Goal: Information Seeking & Learning: Learn about a topic

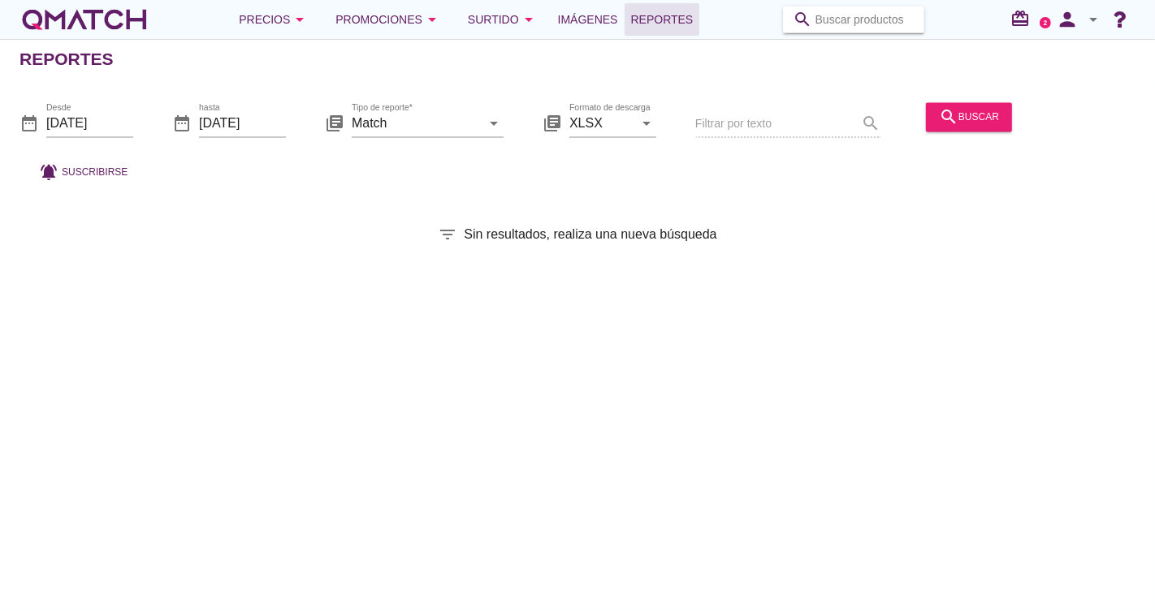
click at [883, 8] on input "Buscar productos" at bounding box center [864, 19] width 99 height 26
paste input "5410228143376"
type input "5410228143376"
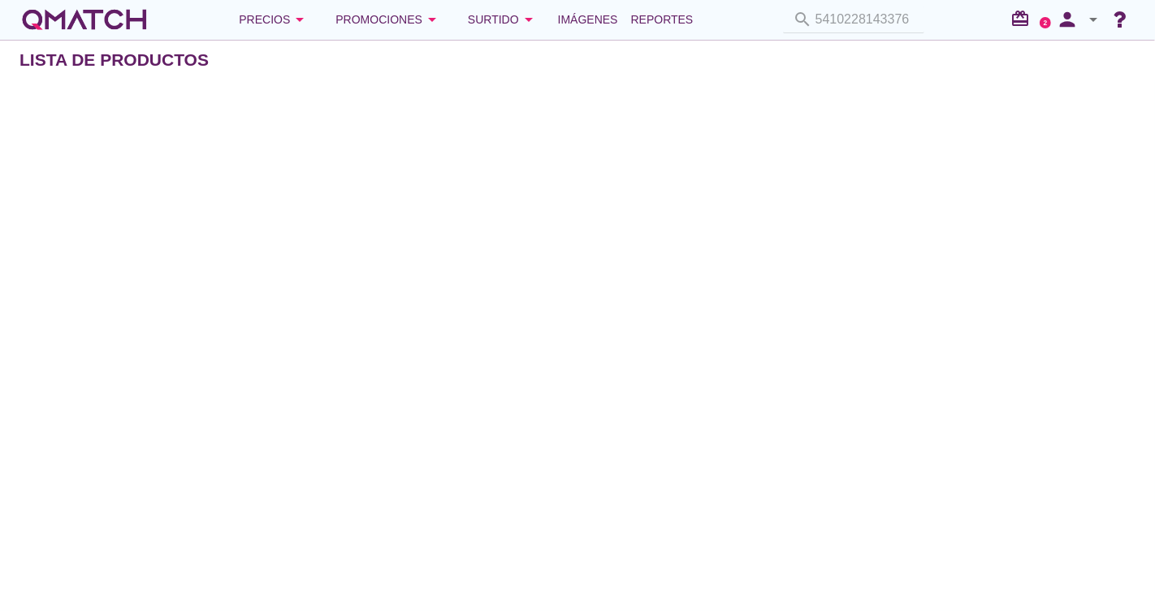
click at [868, 15] on div "search 5410228143376" at bounding box center [853, 19] width 154 height 27
click at [1077, 29] on icon "person" at bounding box center [1067, 19] width 32 height 23
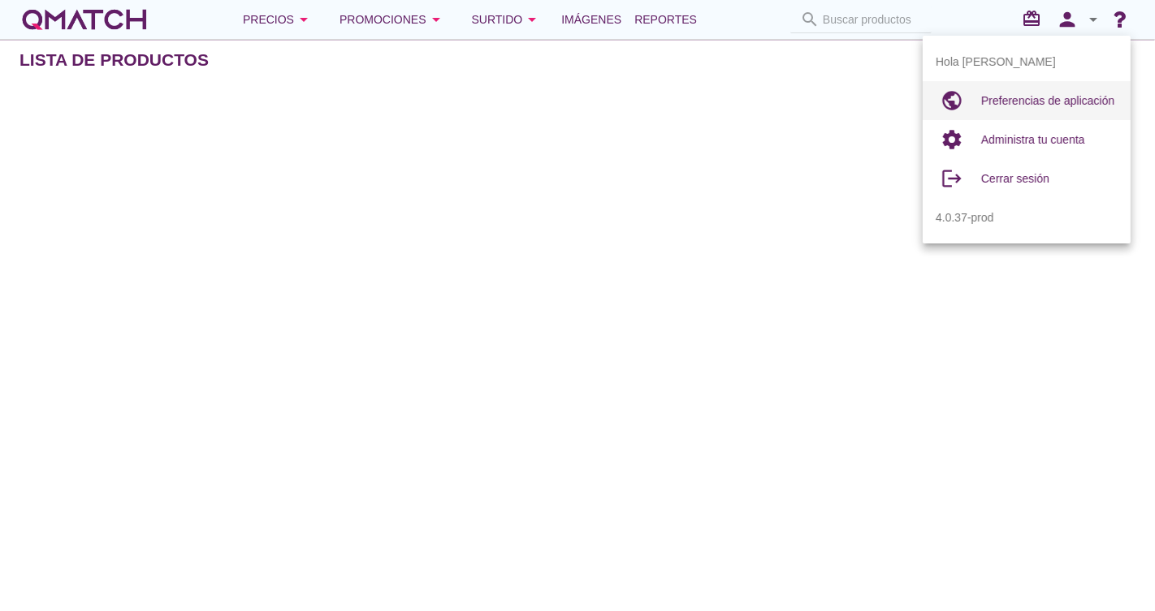
click at [1089, 95] on span "Preferencias de aplicación" at bounding box center [1047, 100] width 133 height 13
radio input "true"
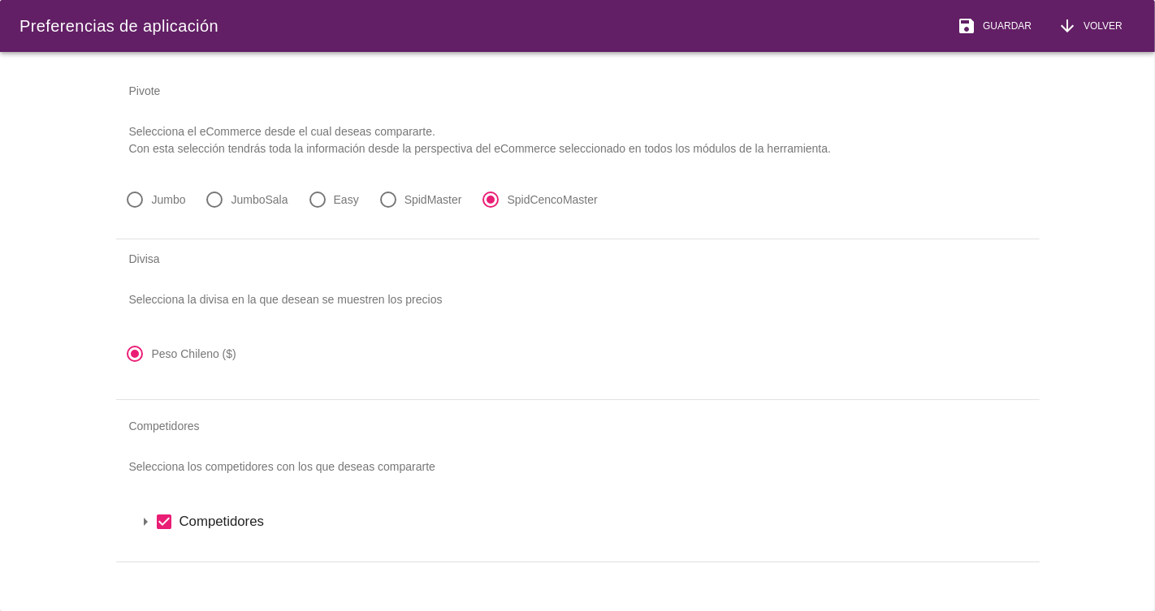
click at [180, 214] on div "radio_button_unchecked Jumbo radio_button_unchecked JumboSala radio_button_unch…" at bounding box center [368, 209] width 491 height 45
click at [152, 194] on label "Jumbo" at bounding box center [169, 200] width 34 height 16
radio input "true"
click at [1002, 19] on span "Guardar" at bounding box center [1003, 26] width 55 height 15
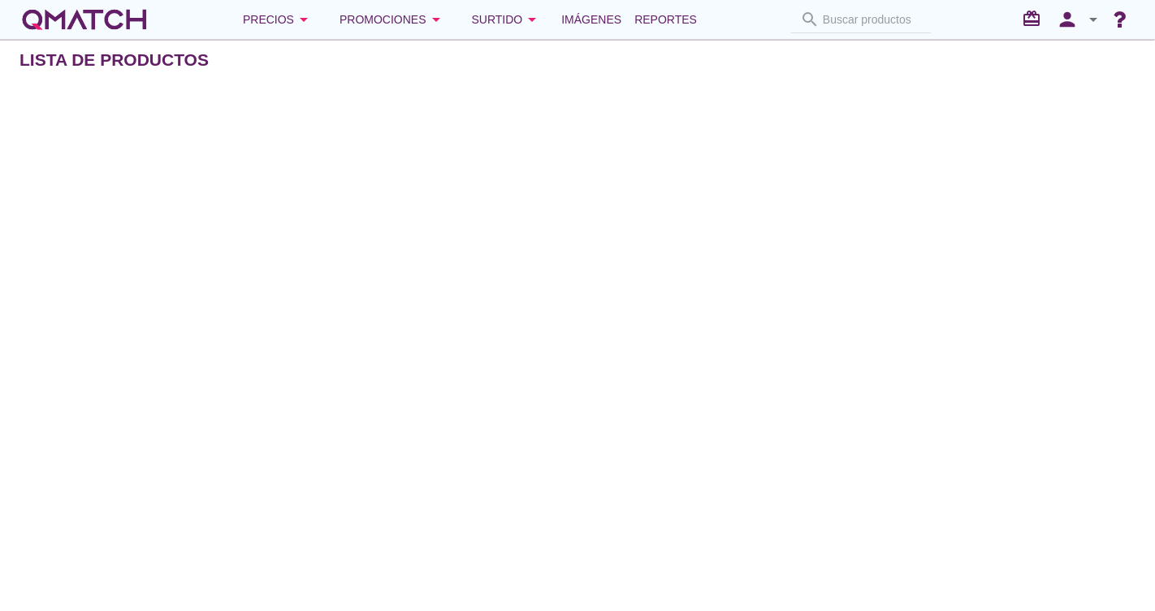
click at [875, 10] on div "search Buscar productos" at bounding box center [861, 19] width 154 height 27
click at [870, 23] on div "search Buscar productos" at bounding box center [861, 19] width 154 height 27
drag, startPoint x: 812, startPoint y: 35, endPoint x: 842, endPoint y: 14, distance: 36.7
click at [814, 33] on div "Precios arrow_drop_down Promociones arrow_drop_down Surtido arrow_drop_down Imá…" at bounding box center [577, 19] width 1116 height 32
click at [843, 14] on div "search Buscar productos" at bounding box center [861, 19] width 154 height 27
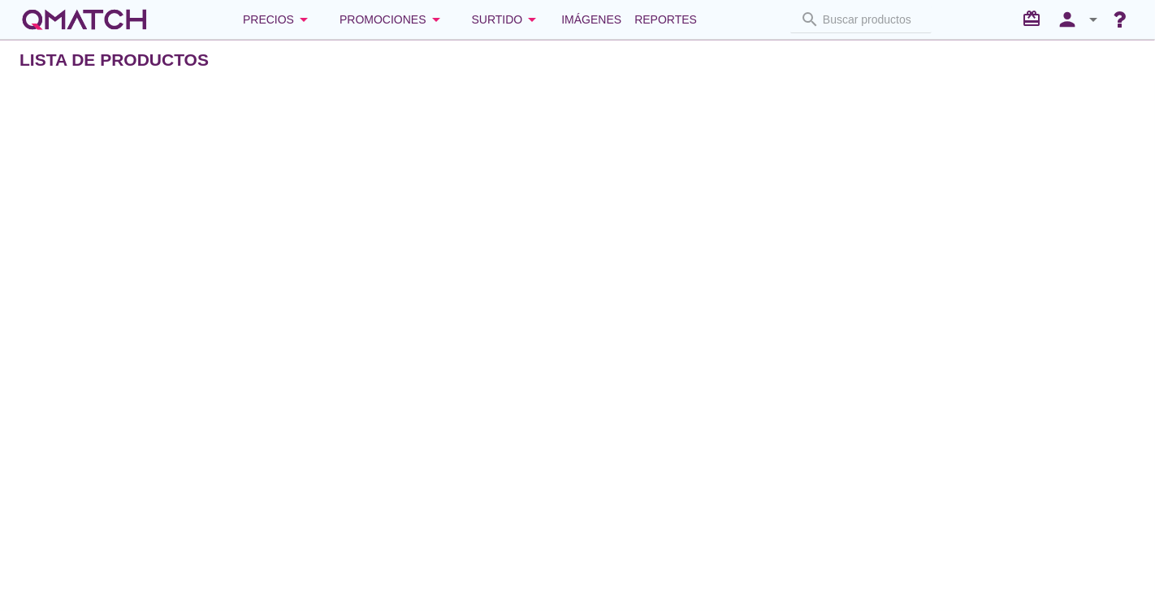
click at [819, 19] on div "search Buscar productos" at bounding box center [861, 19] width 154 height 27
click at [812, 10] on div "search Buscar productos" at bounding box center [861, 19] width 154 height 27
click at [853, 11] on div "search Buscar productos" at bounding box center [853, 19] width 154 height 27
click at [852, 11] on div "search Buscar productos" at bounding box center [853, 19] width 154 height 27
click at [840, 15] on div "search Buscar productos" at bounding box center [853, 19] width 154 height 27
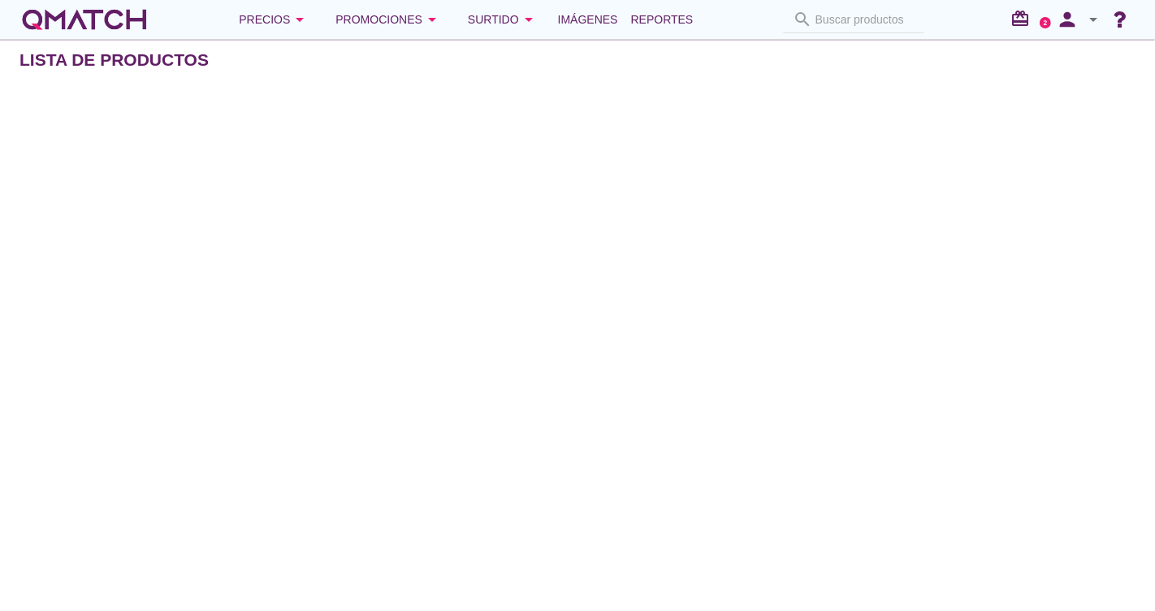
click at [837, 18] on div "search Buscar productos" at bounding box center [853, 19] width 154 height 27
click at [669, 6] on link "Reportes" at bounding box center [662, 19] width 76 height 32
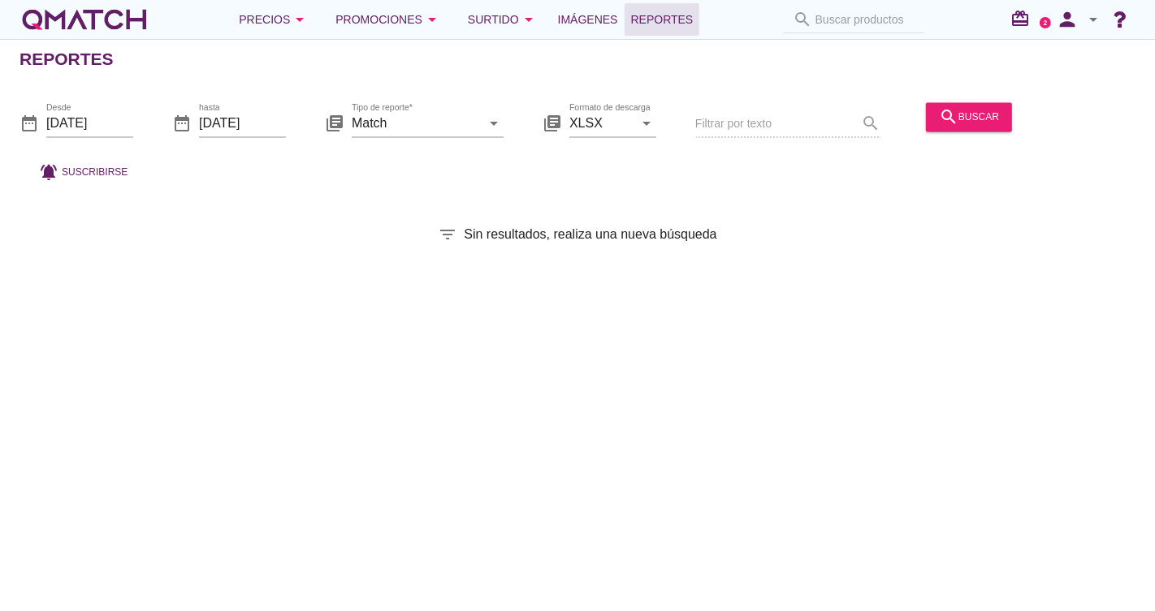
click at [844, 12] on div "search Buscar productos" at bounding box center [853, 19] width 154 height 27
click at [831, 18] on div "search Buscar productos" at bounding box center [853, 19] width 154 height 27
click at [829, 18] on div "search Buscar productos" at bounding box center [853, 19] width 154 height 27
drag, startPoint x: 901, startPoint y: 26, endPoint x: 881, endPoint y: 30, distance: 20.7
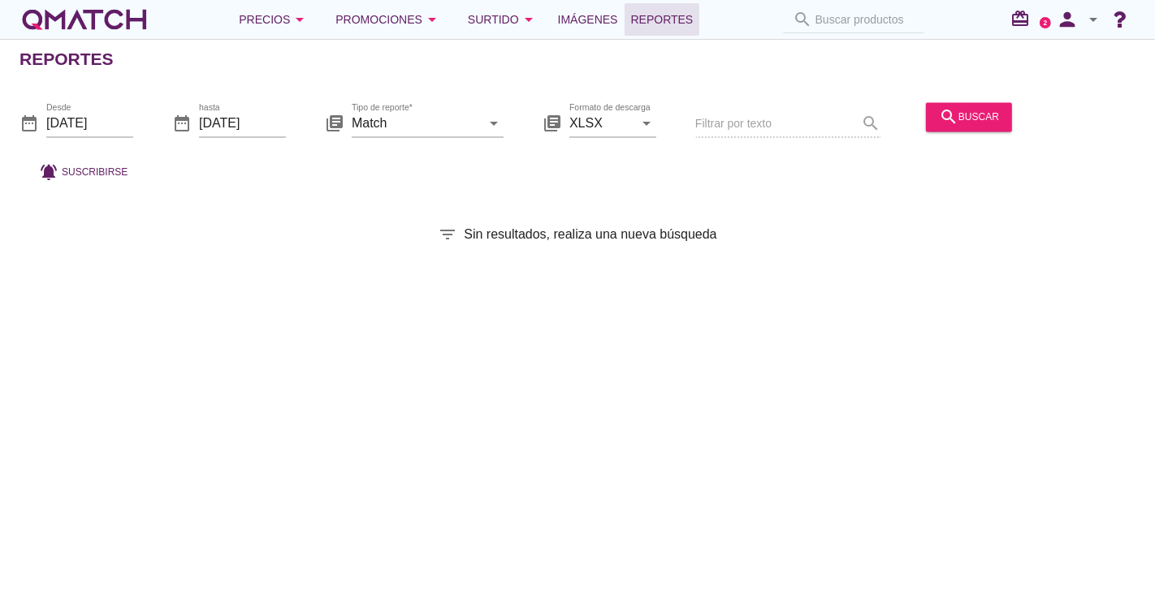
click at [900, 26] on div "search Buscar productos" at bounding box center [853, 19] width 154 height 27
click at [880, 30] on div "search Buscar productos" at bounding box center [853, 19] width 154 height 27
click at [878, 28] on div "search Buscar productos" at bounding box center [853, 19] width 154 height 27
click at [890, 12] on div "search Buscar productos" at bounding box center [853, 19] width 154 height 27
click at [887, 11] on div "search Buscar productos" at bounding box center [853, 19] width 154 height 27
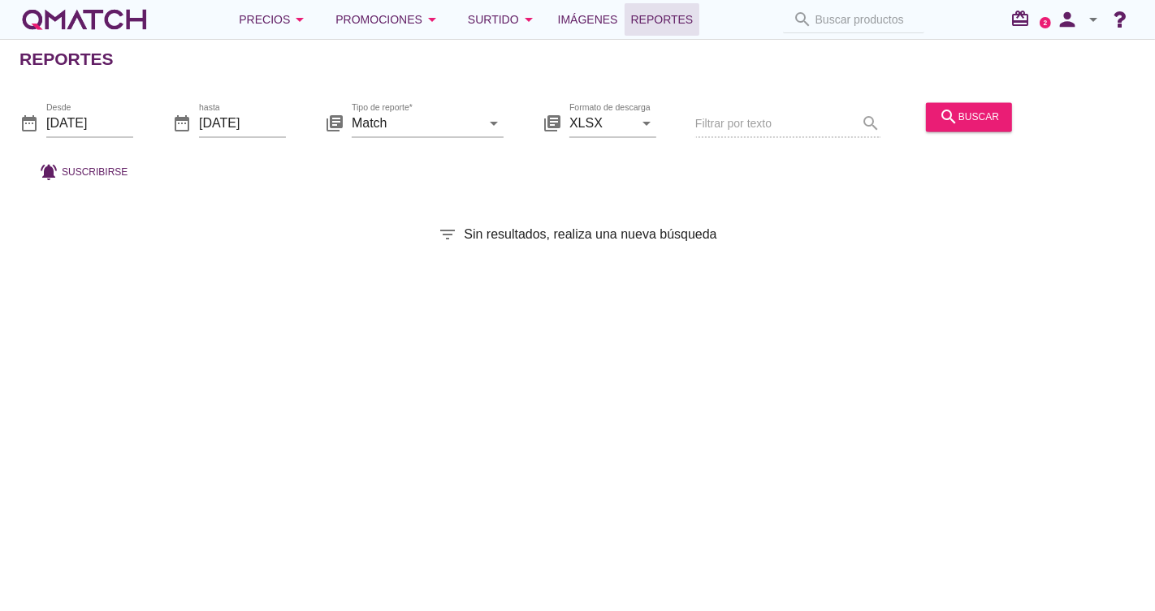
click at [886, 11] on div "search Buscar productos" at bounding box center [853, 19] width 154 height 27
click at [799, 15] on div "search Buscar productos" at bounding box center [853, 19] width 154 height 27
click at [798, 15] on div "search Buscar productos" at bounding box center [853, 19] width 154 height 27
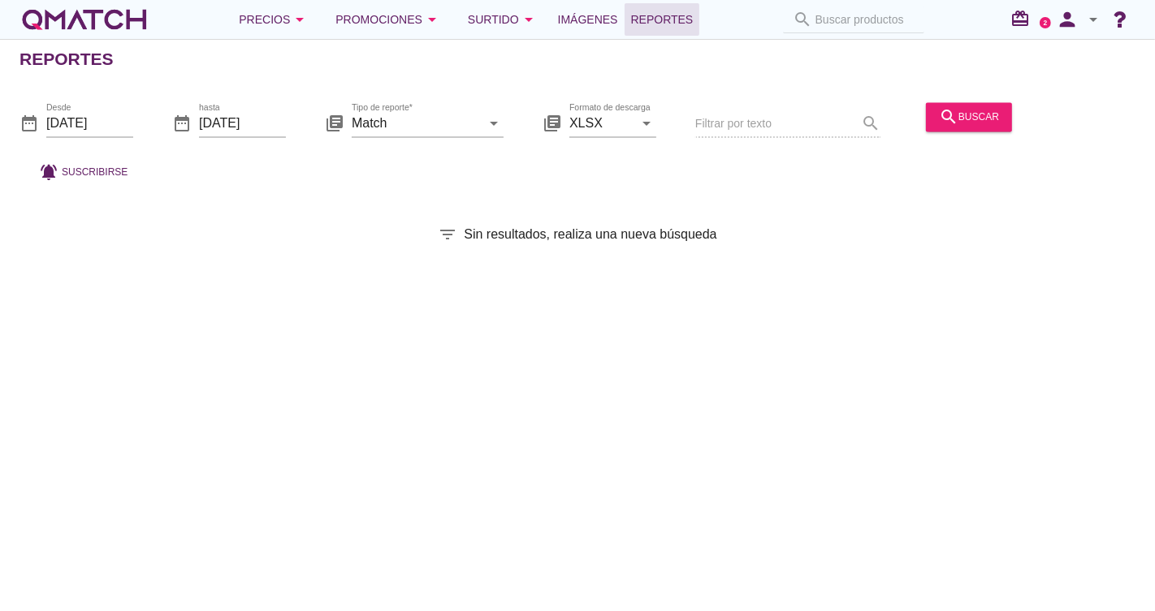
click at [798, 15] on div "search Buscar productos" at bounding box center [853, 19] width 154 height 27
click at [797, 14] on div "search Buscar productos" at bounding box center [853, 19] width 154 height 27
click at [797, 12] on div "search Buscar productos" at bounding box center [853, 19] width 154 height 27
click at [861, 22] on div "search Buscar productos" at bounding box center [853, 19] width 154 height 27
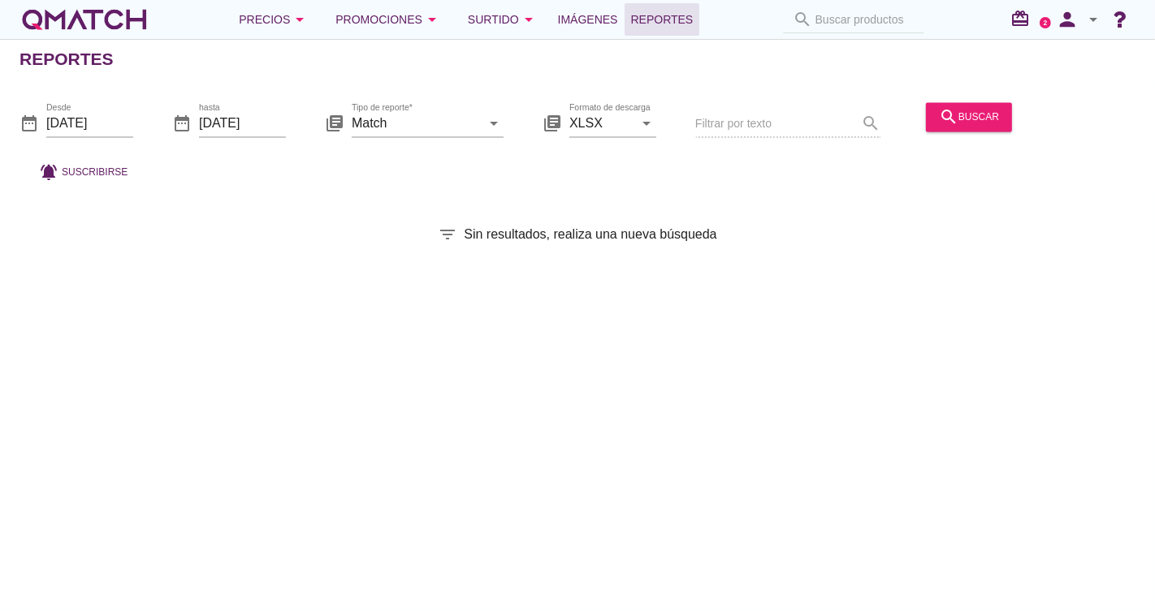
click at [861, 22] on div "search Buscar productos" at bounding box center [853, 19] width 154 height 27
click at [858, 22] on div "search Buscar productos" at bounding box center [853, 19] width 154 height 27
click at [867, 17] on input "Buscar productos" at bounding box center [864, 19] width 99 height 26
paste input "7801610285824"
type input "7801610285824"
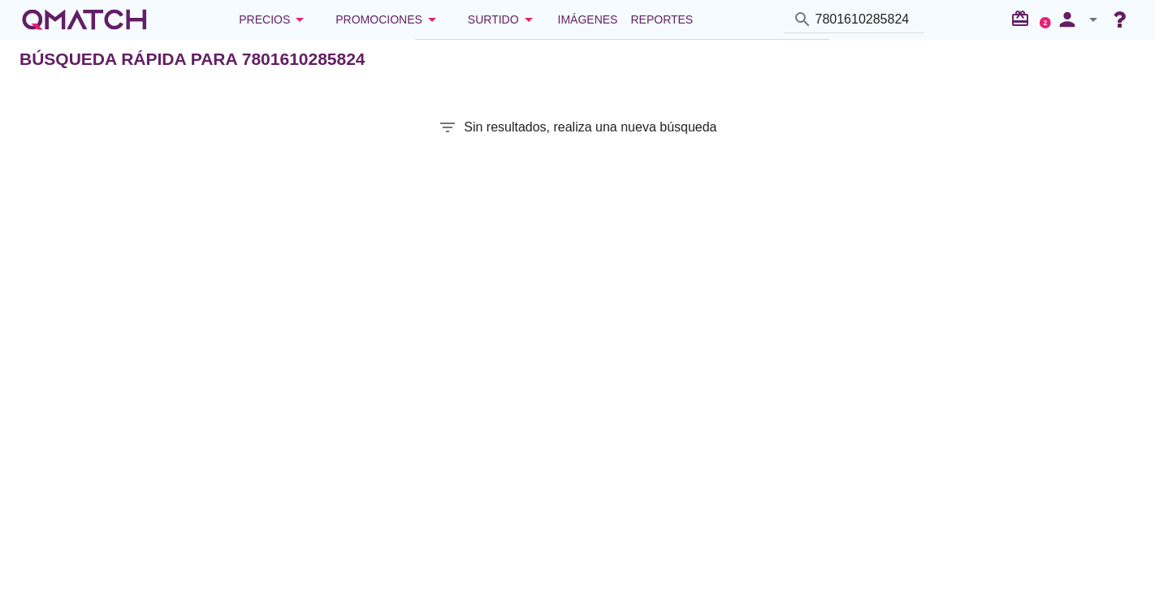
click at [654, 135] on span "Sin resultados, realiza una nueva búsqueda" at bounding box center [590, 127] width 253 height 19
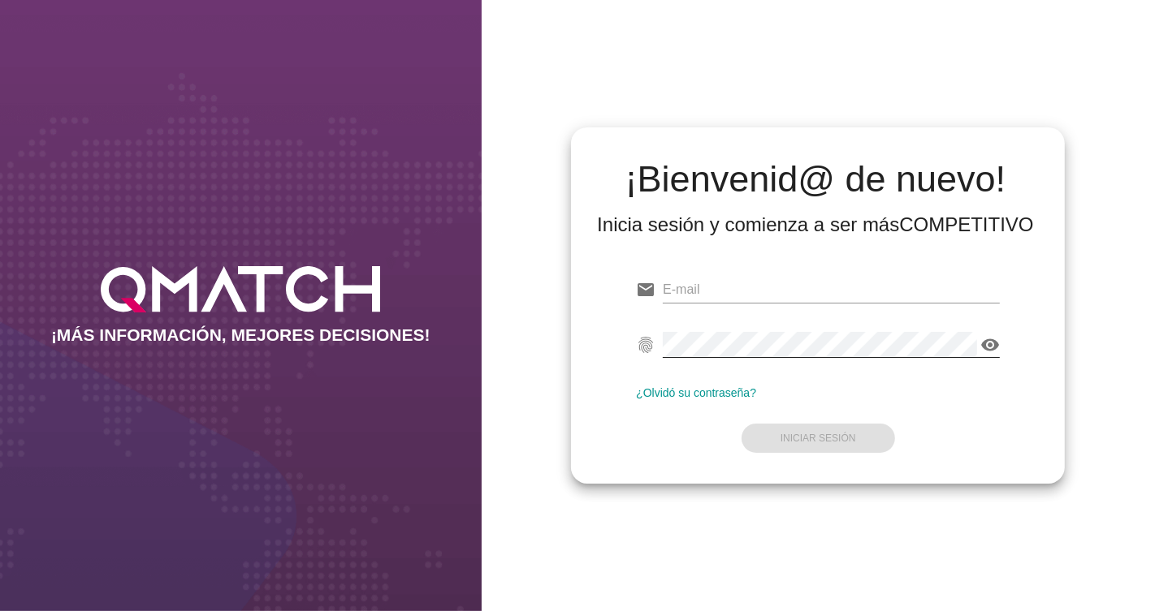
type input "[PERSON_NAME][EMAIL_ADDRESS][DOMAIN_NAME]"
click at [991, 347] on icon "visibility" at bounding box center [989, 344] width 19 height 19
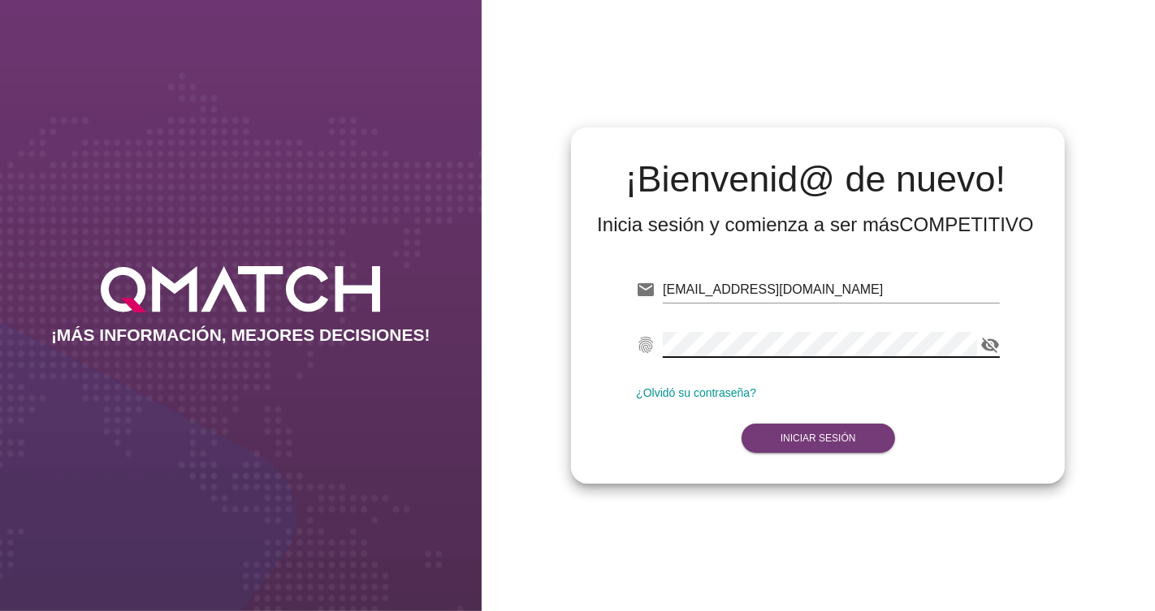
click at [822, 449] on button "Iniciar Sesión" at bounding box center [817, 438] width 153 height 29
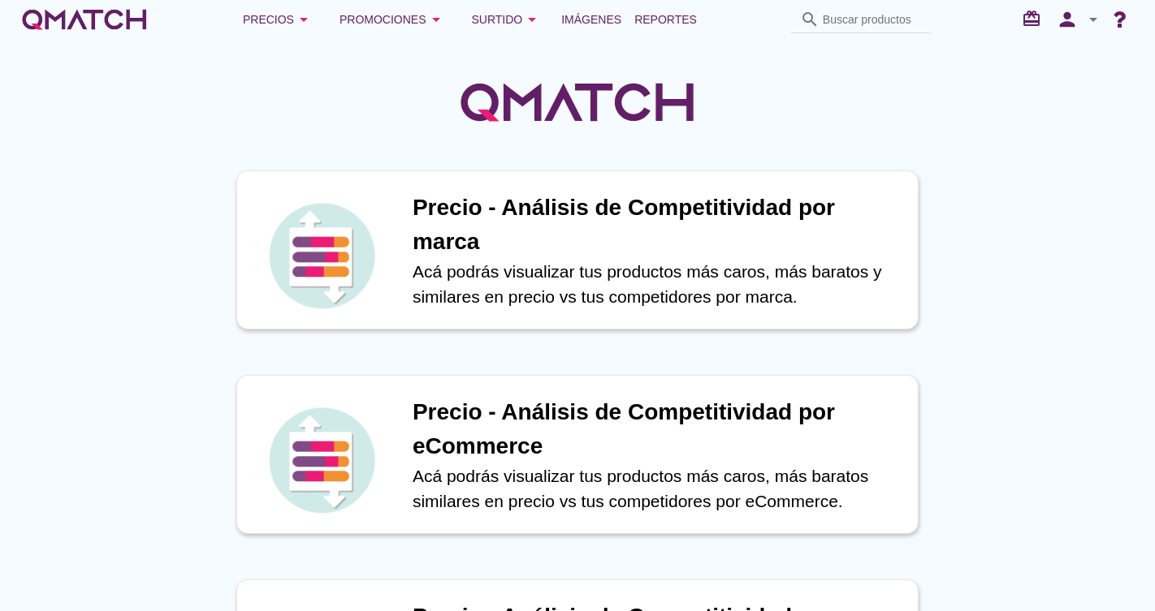
click at [856, 31] on input "Buscar productos" at bounding box center [872, 19] width 99 height 26
paste input "5410228143376"
type input "5410228143376"
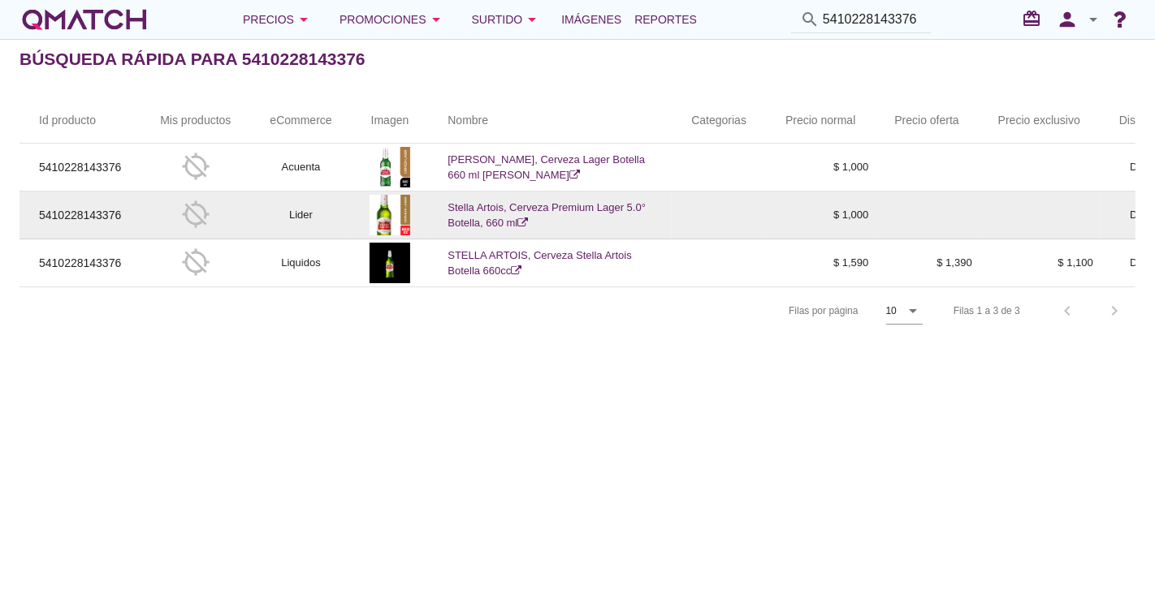
click at [293, 209] on td "Lider" at bounding box center [300, 216] width 101 height 48
click at [448, 208] on link "Stella Artois, Cerveza Premium Lager 5.0° Botella, 660 ml" at bounding box center [546, 215] width 198 height 28
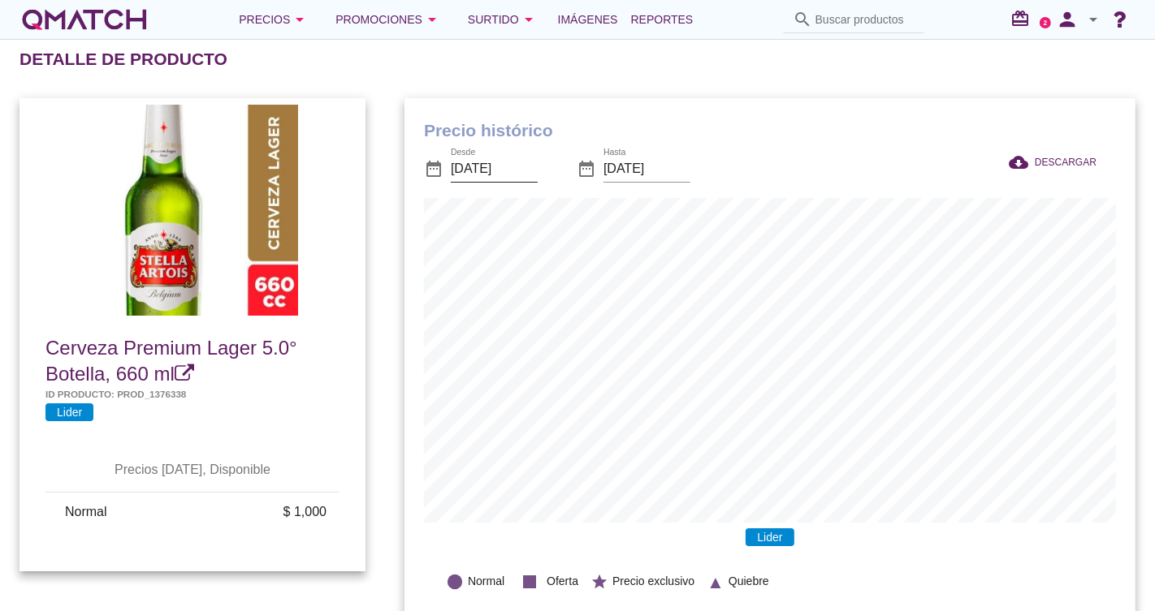
scroll to position [533, 731]
click at [510, 163] on input "2025-07-14" at bounding box center [494, 169] width 87 height 26
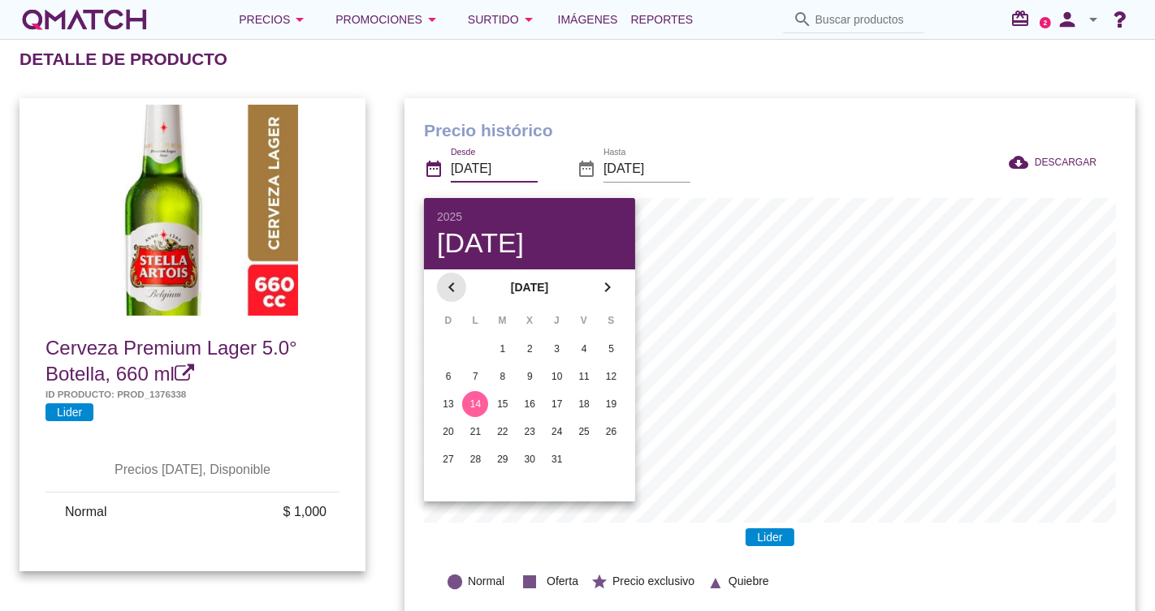
click at [460, 286] on icon "chevron_left" at bounding box center [451, 287] width 19 height 19
click at [460, 285] on icon "chevron_left" at bounding box center [451, 287] width 19 height 19
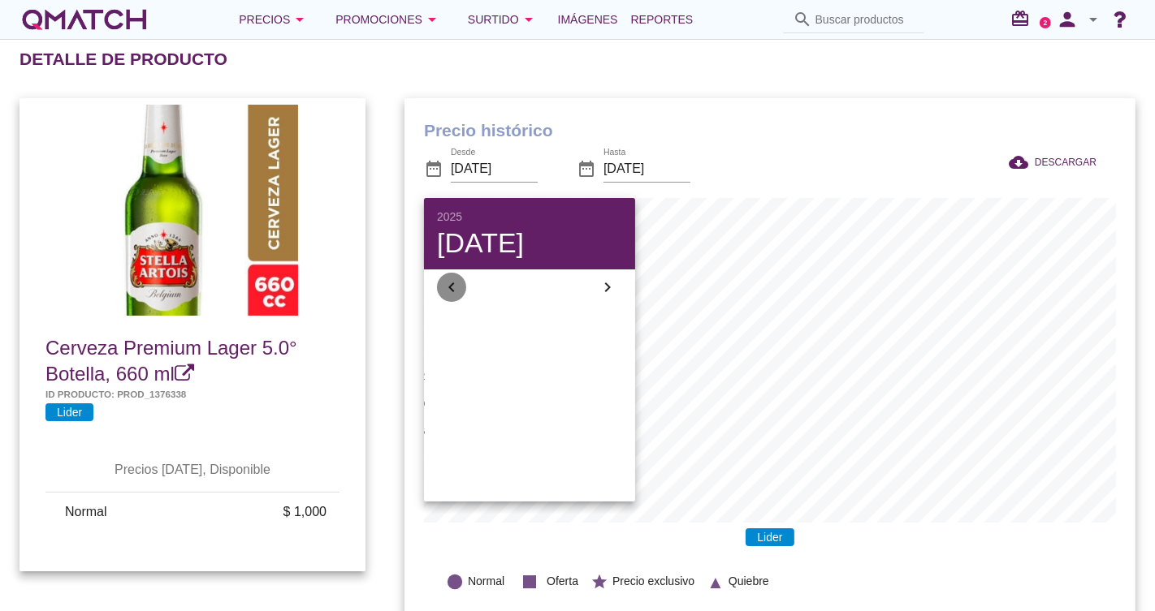
click at [459, 284] on icon "chevron_left" at bounding box center [451, 287] width 19 height 19
click at [456, 282] on icon "chevron_left" at bounding box center [451, 287] width 19 height 19
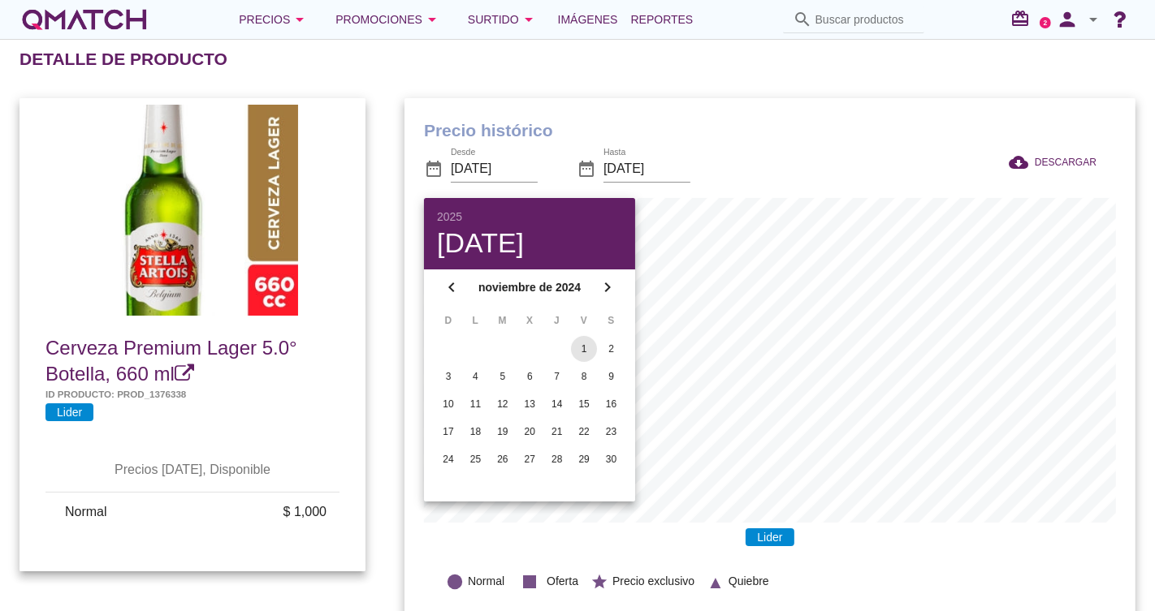
click at [581, 348] on div "1" at bounding box center [584, 349] width 26 height 15
click at [509, 140] on h1 "Precio histórico" at bounding box center [770, 131] width 692 height 26
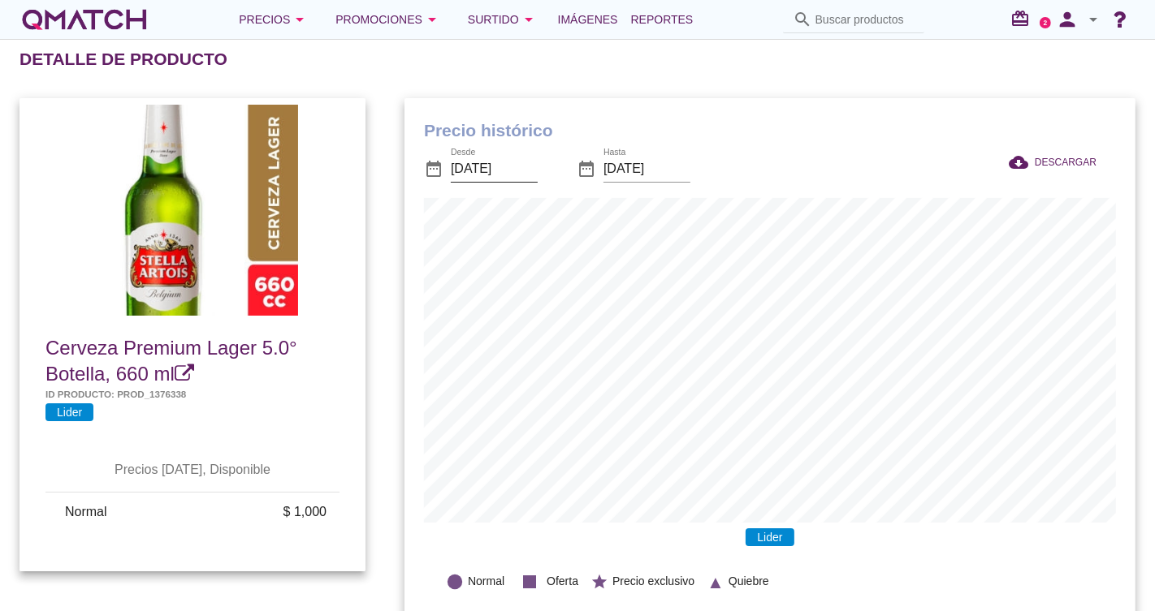
click at [505, 163] on input "2024-11-01" at bounding box center [494, 169] width 87 height 26
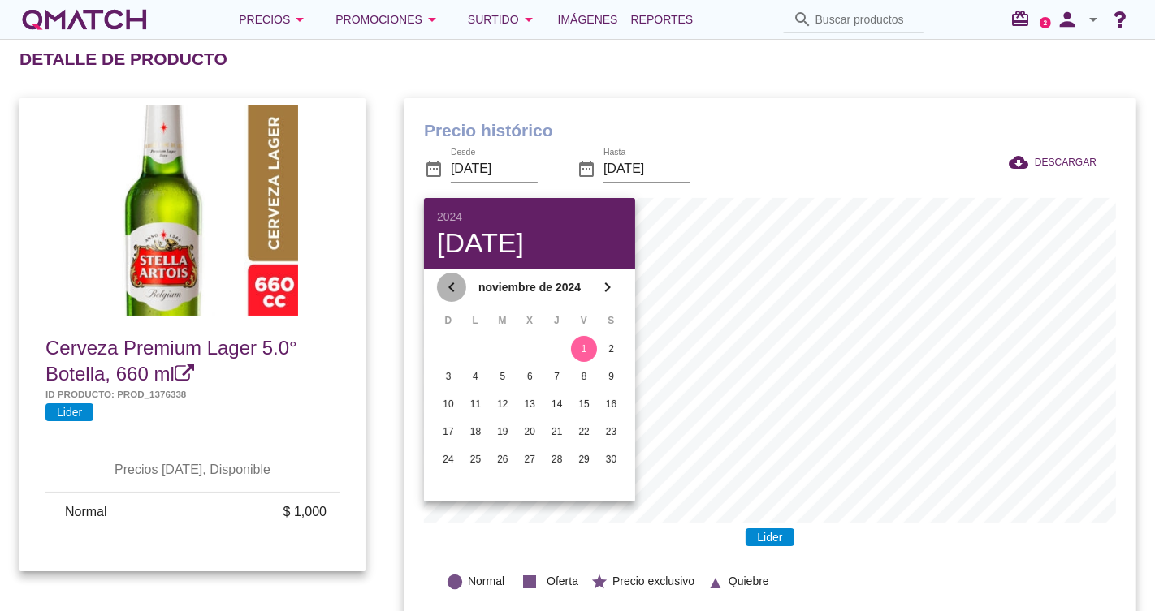
click at [447, 285] on icon "chevron_left" at bounding box center [451, 287] width 19 height 19
click at [447, 284] on icon "chevron_left" at bounding box center [451, 287] width 19 height 19
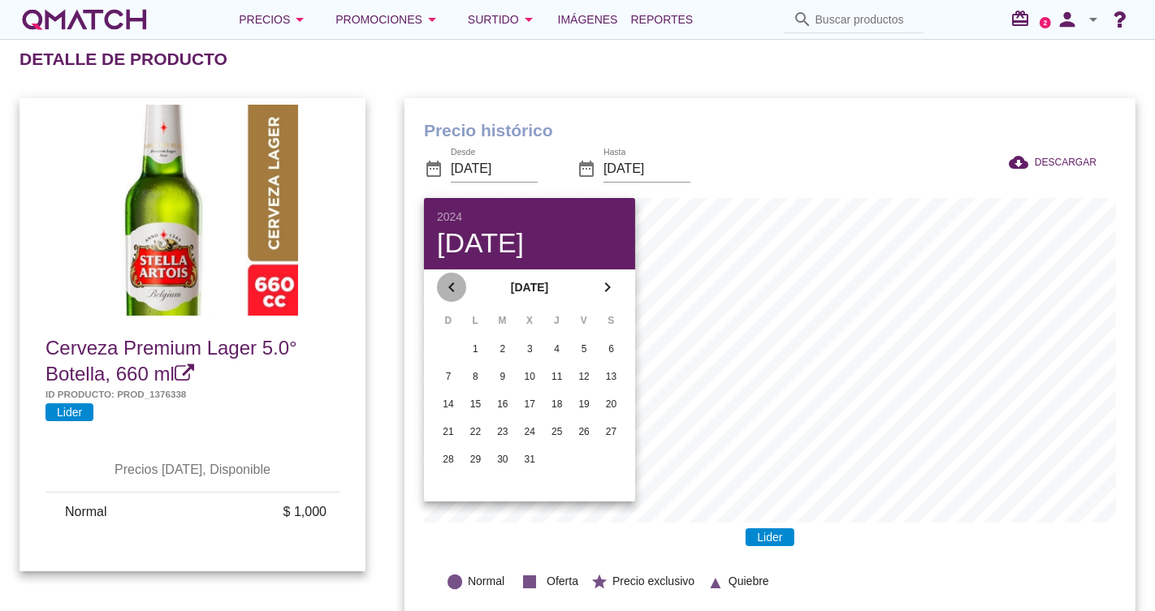
click at [447, 284] on icon "chevron_left" at bounding box center [451, 287] width 19 height 19
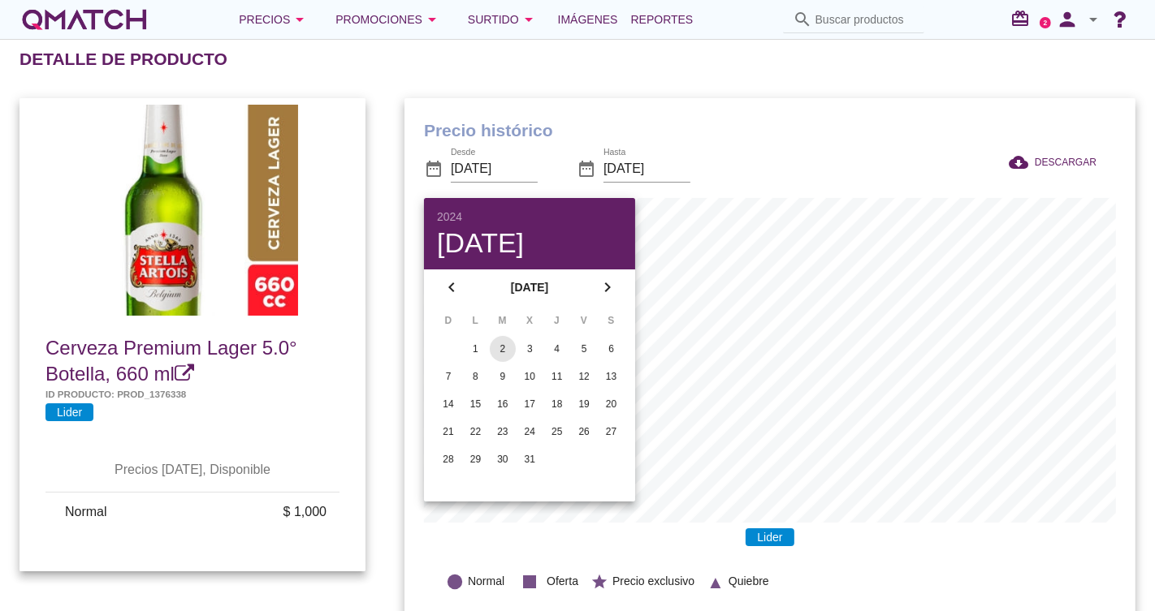
click at [491, 339] on button "2" at bounding box center [503, 349] width 26 height 26
type input "2024-01-02"
click at [797, 158] on div "date_range Desde 2024-01-02 date_range Hasta 2025-08-14" at bounding box center [632, 170] width 416 height 55
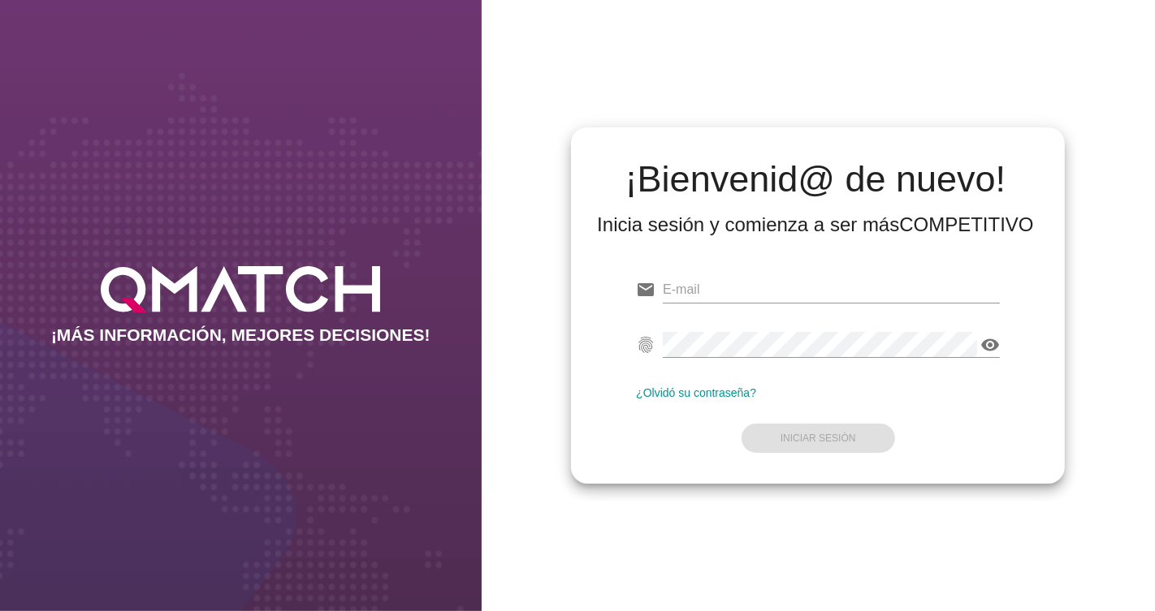
type input "[PERSON_NAME][EMAIL_ADDRESS][DOMAIN_NAME]"
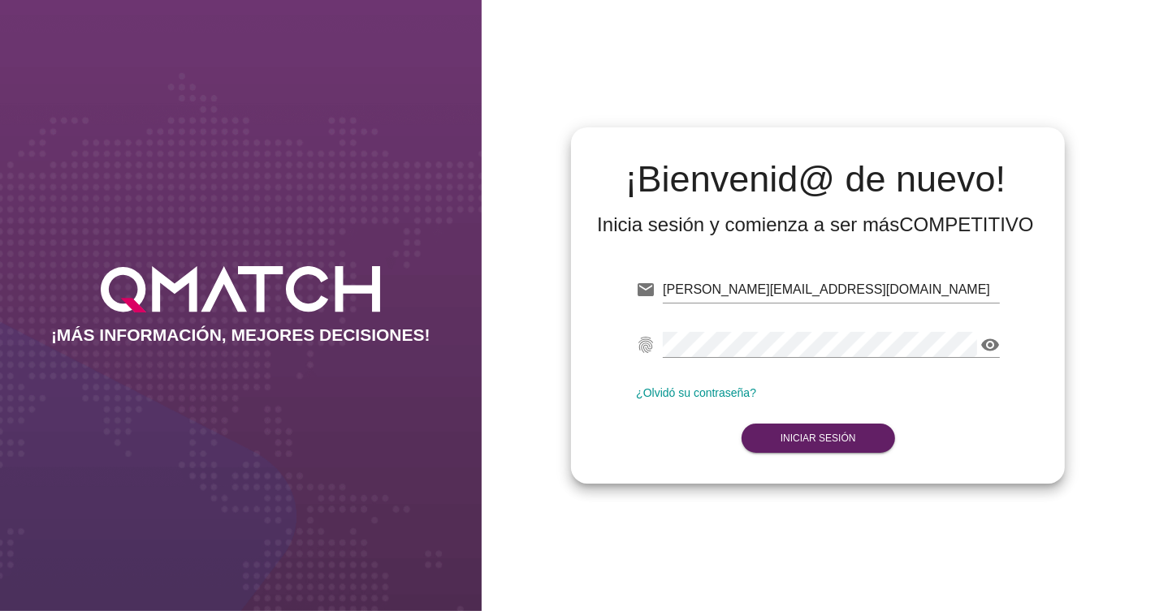
click at [1044, 383] on div "email [PERSON_NAME][EMAIL_ADDRESS][DOMAIN_NAME] fingerprint visibility ¿Olvidó …" at bounding box center [818, 361] width 468 height 221
click at [883, 442] on button "Iniciar Sesión" at bounding box center [817, 438] width 153 height 29
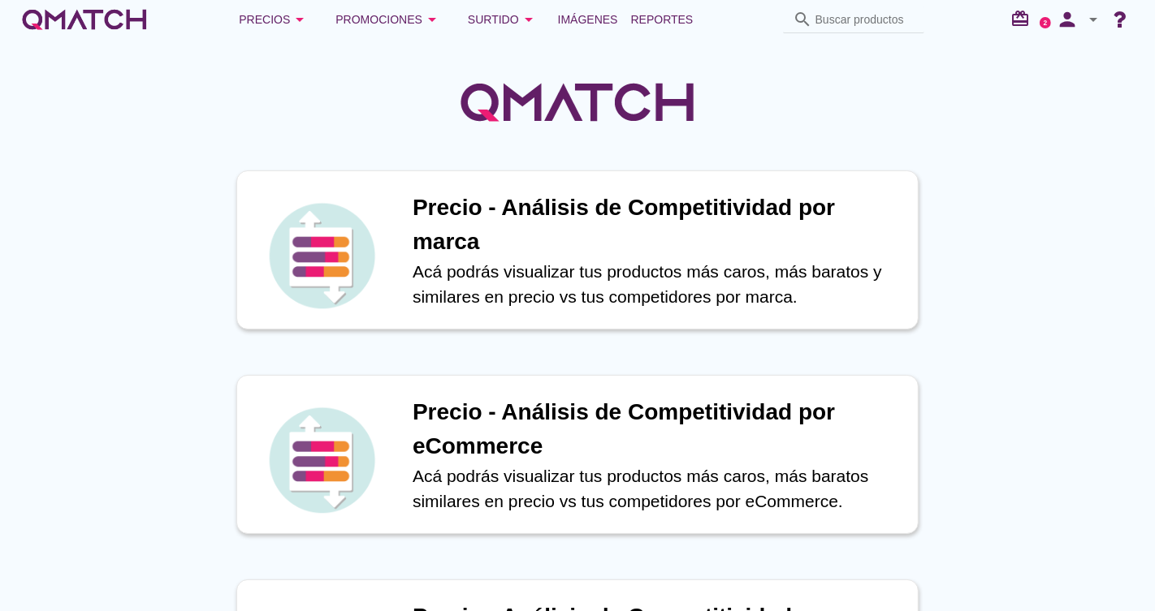
click at [854, 16] on input "Buscar productos" at bounding box center [864, 19] width 99 height 26
paste input "7801610285824"
type input "7801610285824"
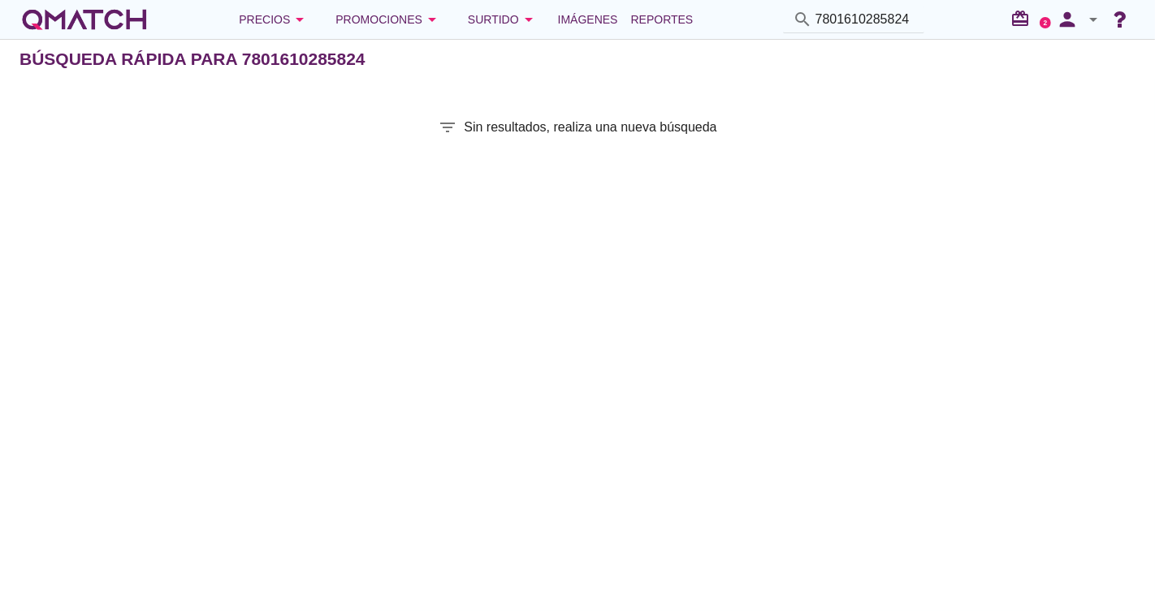
click at [620, 130] on span "Sin resultados, realiza una nueva búsqueda" at bounding box center [590, 127] width 253 height 19
drag, startPoint x: 914, startPoint y: 18, endPoint x: 594, endPoint y: 13, distance: 320.8
click at [594, 13] on div "Precios arrow_drop_down Promociones arrow_drop_down Surtido arrow_drop_down Imá…" at bounding box center [577, 19] width 1116 height 32
drag, startPoint x: 817, startPoint y: 17, endPoint x: 1021, endPoint y: 18, distance: 203.8
click at [1025, 17] on div "Precios arrow_drop_down Promociones arrow_drop_down Surtido arrow_drop_down Imá…" at bounding box center [577, 19] width 1116 height 32
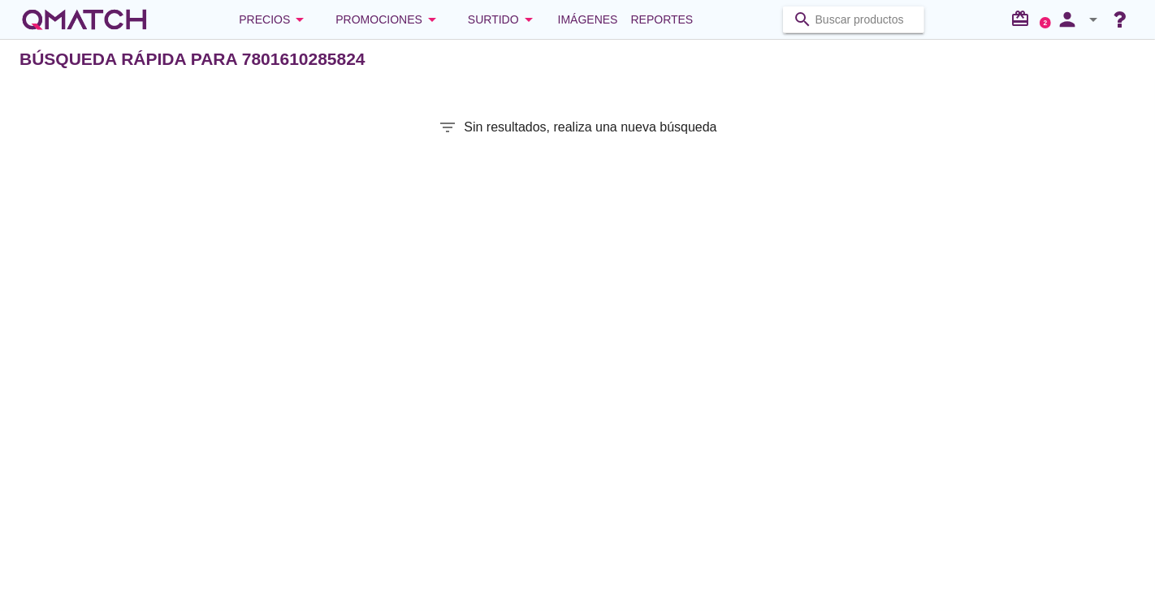
paste input "7801610285831"
type input "7801610285831"
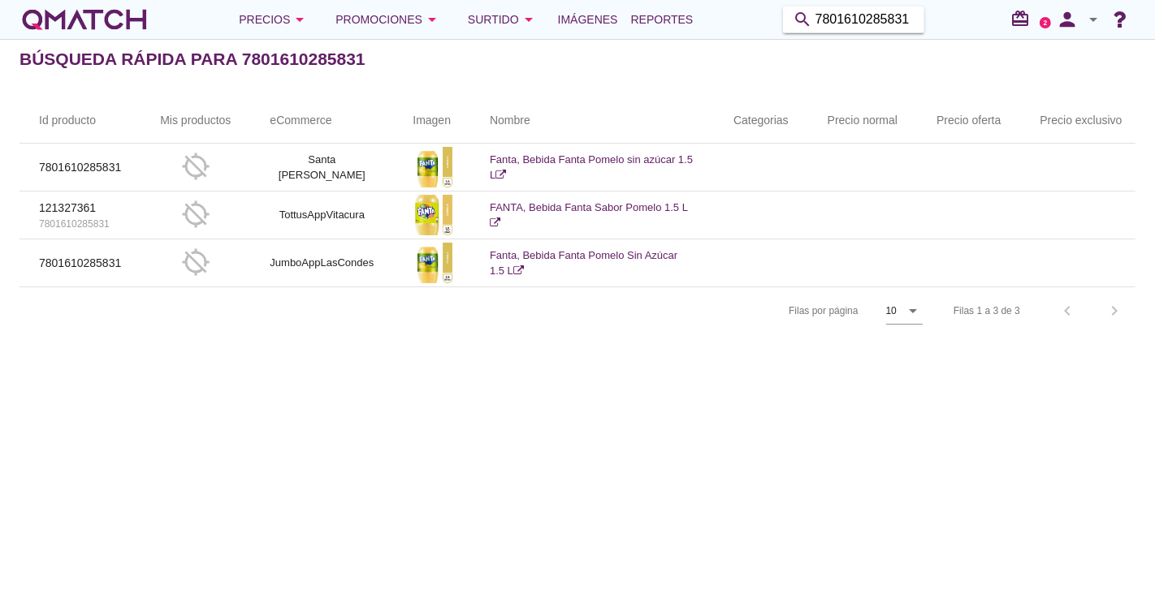
drag, startPoint x: 911, startPoint y: 15, endPoint x: 641, endPoint y: 1, distance: 270.7
click at [660, 6] on div "Precios arrow_drop_down Promociones arrow_drop_down Surtido arrow_drop_down Imá…" at bounding box center [577, 19] width 1116 height 32
paste input "7801610145685"
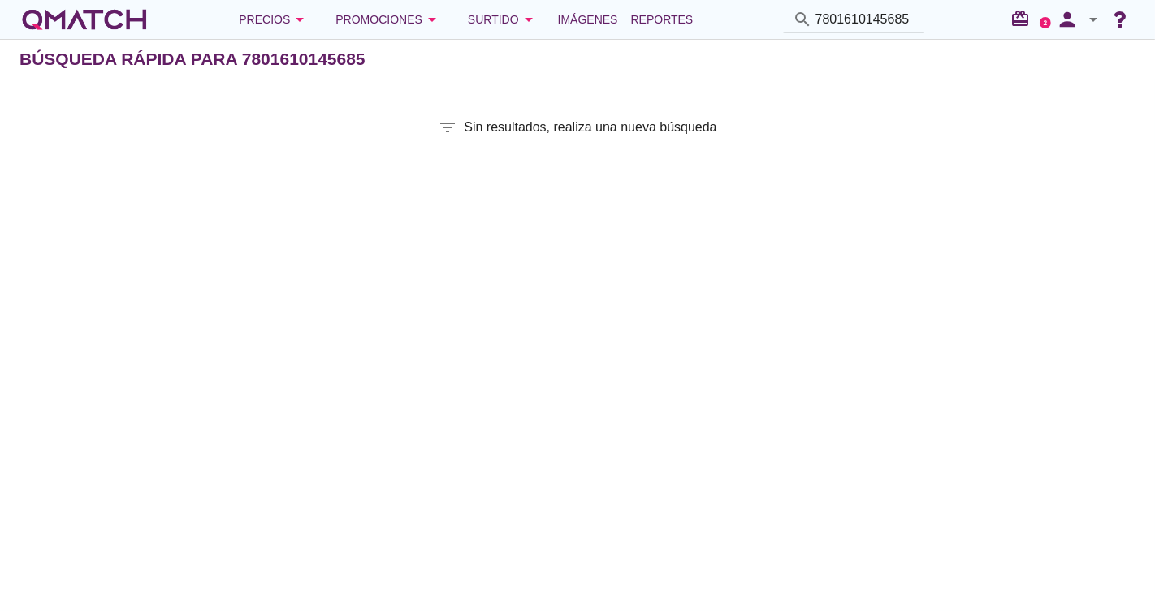
drag, startPoint x: 920, startPoint y: 23, endPoint x: 711, endPoint y: 63, distance: 212.6
click at [717, 61] on div "Precios arrow_drop_down Promociones arrow_drop_down Surtido arrow_drop_down Imá…" at bounding box center [577, 305] width 1155 height 611
click at [906, 12] on input "7801610145685" at bounding box center [864, 19] width 99 height 26
drag, startPoint x: 907, startPoint y: 16, endPoint x: 715, endPoint y: 57, distance: 195.9
click at [715, 57] on div "Precios arrow_drop_down Promociones arrow_drop_down Surtido arrow_drop_down Imá…" at bounding box center [577, 305] width 1155 height 611
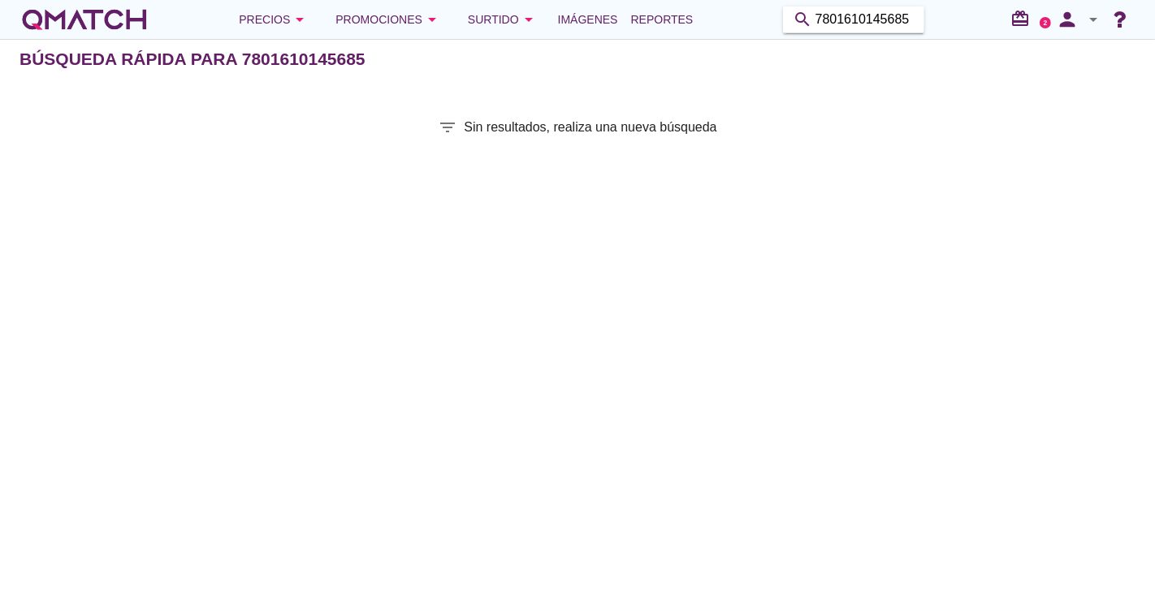
paste input "326"
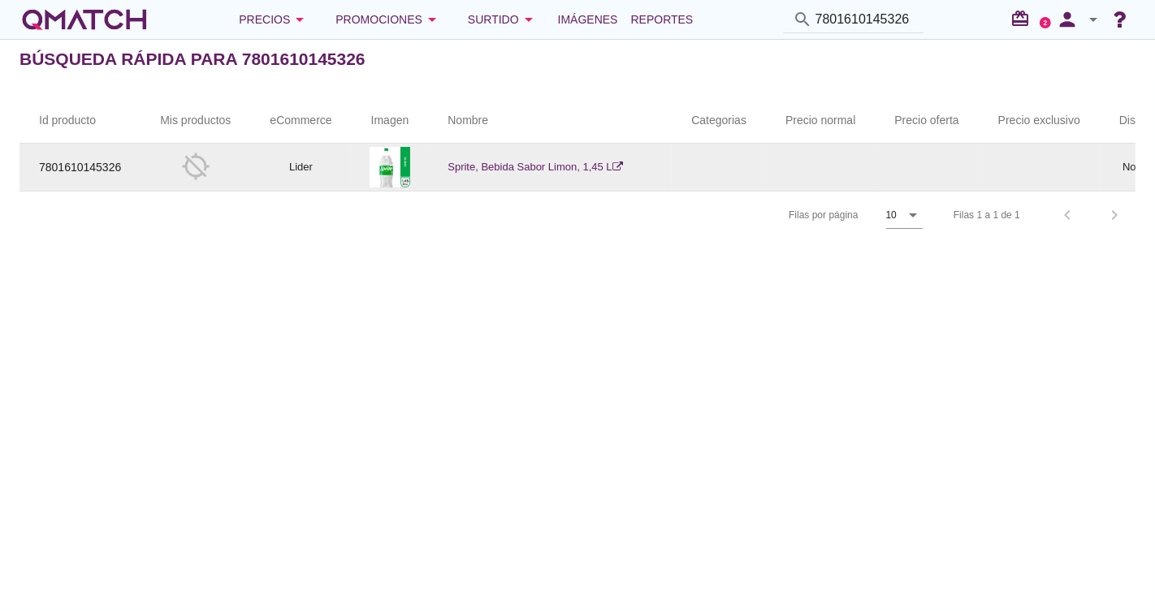
click at [539, 166] on link "Sprite, Bebida Sabor Limon, 1,45 L" at bounding box center [534, 167] width 175 height 12
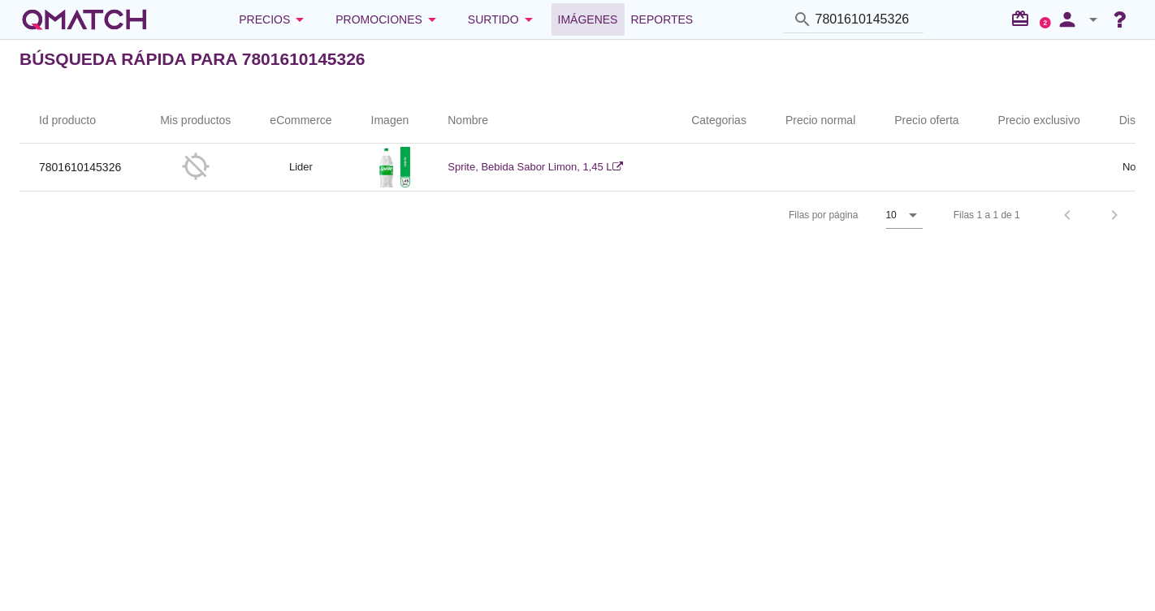
drag, startPoint x: 915, startPoint y: 11, endPoint x: 565, endPoint y: 29, distance: 350.4
click at [564, 24] on div "Precios arrow_drop_down Promociones arrow_drop_down Surtido arrow_drop_down Imá…" at bounding box center [577, 19] width 1116 height 32
click at [874, 15] on input "7801610145326" at bounding box center [864, 19] width 99 height 26
drag, startPoint x: 910, startPoint y: 17, endPoint x: 623, endPoint y: 63, distance: 291.0
click at [623, 63] on div "Precios arrow_drop_down Promociones arrow_drop_down Surtido arrow_drop_down Imá…" at bounding box center [577, 305] width 1155 height 611
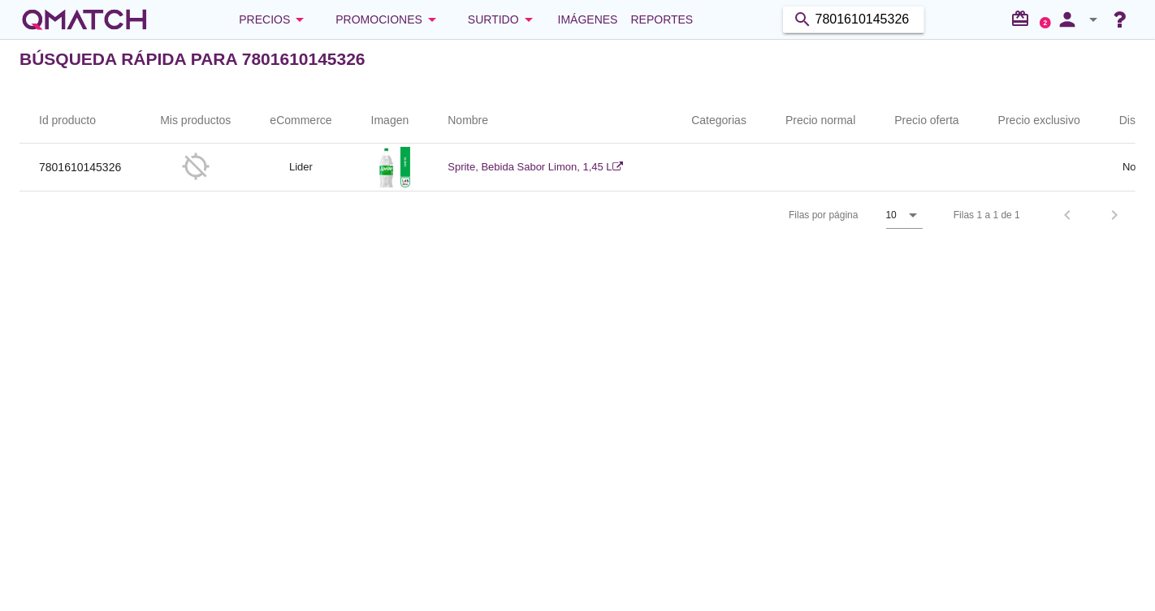
paste input "671030"
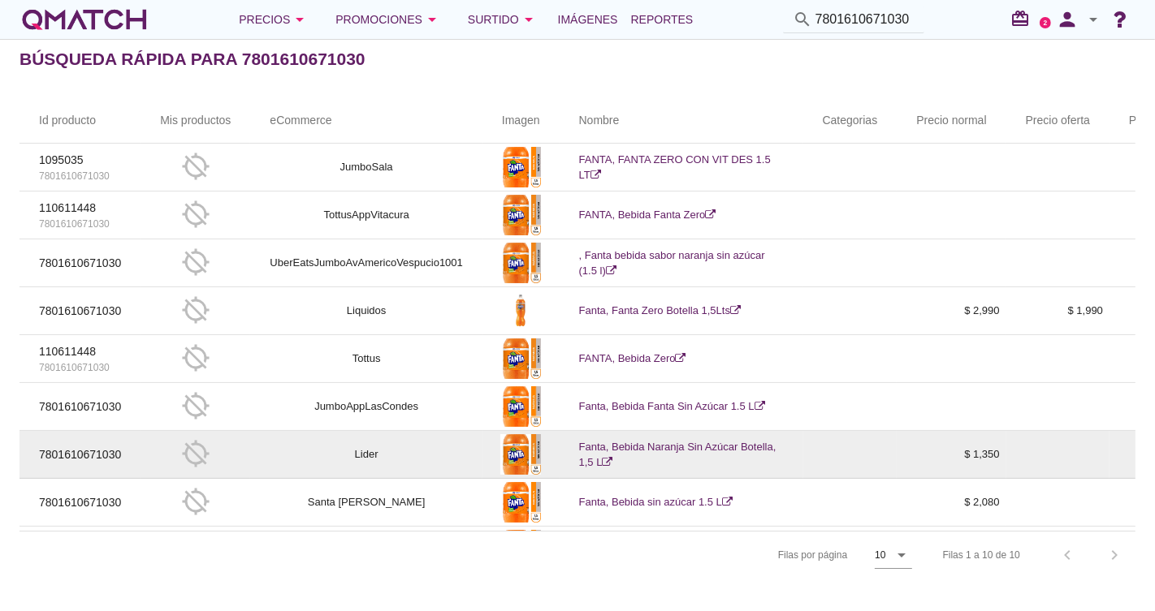
click at [641, 451] on td "Fanta, Bebida Naranja Sin Azúcar Botella, 1,5 L" at bounding box center [681, 455] width 244 height 48
click at [641, 441] on link "Fanta, Bebida Naranja Sin Azúcar Botella, 1,5 L" at bounding box center [677, 455] width 197 height 28
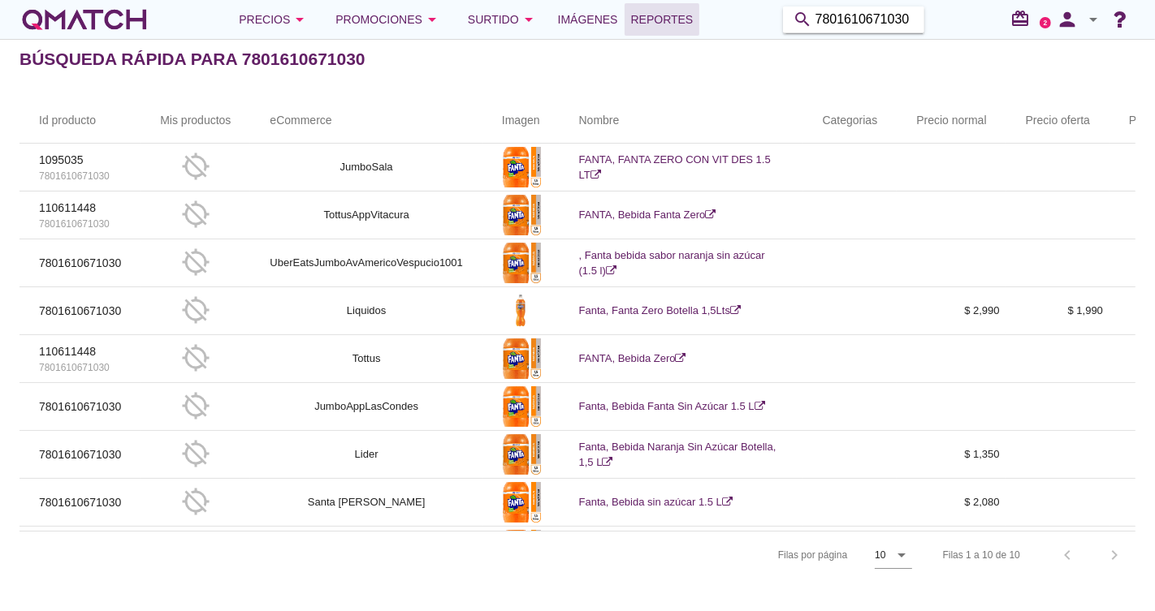
drag, startPoint x: 911, startPoint y: 16, endPoint x: 630, endPoint y: 35, distance: 281.6
click at [631, 35] on div "Precios arrow_drop_down Promociones arrow_drop_down Surtido arrow_drop_down Imá…" at bounding box center [577, 19] width 1116 height 32
paste input "91991305679"
type input "7891991305679"
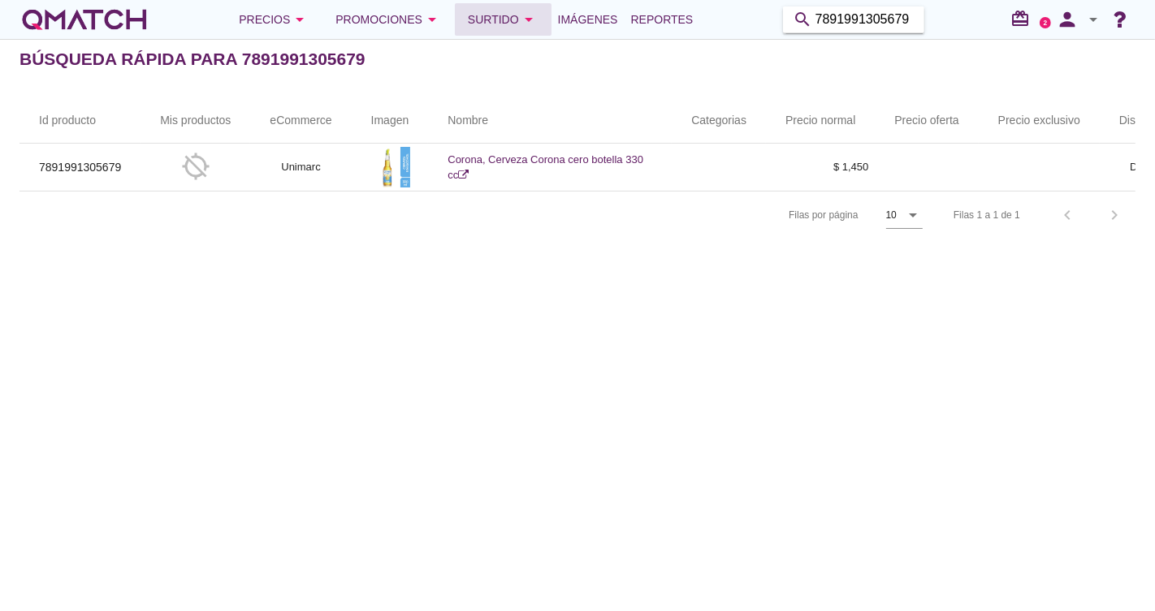
drag, startPoint x: 911, startPoint y: 16, endPoint x: 542, endPoint y: 3, distance: 368.9
click at [546, 3] on div "Precios arrow_drop_down Promociones arrow_drop_down Surtido arrow_drop_down Imá…" at bounding box center [577, 19] width 1116 height 32
paste input "7804449104021"
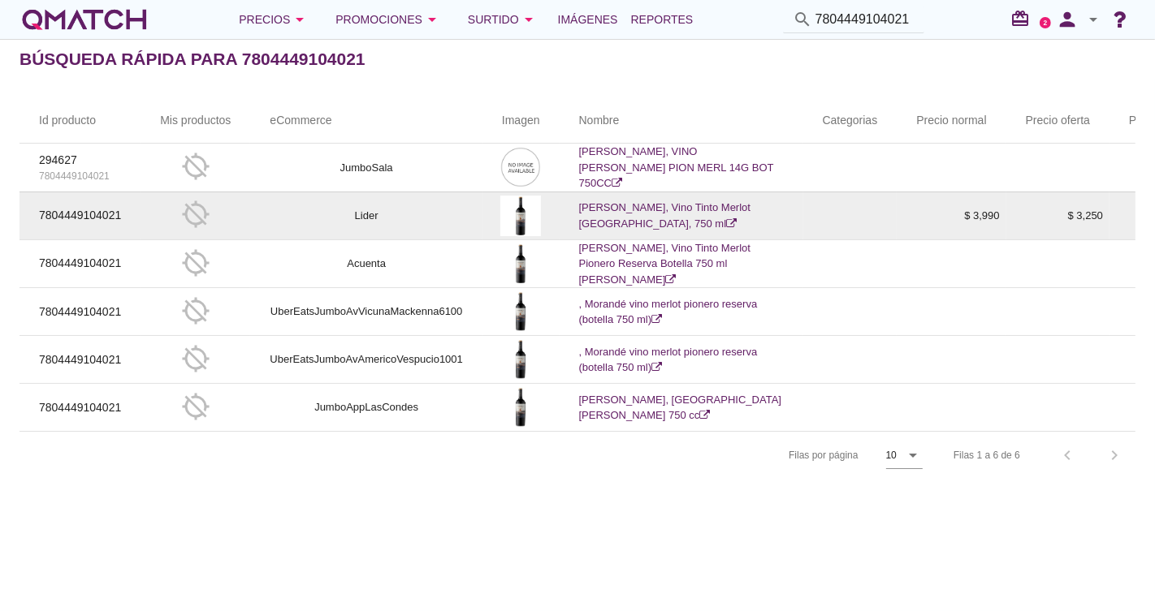
click at [733, 206] on link "Morande, Vino Tinto Merlot Pionero Reserva Botella, 750 ml" at bounding box center [664, 215] width 171 height 28
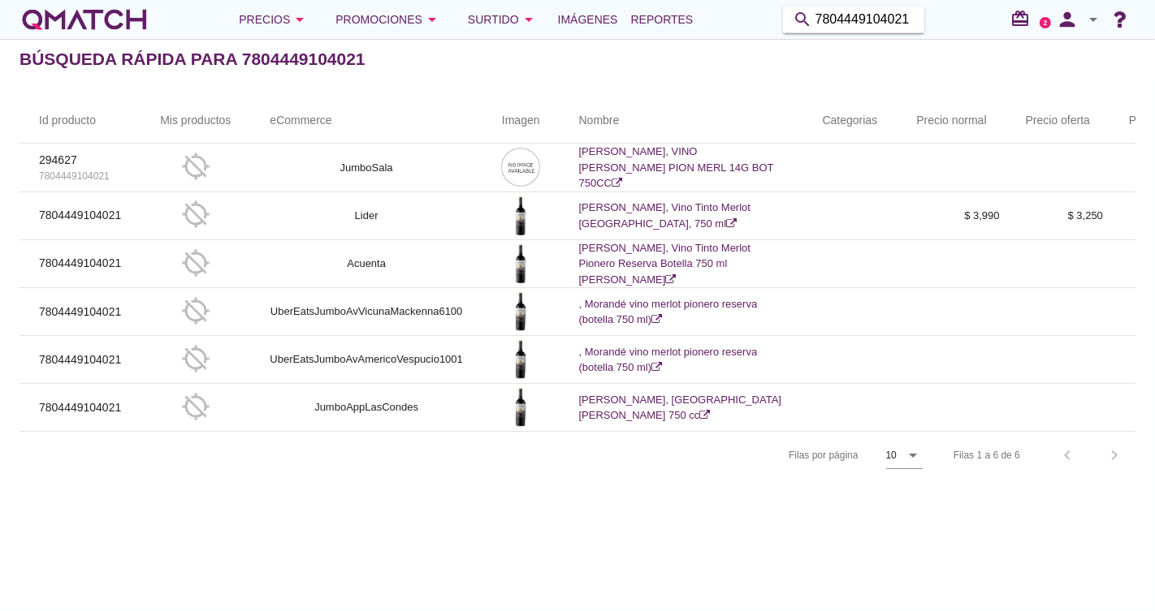
drag, startPoint x: 913, startPoint y: 17, endPoint x: 313, endPoint y: 64, distance: 602.7
click at [317, 64] on div "Precios arrow_drop_down Promociones arrow_drop_down Surtido arrow_drop_down Imá…" at bounding box center [577, 305] width 1155 height 611
paste input "617040267"
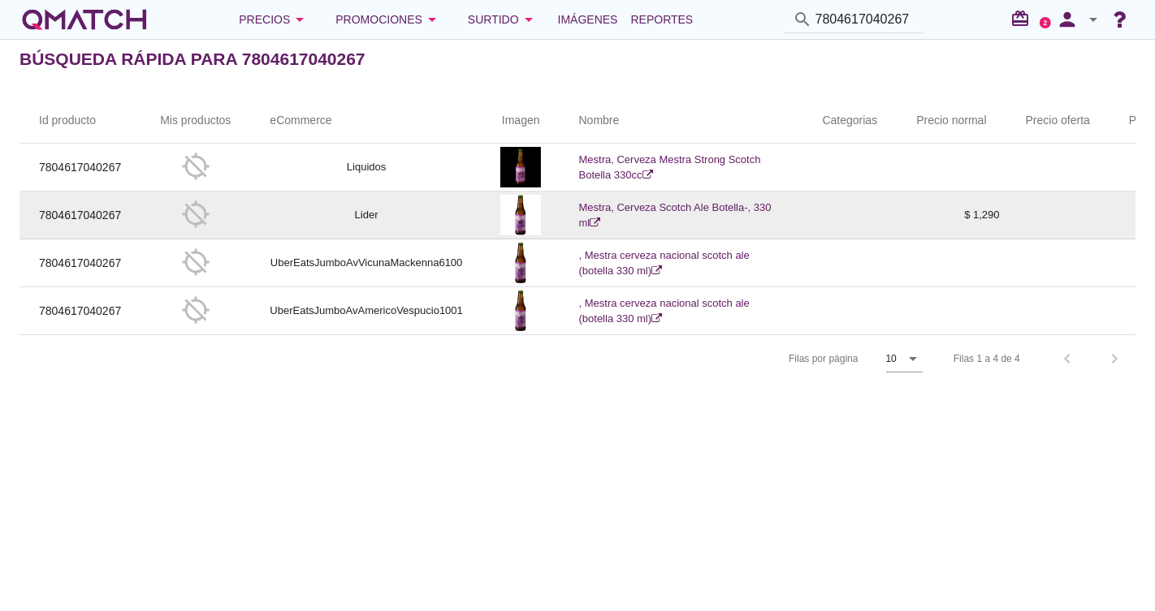
click at [594, 207] on link "Mestra, Cerveza Scotch Ale Botella-, 330 ml" at bounding box center [675, 215] width 192 height 28
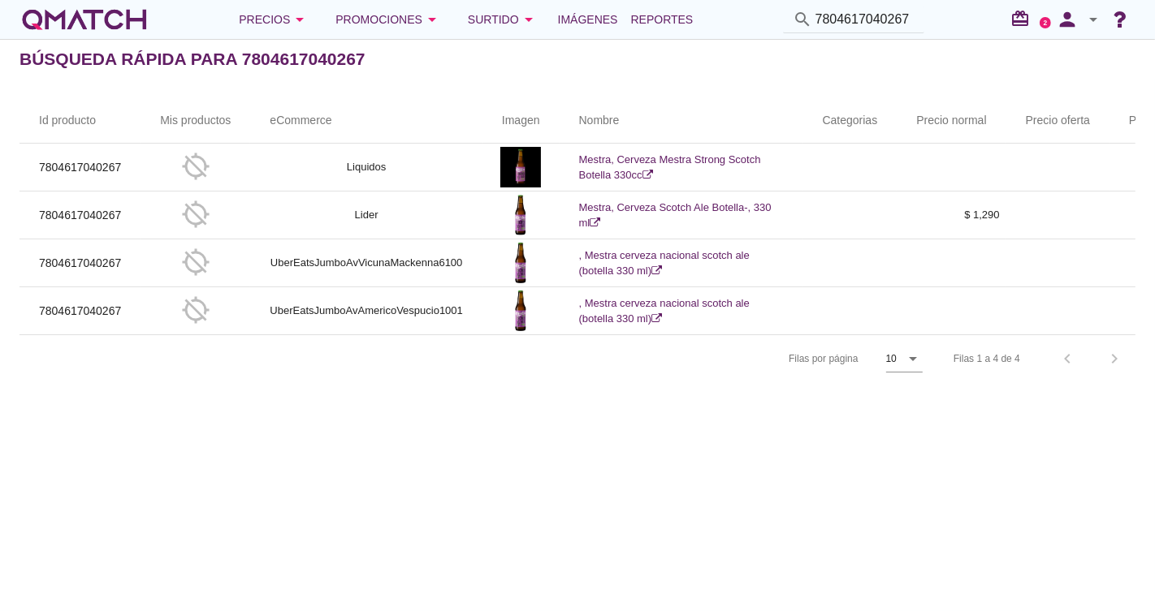
drag, startPoint x: 915, startPoint y: 17, endPoint x: 595, endPoint y: 50, distance: 321.6
click at [609, 50] on div "Precios arrow_drop_down Promociones arrow_drop_down Surtido arrow_drop_down Imá…" at bounding box center [577, 305] width 1155 height 611
drag, startPoint x: 907, startPoint y: 19, endPoint x: 696, endPoint y: 33, distance: 211.6
click at [696, 33] on div "Precios arrow_drop_down Promociones arrow_drop_down Surtido arrow_drop_down Imá…" at bounding box center [577, 19] width 1116 height 32
paste input "2130002953"
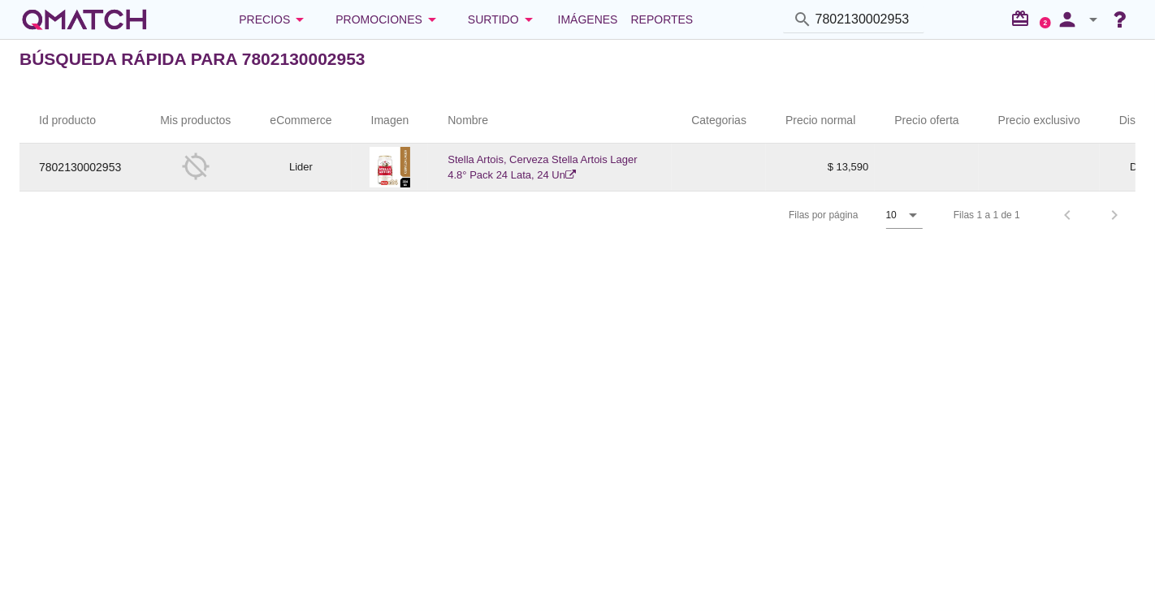
click at [577, 167] on td "Stella Artois, Cerveza Stella Artois Lager 4.8° Pack 24 Lata, 24 Un" at bounding box center [550, 167] width 244 height 47
click at [521, 164] on link "Stella Artois, Cerveza Stella Artois Lager 4.8° Pack 24 Lata, 24 Un" at bounding box center [541, 167] width 189 height 28
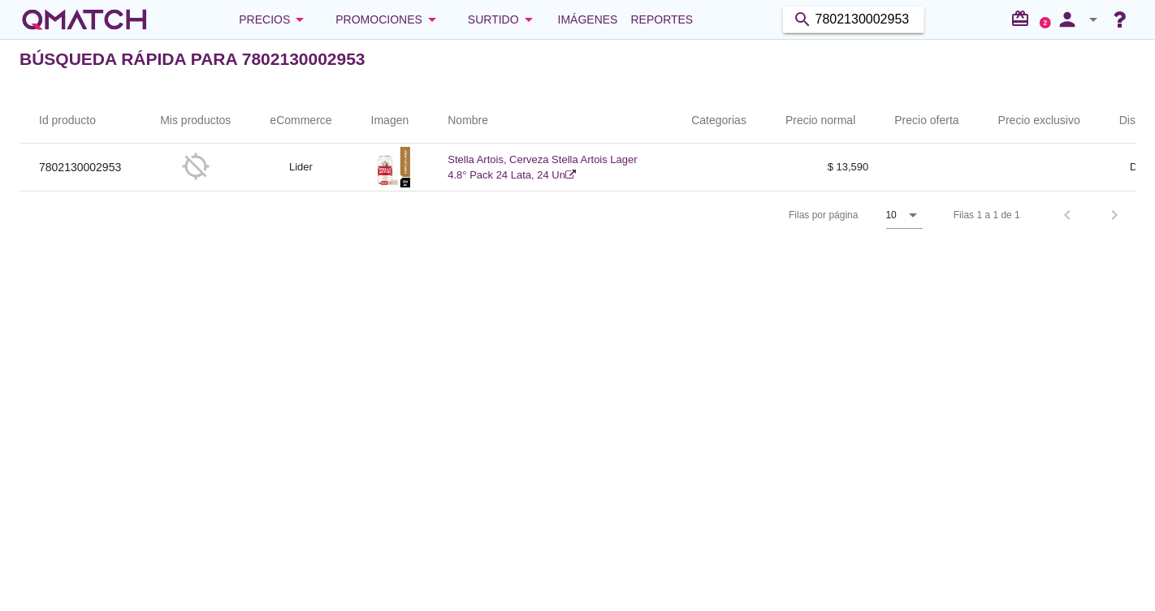
drag, startPoint x: 909, startPoint y: 22, endPoint x: 591, endPoint y: 37, distance: 318.7
click at [591, 37] on div "Precios arrow_drop_down Promociones arrow_drop_down Surtido arrow_drop_down Imá…" at bounding box center [577, 19] width 1155 height 39
paste input "1620005887"
type input "7801620005887"
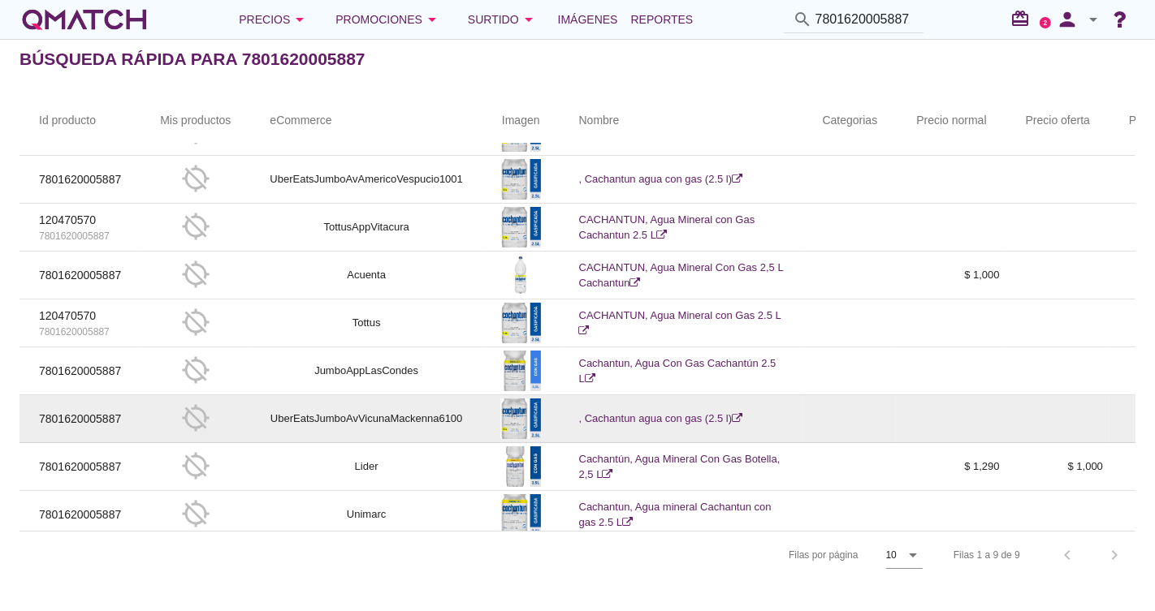
scroll to position [54, 0]
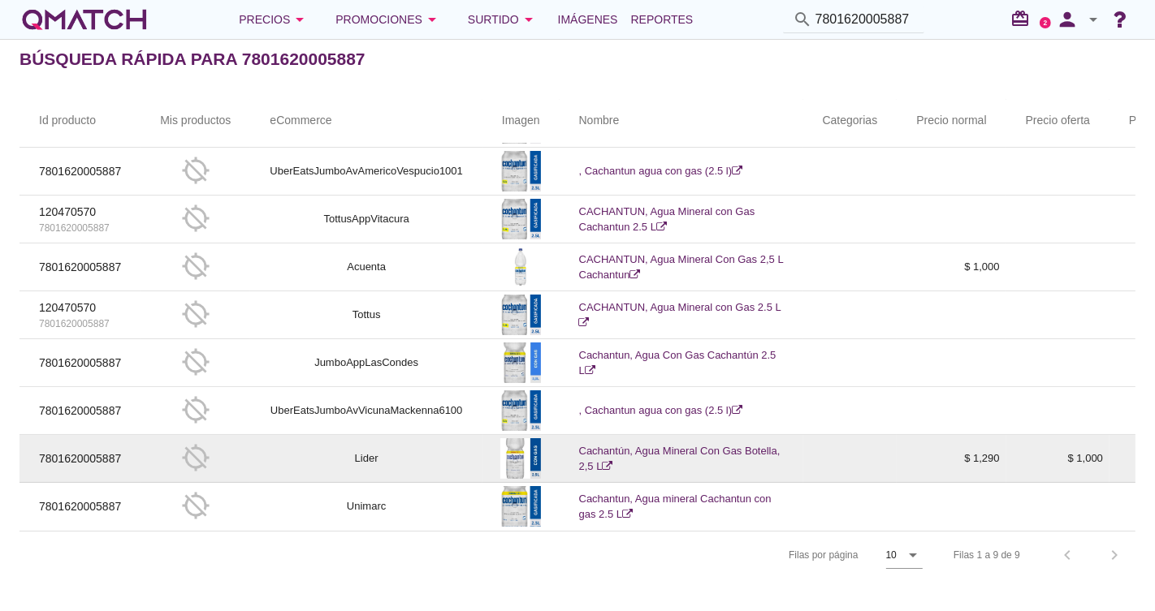
click at [356, 439] on td "Lider" at bounding box center [366, 459] width 232 height 48
click at [369, 453] on td "Lider" at bounding box center [366, 459] width 232 height 48
click at [364, 444] on td "Lider" at bounding box center [366, 459] width 232 height 48
click at [482, 435] on td at bounding box center [520, 459] width 77 height 48
click at [481, 435] on td "Lider" at bounding box center [366, 459] width 232 height 48
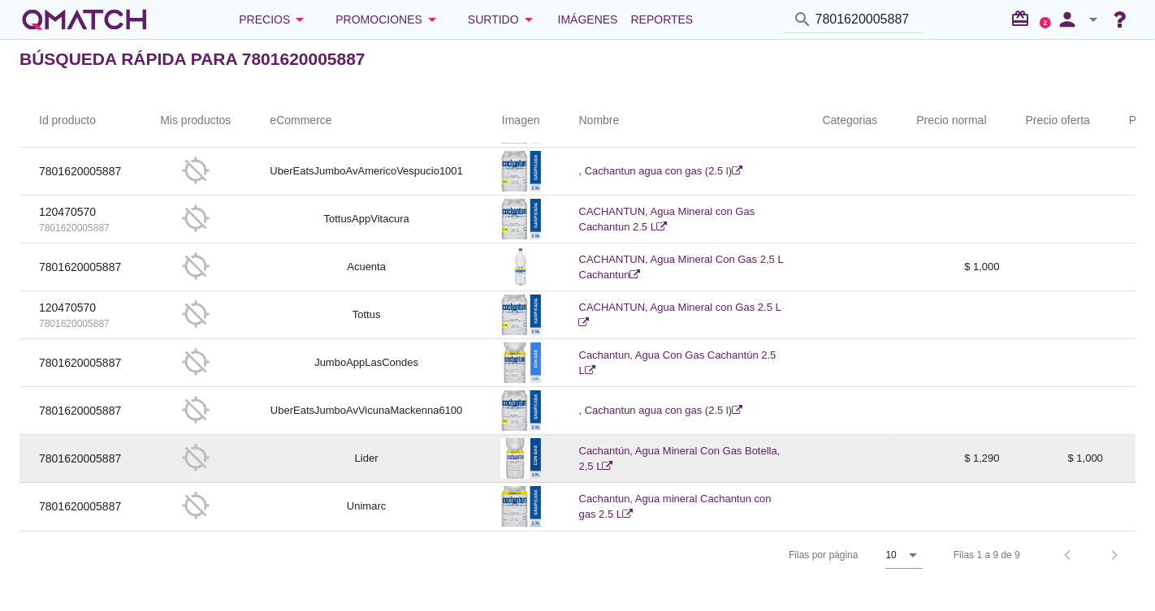
click at [420, 445] on td "Lider" at bounding box center [366, 459] width 232 height 48
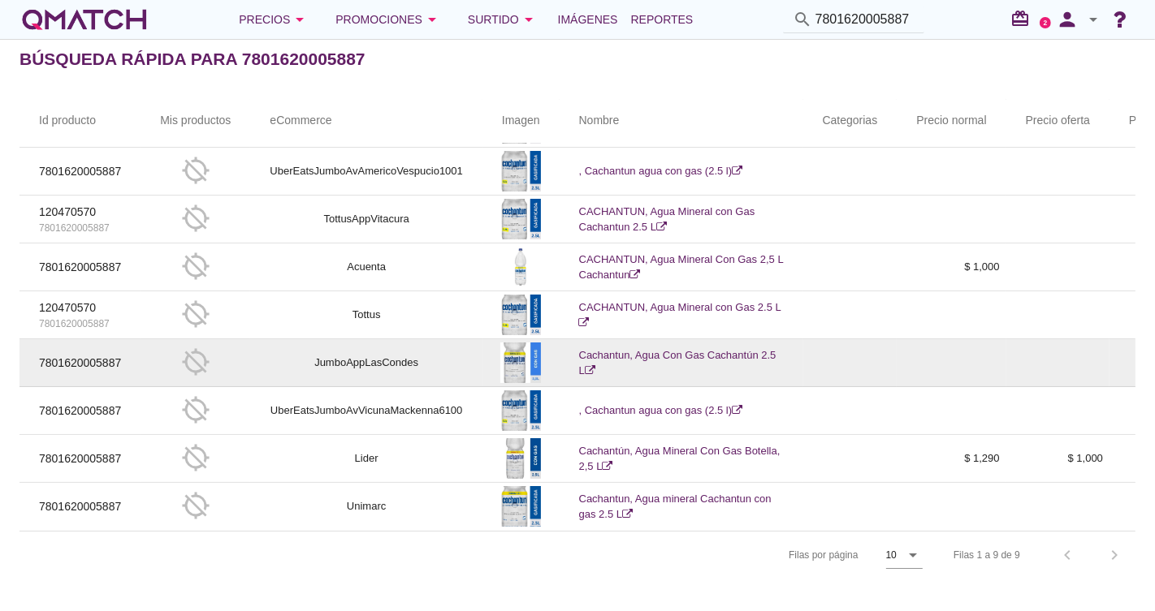
click at [769, 349] on link "Cachantun, Agua Con Gas Cachantún 2.5 L" at bounding box center [677, 363] width 197 height 28
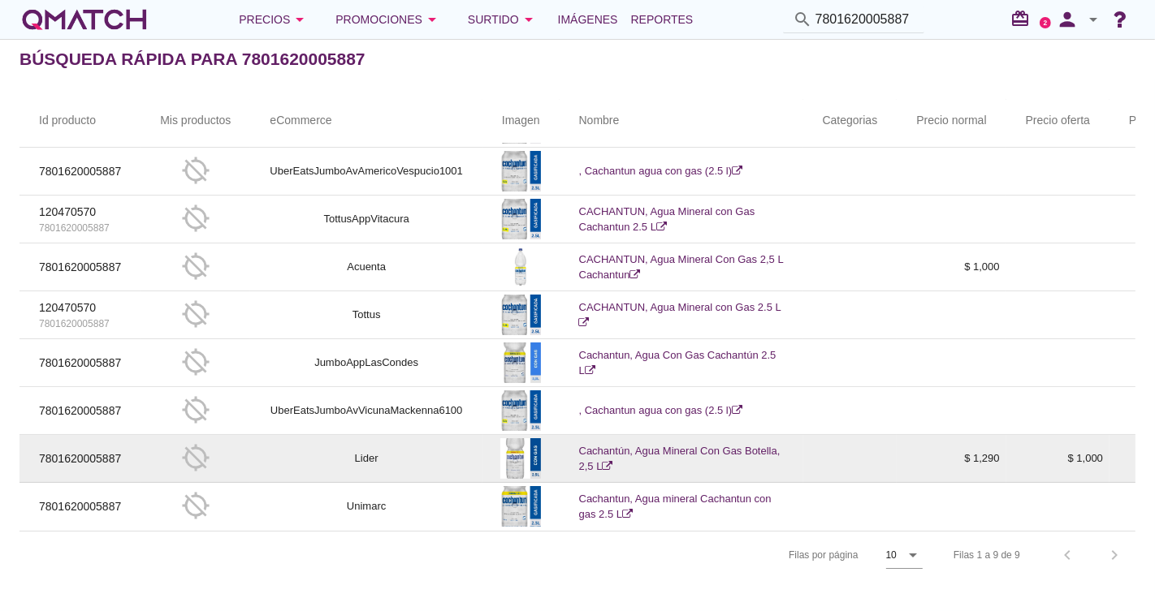
click at [341, 455] on td "Lider" at bounding box center [366, 459] width 232 height 48
click at [360, 443] on td "Lider" at bounding box center [366, 459] width 232 height 48
click at [527, 439] on div at bounding box center [521, 458] width 71 height 41
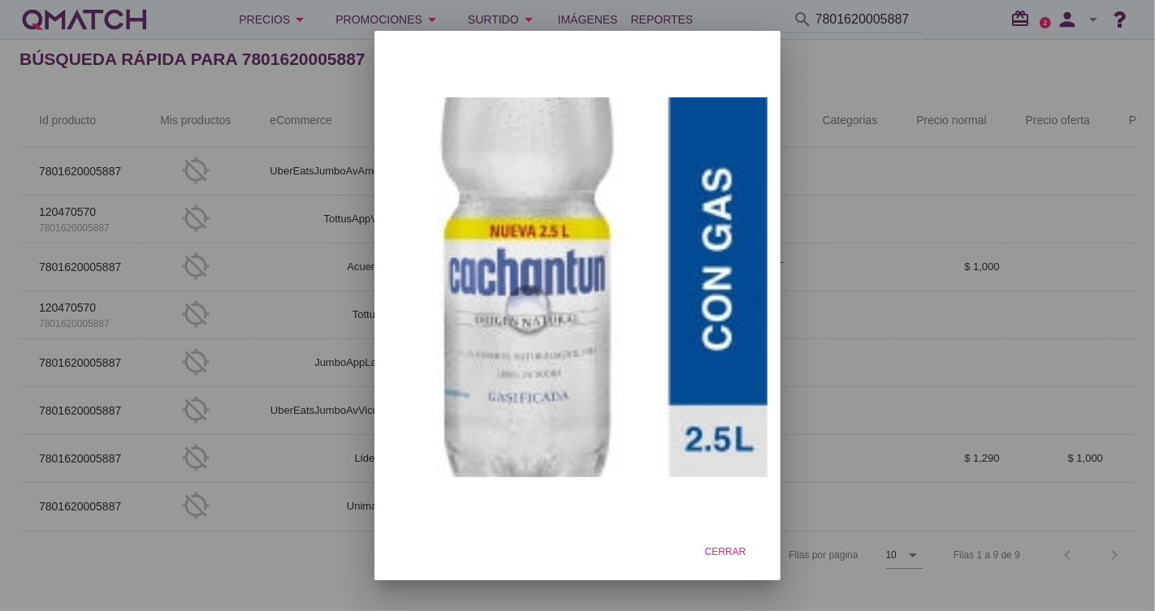
click at [527, 439] on div at bounding box center [577, 287] width 380 height 487
click at [874, 387] on div at bounding box center [577, 305] width 1155 height 611
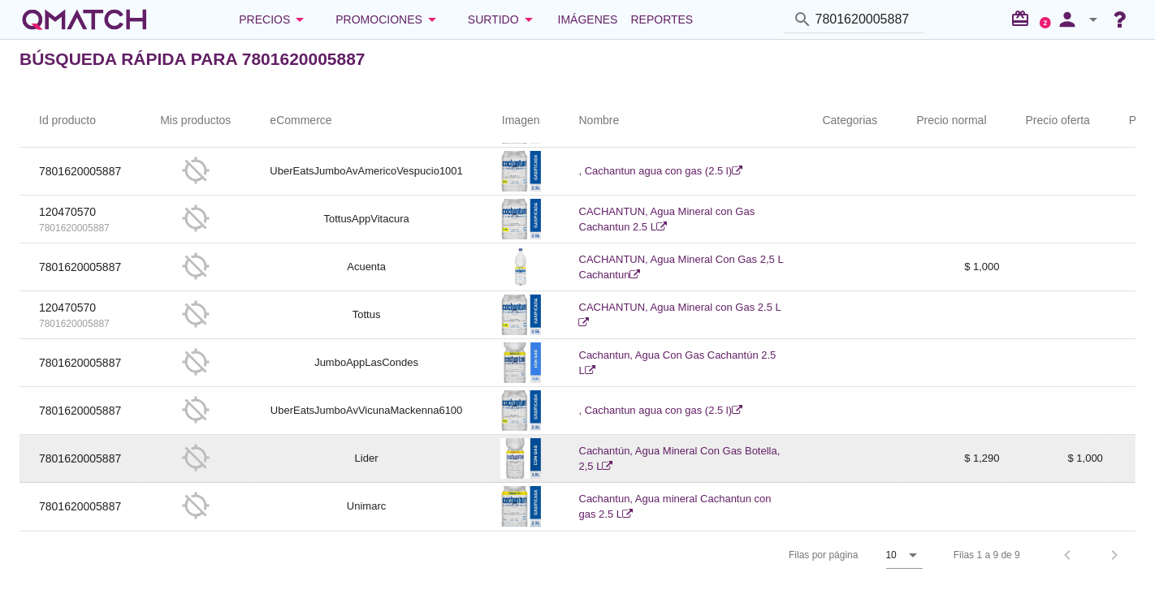
click at [912, 451] on td "$ 1,290" at bounding box center [950, 459] width 109 height 48
click at [911, 450] on td "$ 1,290" at bounding box center [950, 459] width 109 height 48
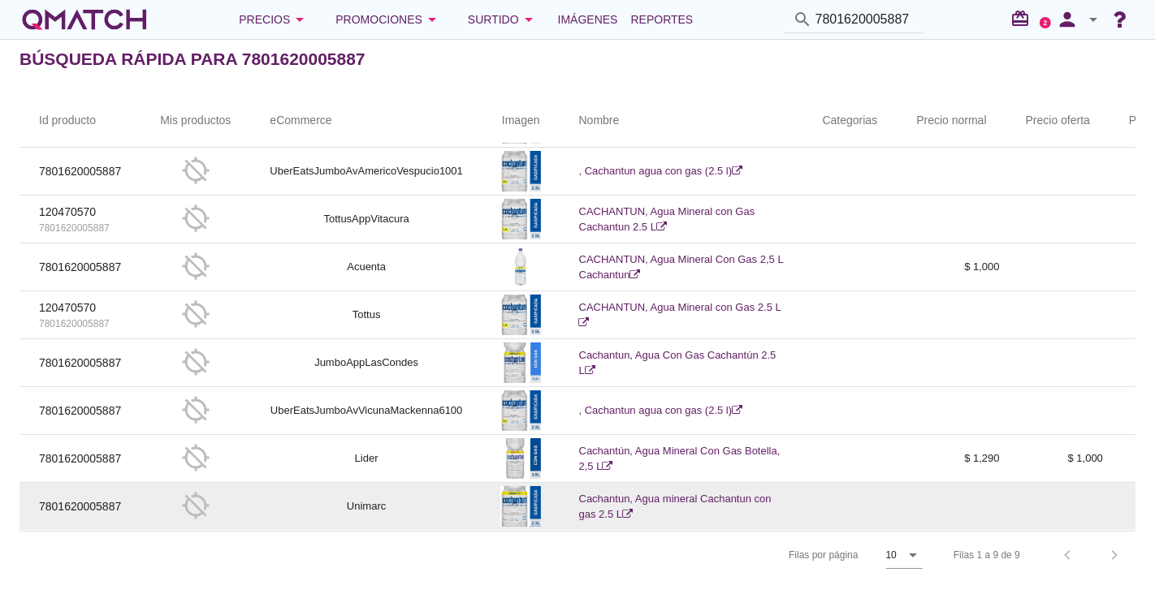
click at [403, 483] on td "Unimarc" at bounding box center [366, 507] width 232 height 48
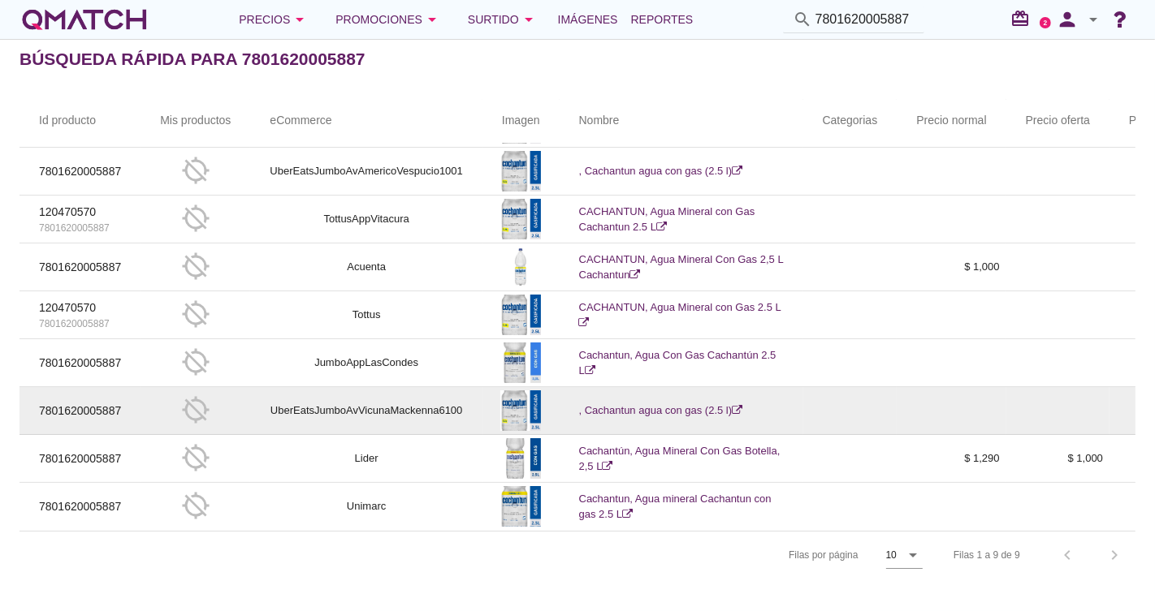
drag, startPoint x: 453, startPoint y: 495, endPoint x: 412, endPoint y: 418, distance: 87.2
click at [451, 495] on td "Unimarc" at bounding box center [366, 507] width 232 height 48
click at [408, 398] on td "UberEatsJumboAvVicunaMackenna6100" at bounding box center [366, 411] width 232 height 48
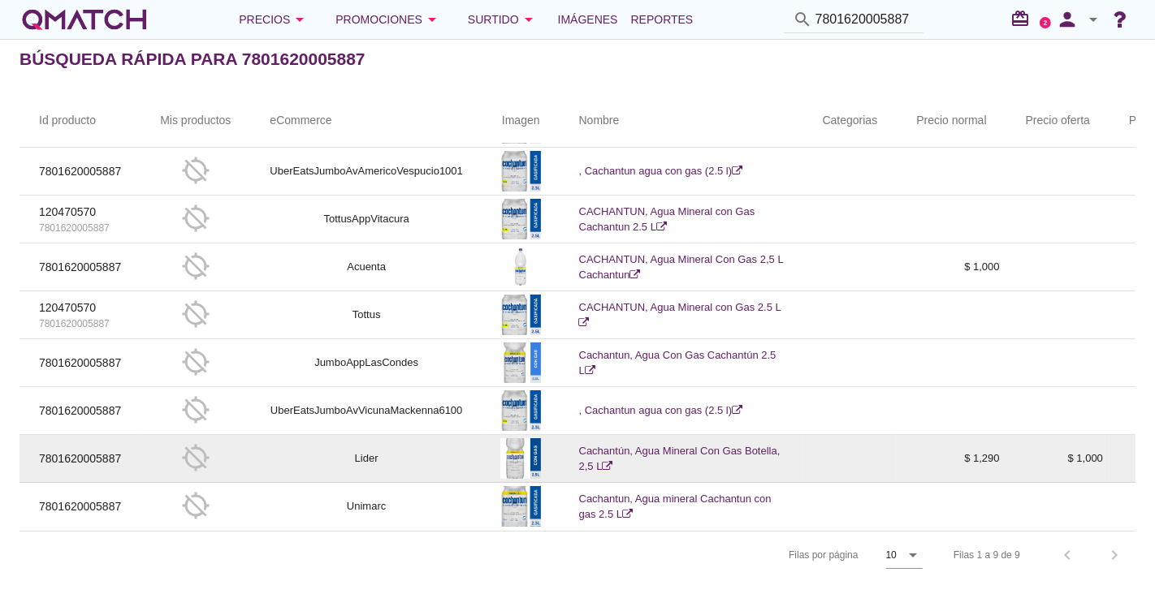
click at [414, 451] on td "Lider" at bounding box center [366, 459] width 232 height 48
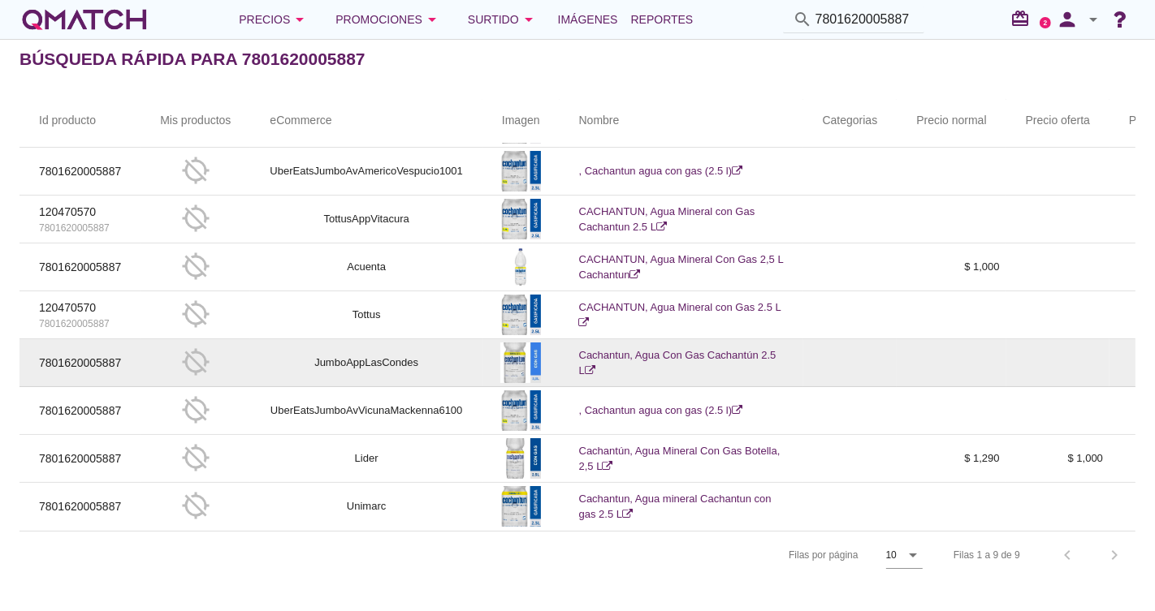
click at [411, 349] on td "JumboAppLasCondes" at bounding box center [366, 363] width 232 height 48
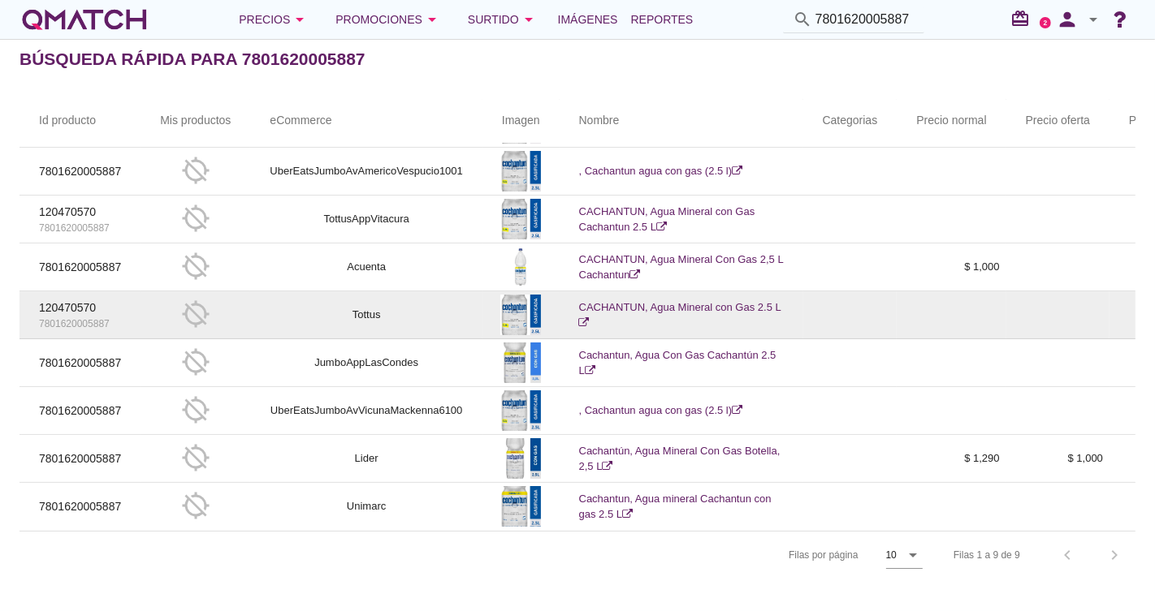
click at [417, 293] on td "Tottus" at bounding box center [366, 315] width 232 height 48
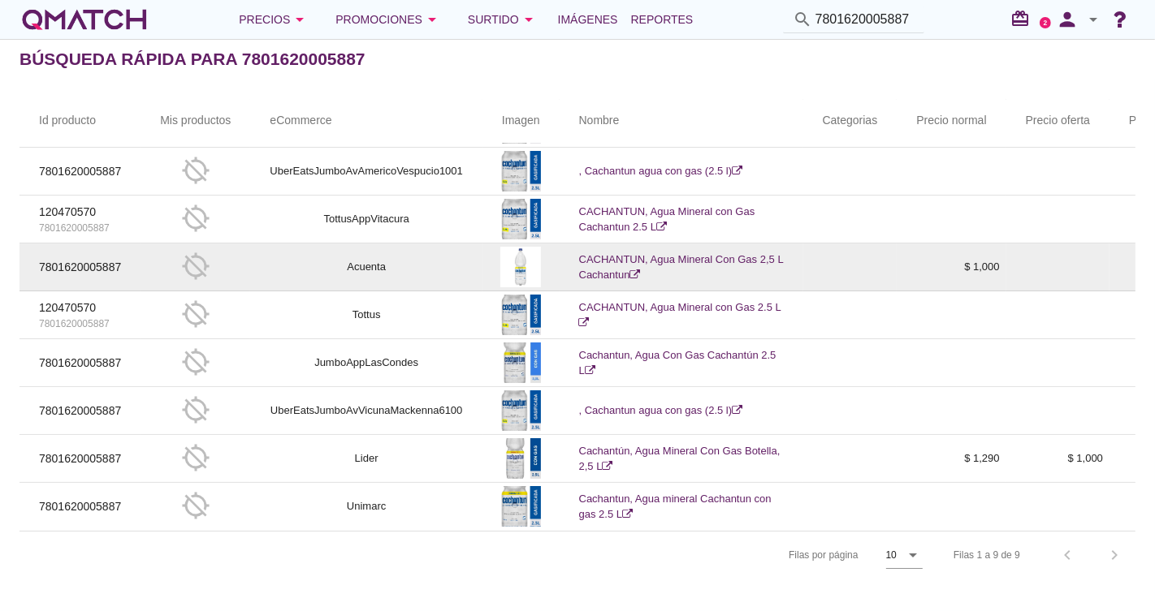
drag, startPoint x: 406, startPoint y: 257, endPoint x: 402, endPoint y: 244, distance: 13.6
click at [405, 257] on td "Acuenta" at bounding box center [366, 268] width 232 height 48
click at [567, 245] on td "CACHANTUN, Agua Mineral Con Gas 2,5 L Cachantun" at bounding box center [681, 268] width 244 height 48
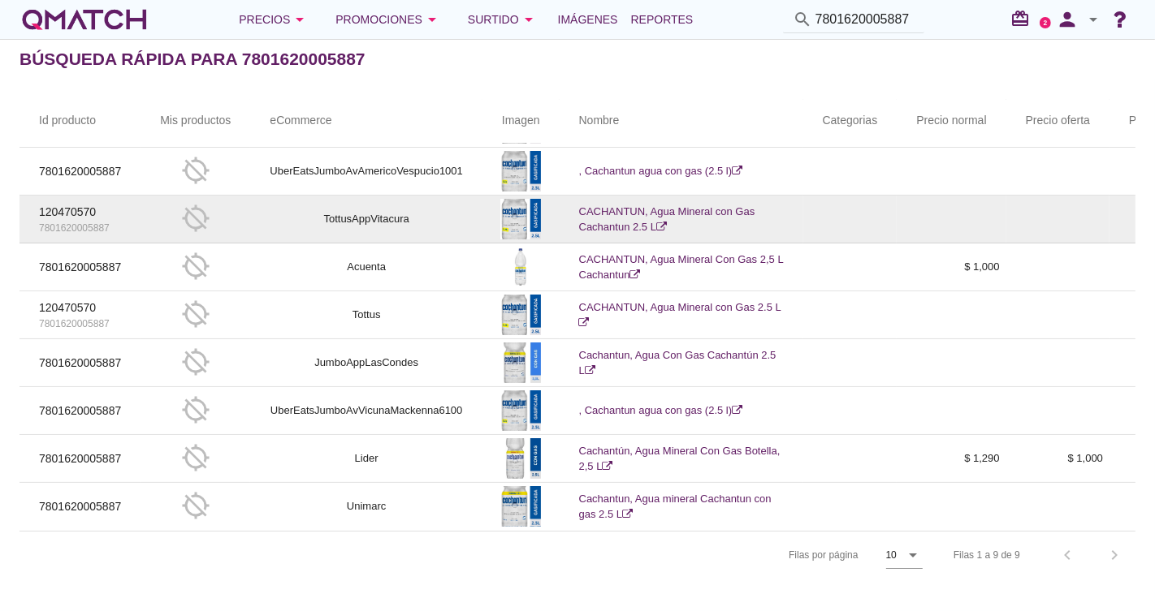
click at [542, 199] on div at bounding box center [521, 219] width 71 height 41
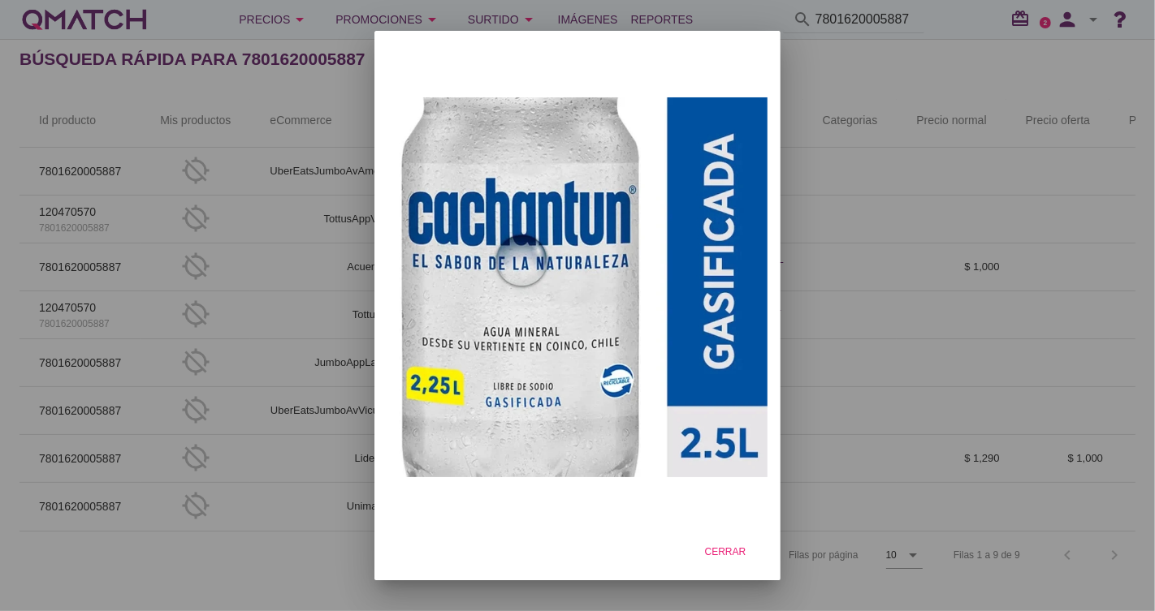
click at [905, 62] on div at bounding box center [577, 305] width 1155 height 611
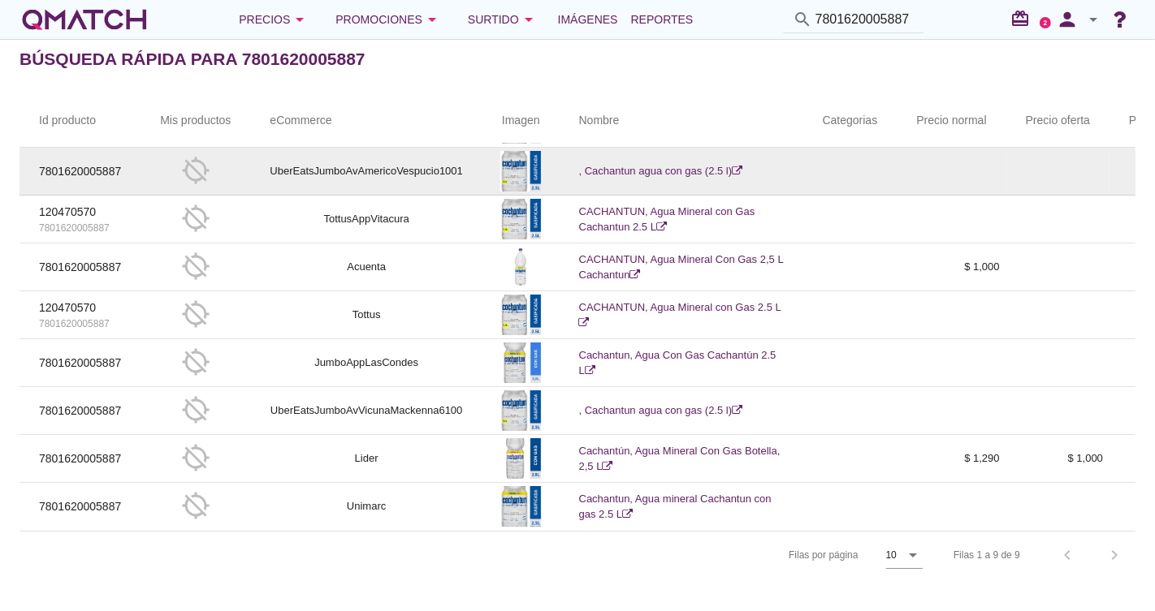
drag, startPoint x: 313, startPoint y: 175, endPoint x: 315, endPoint y: 162, distance: 13.1
click at [313, 175] on td "UberEatsJumboAvAmericoVespucio1001" at bounding box center [366, 172] width 232 height 48
click at [199, 179] on td "gps_off" at bounding box center [195, 172] width 110 height 48
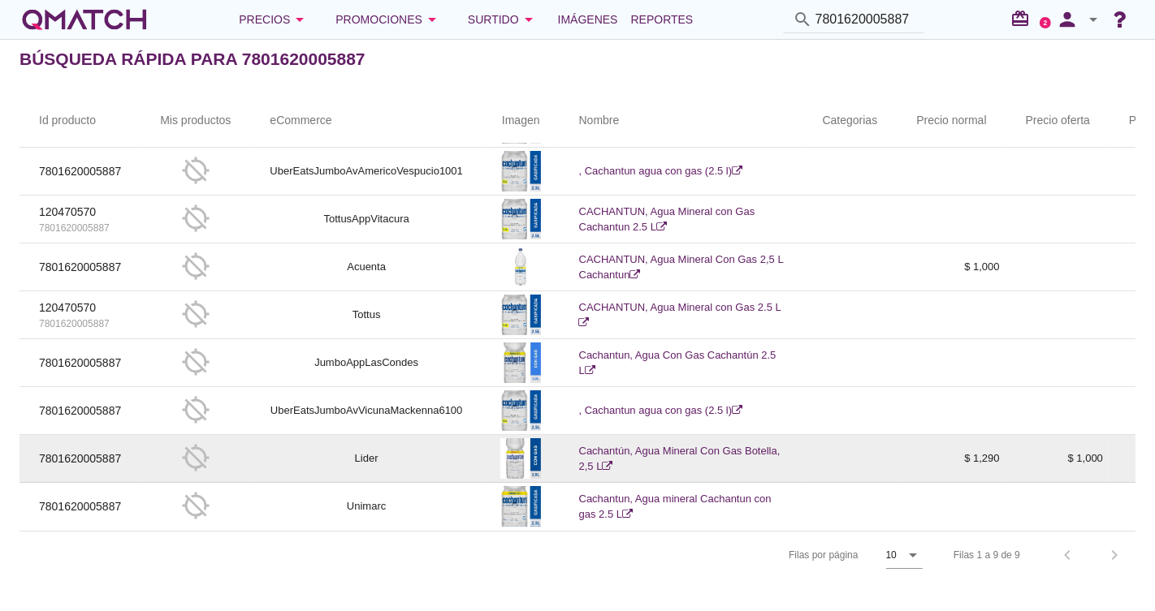
click at [292, 456] on td "Lider" at bounding box center [366, 459] width 232 height 48
click at [61, 451] on p "7801620005887" at bounding box center [80, 459] width 82 height 17
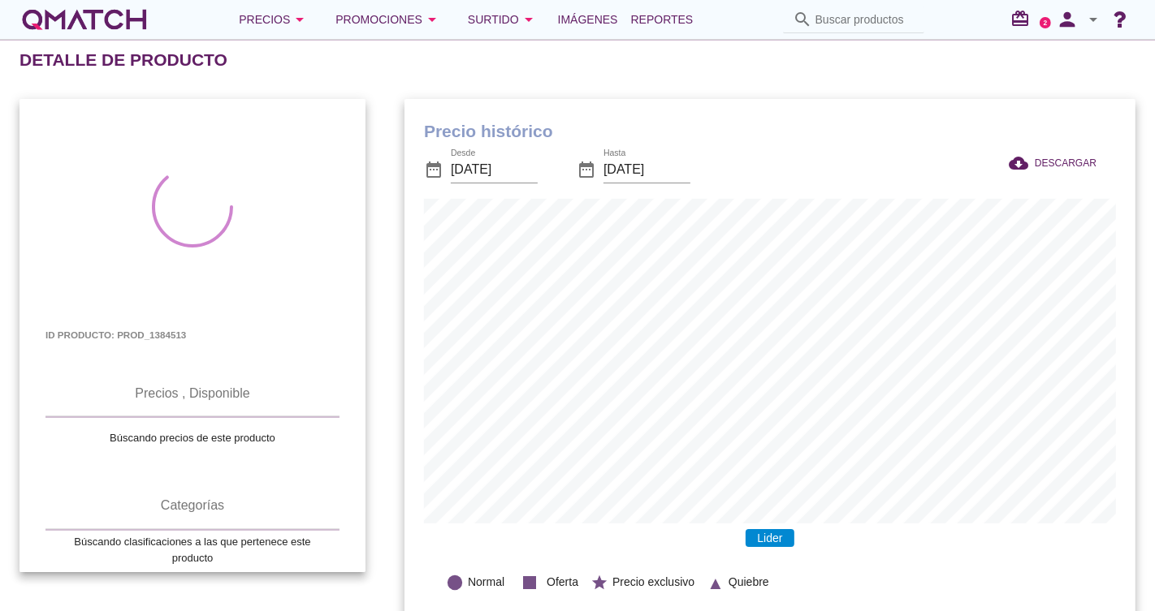
scroll to position [533, 731]
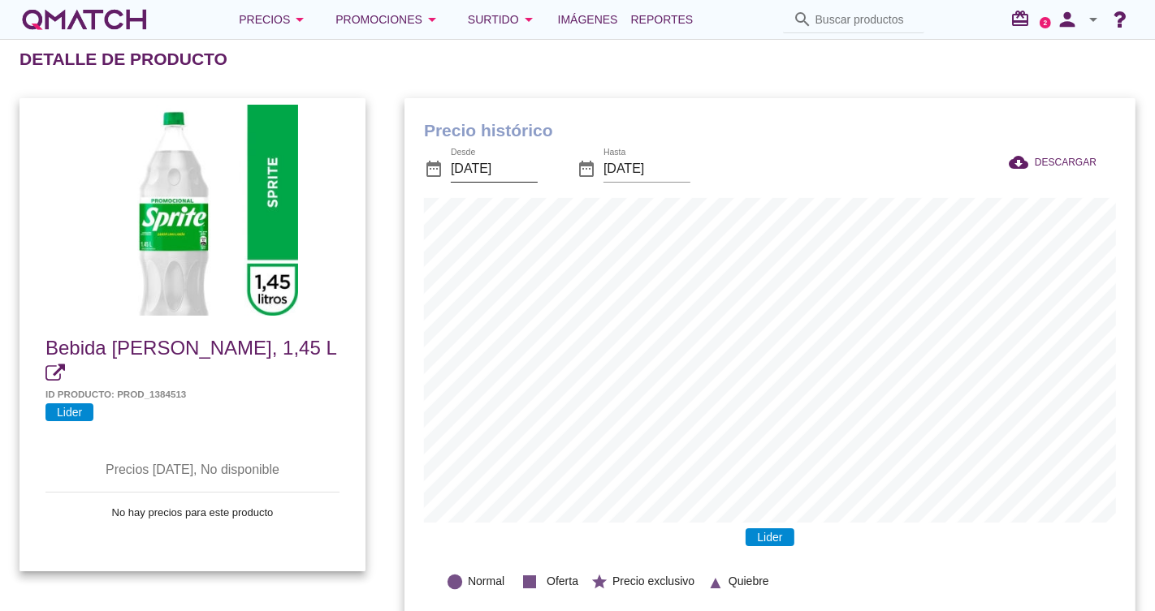
click at [521, 168] on input "2025-07-14" at bounding box center [494, 169] width 87 height 26
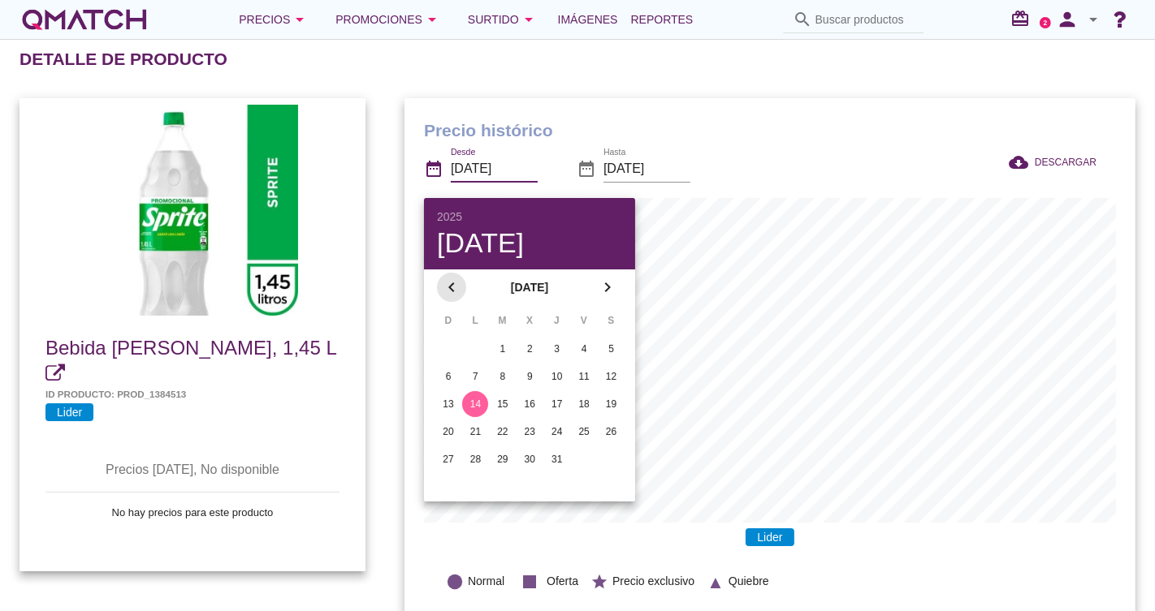
click at [465, 284] on div "chevron_left" at bounding box center [451, 287] width 29 height 19
click at [466, 284] on div "chevron_left mayo de 2025 abril de 2025 chevron_right" at bounding box center [529, 288] width 211 height 36
click at [466, 283] on strong "abril de 2025" at bounding box center [529, 287] width 127 height 17
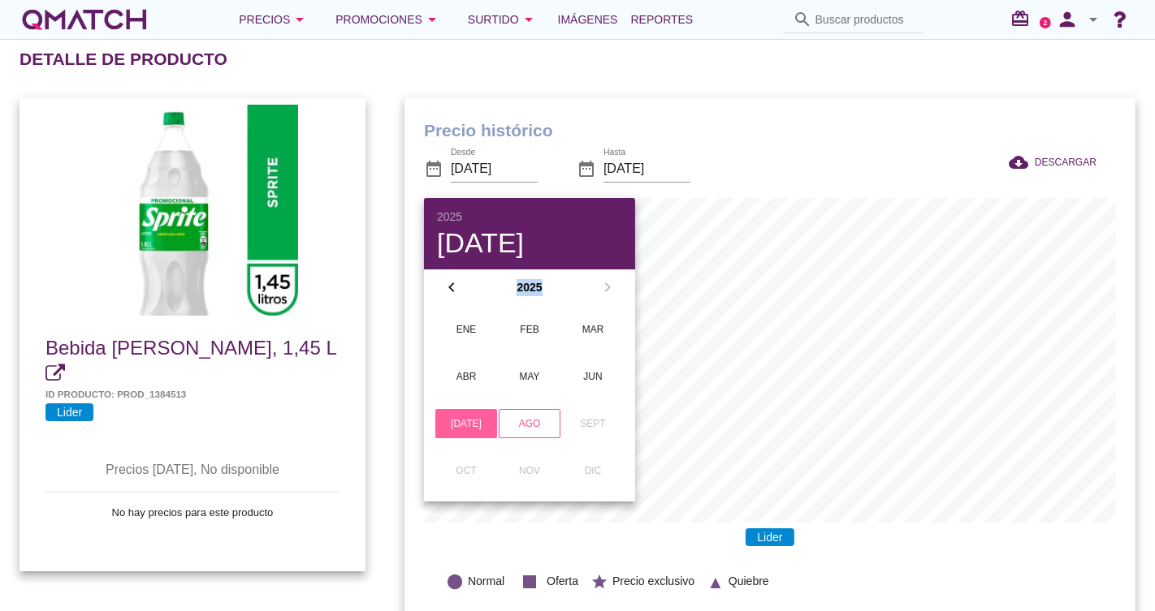
click at [466, 283] on strong "2025" at bounding box center [529, 287] width 127 height 17
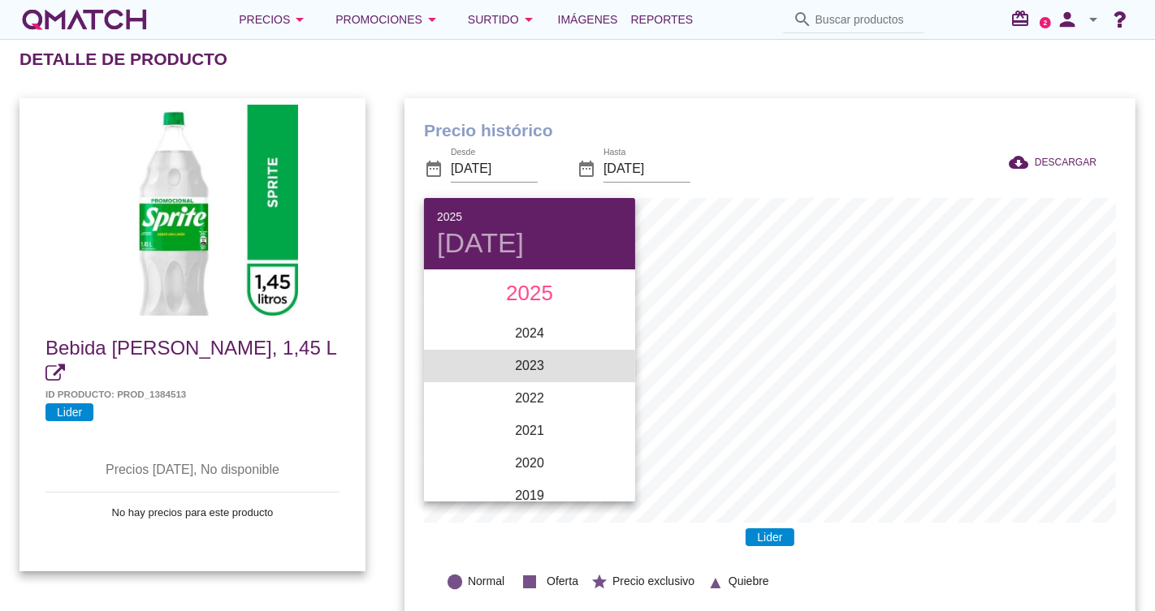
click at [532, 358] on li "2023" at bounding box center [529, 366] width 211 height 32
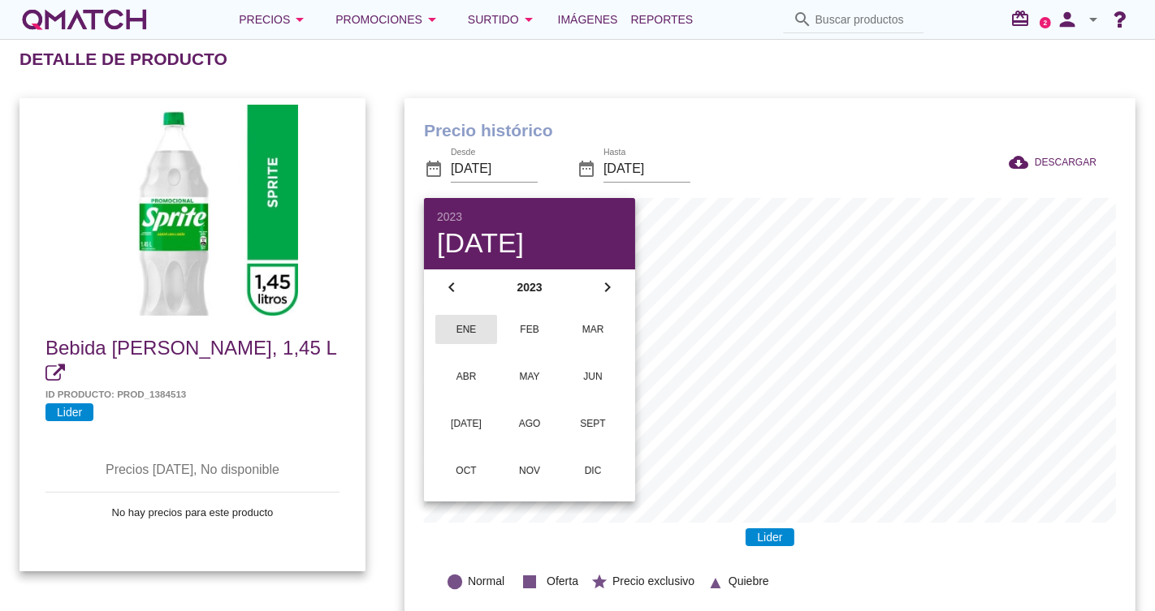
click at [473, 326] on div "ene" at bounding box center [466, 329] width 36 height 15
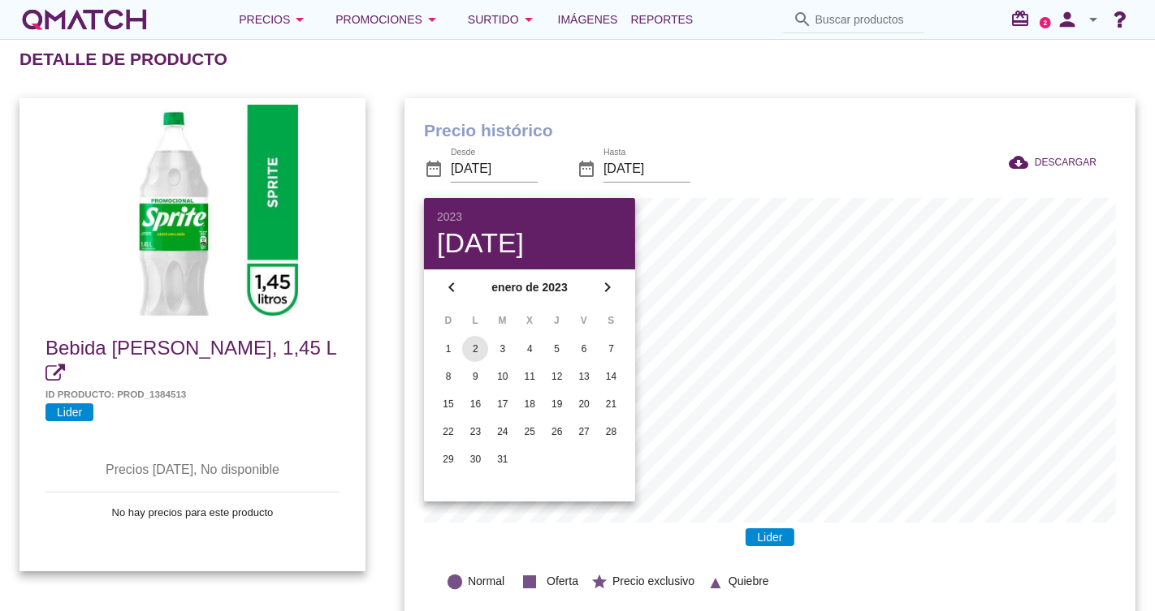
click at [465, 344] on div "2" at bounding box center [475, 349] width 26 height 15
type input "2023-01-02"
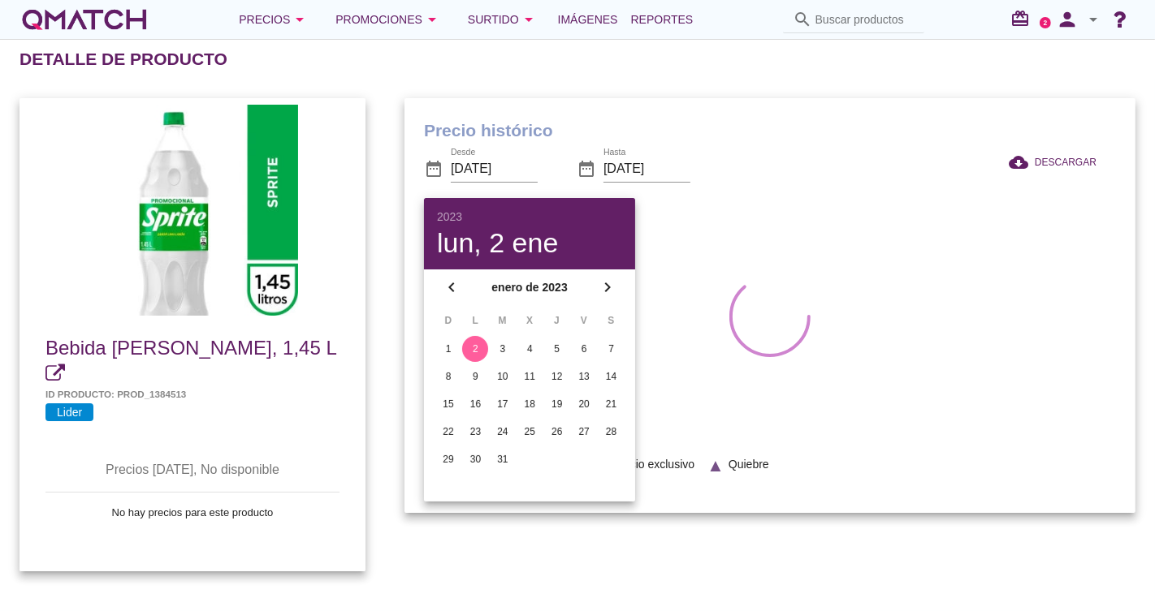
click at [785, 118] on h1 "Precio histórico" at bounding box center [770, 131] width 692 height 26
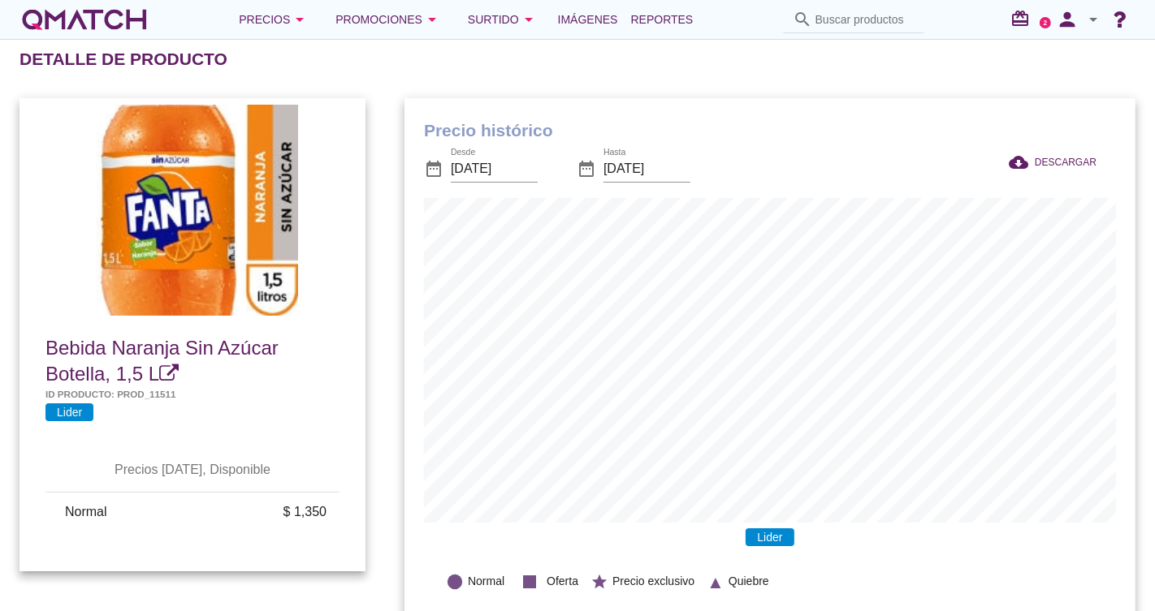
scroll to position [533, 731]
click at [521, 163] on input "[DATE]" at bounding box center [494, 169] width 87 height 26
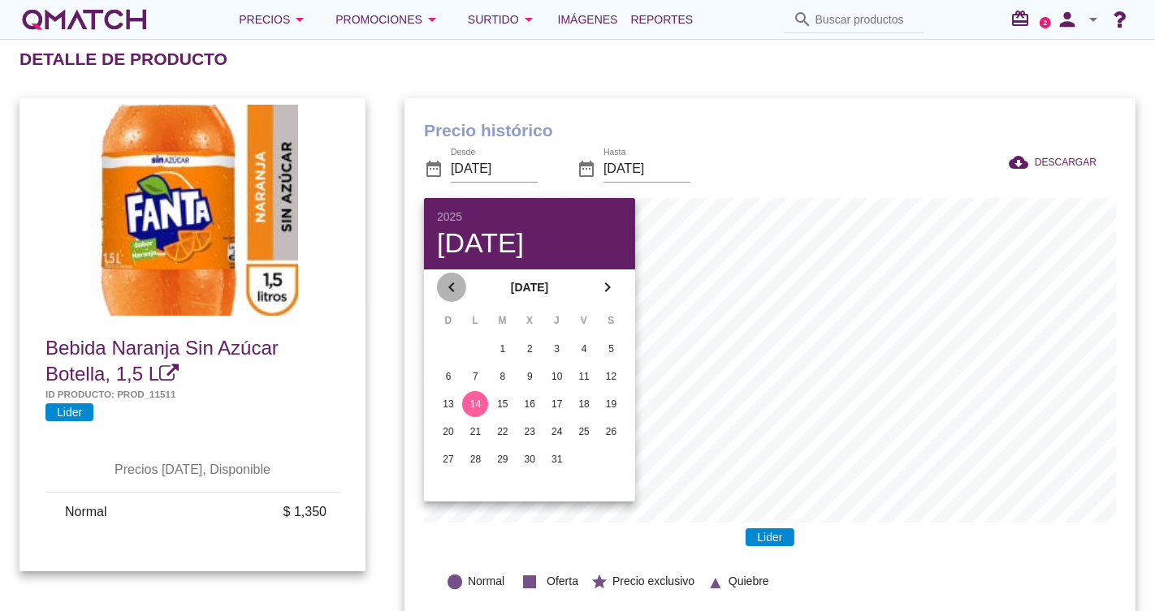
click at [454, 284] on icon "chevron_left" at bounding box center [451, 287] width 19 height 19
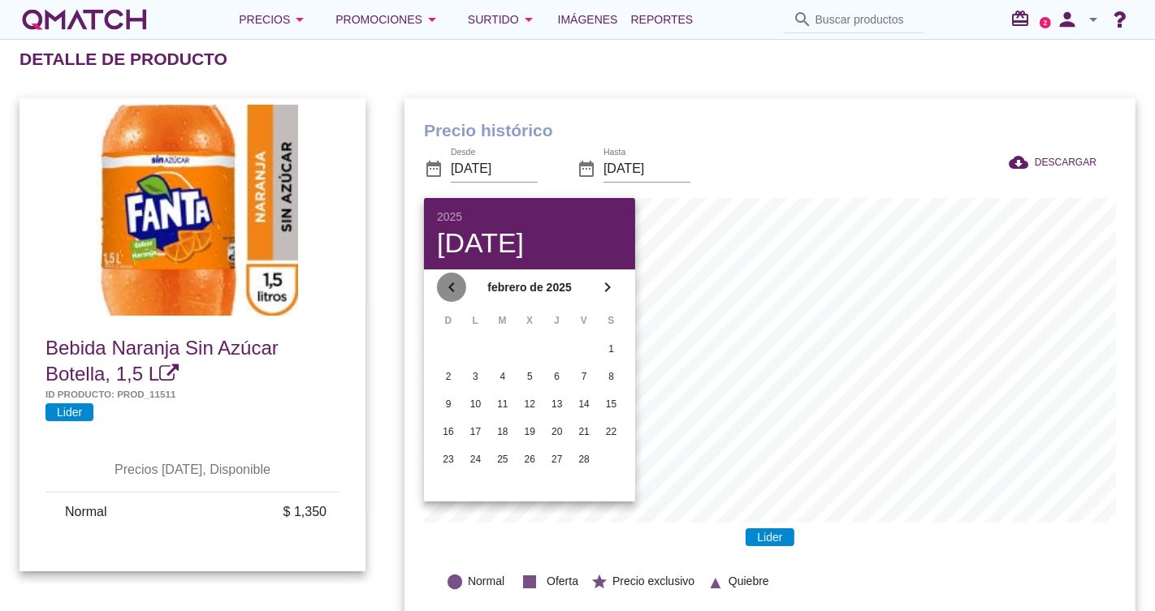
click at [454, 284] on icon "chevron_left" at bounding box center [451, 287] width 19 height 19
click at [455, 283] on icon "chevron_left" at bounding box center [451, 287] width 19 height 19
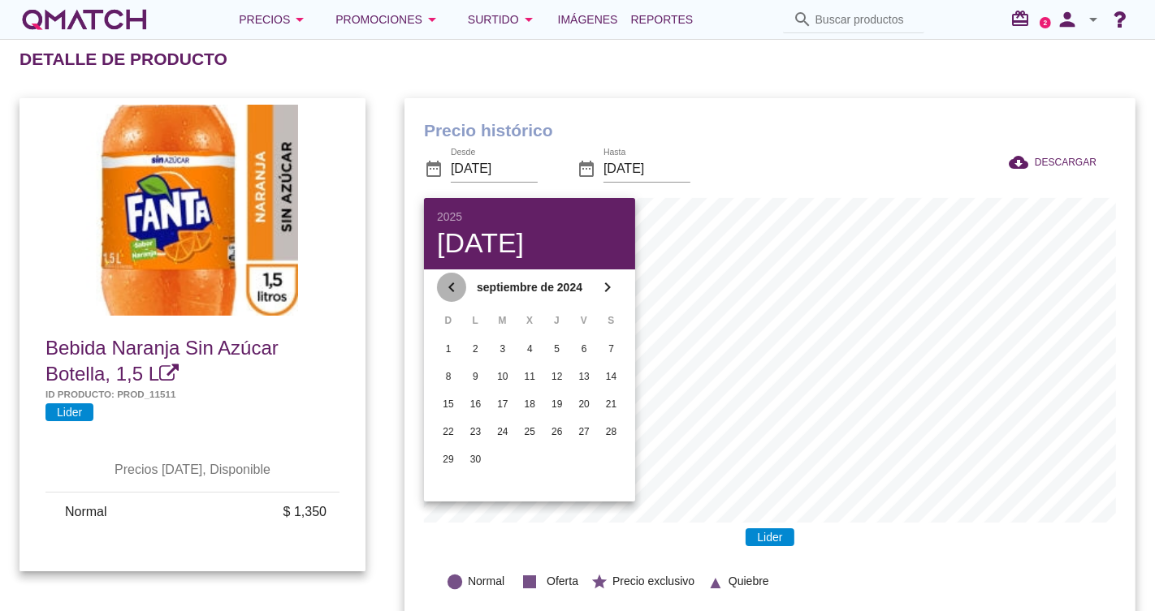
click at [456, 283] on icon "chevron_left" at bounding box center [451, 287] width 19 height 19
drag, startPoint x: 456, startPoint y: 283, endPoint x: 464, endPoint y: 294, distance: 13.3
click at [457, 283] on icon "chevron_left" at bounding box center [451, 287] width 19 height 19
click at [606, 342] on div "1" at bounding box center [611, 349] width 26 height 15
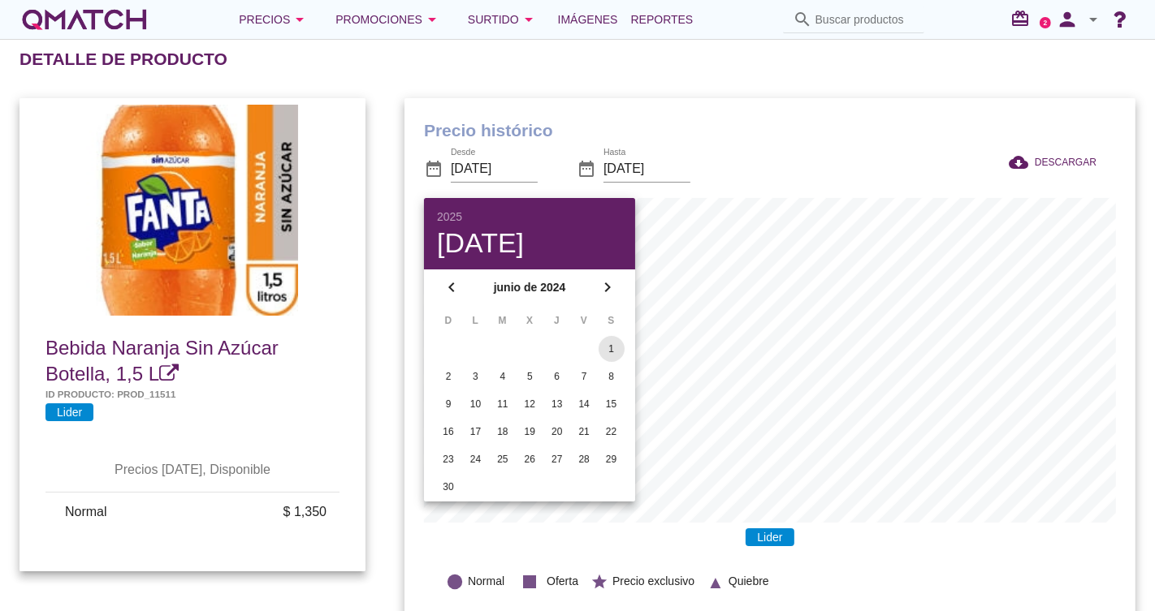
type input "[DATE]"
click at [886, 131] on h1 "Precio histórico" at bounding box center [770, 131] width 692 height 26
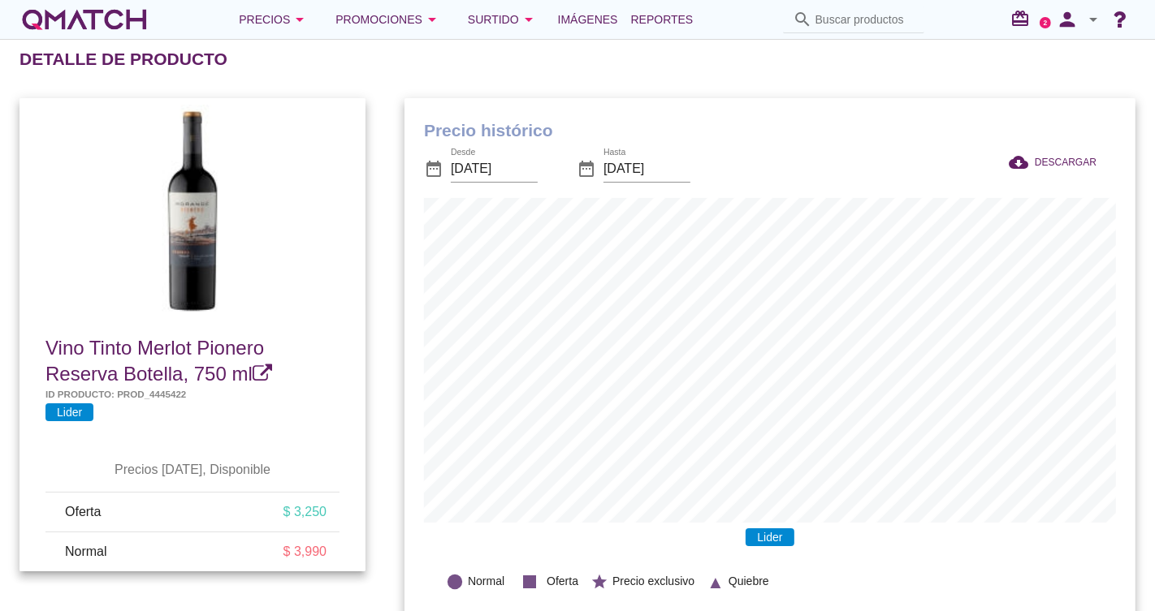
scroll to position [533, 731]
click at [507, 176] on input "[DATE]" at bounding box center [494, 169] width 87 height 26
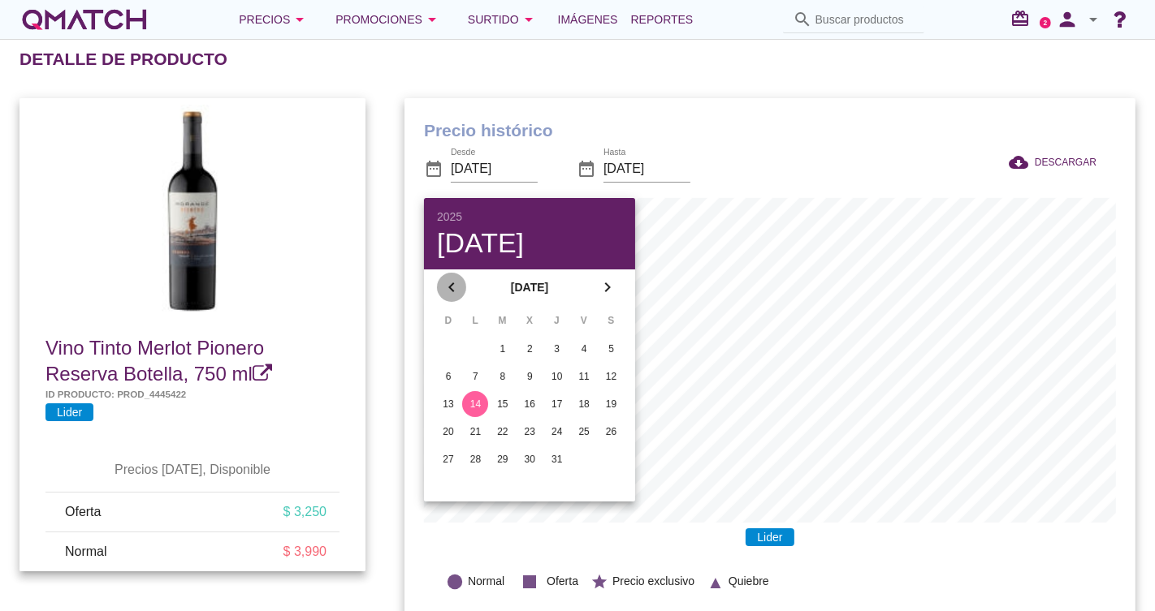
click at [446, 287] on icon "chevron_left" at bounding box center [451, 287] width 19 height 19
click at [447, 287] on icon "chevron_left" at bounding box center [451, 287] width 19 height 19
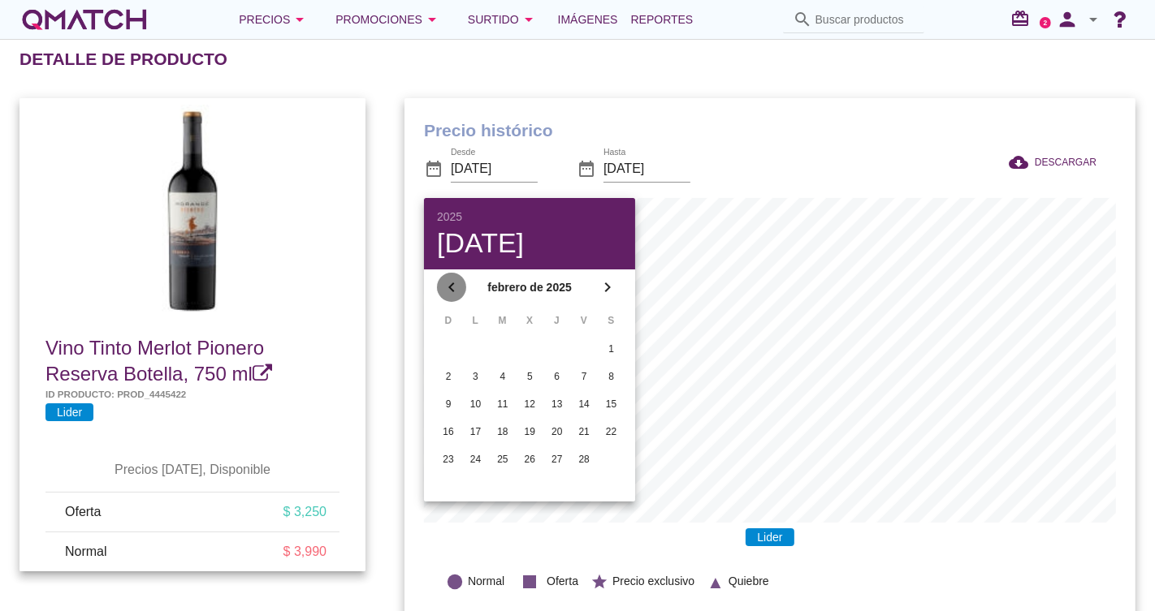
click at [447, 287] on icon "chevron_left" at bounding box center [451, 287] width 19 height 19
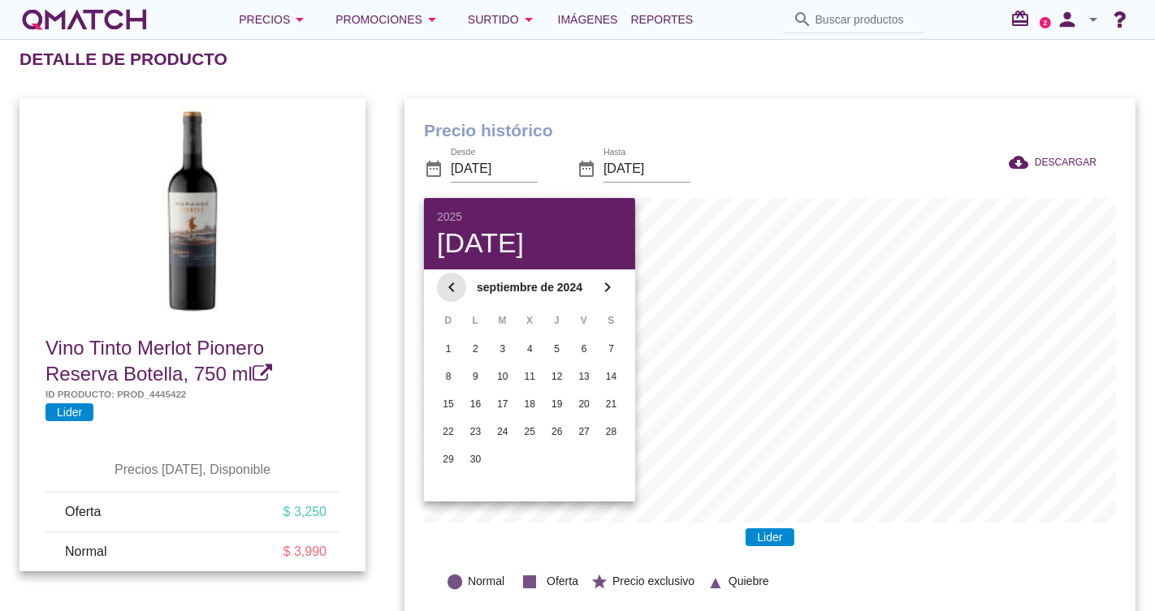
click at [447, 287] on icon "chevron_left" at bounding box center [451, 287] width 19 height 19
click at [533, 347] on div "1" at bounding box center [529, 349] width 26 height 15
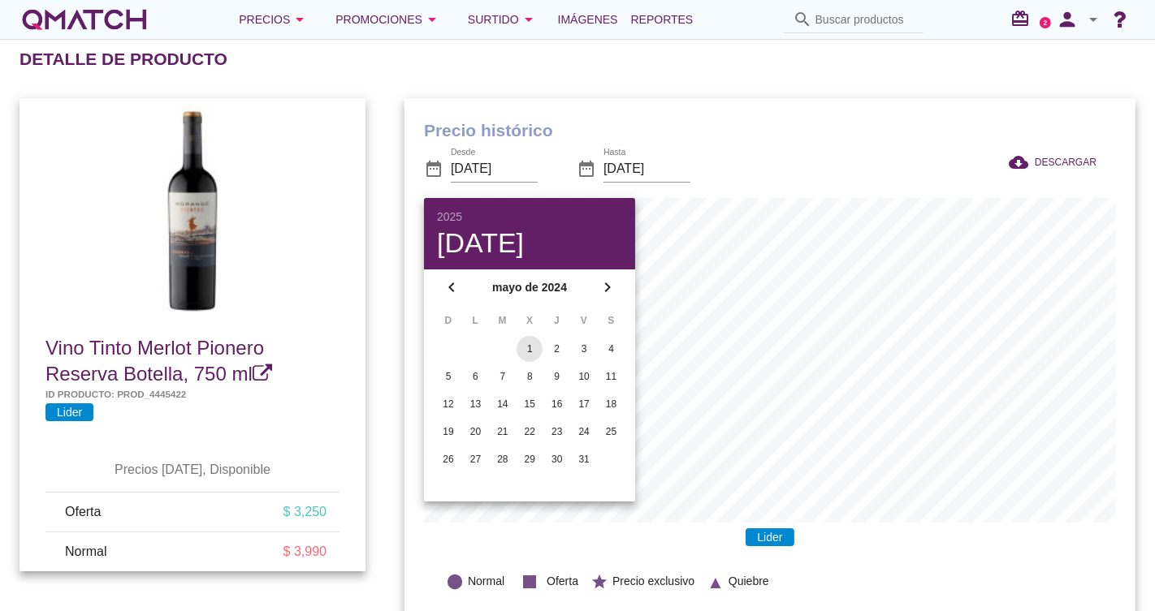
type input "2024-05-01"
click at [893, 161] on div at bounding box center [914, 170] width 149 height 55
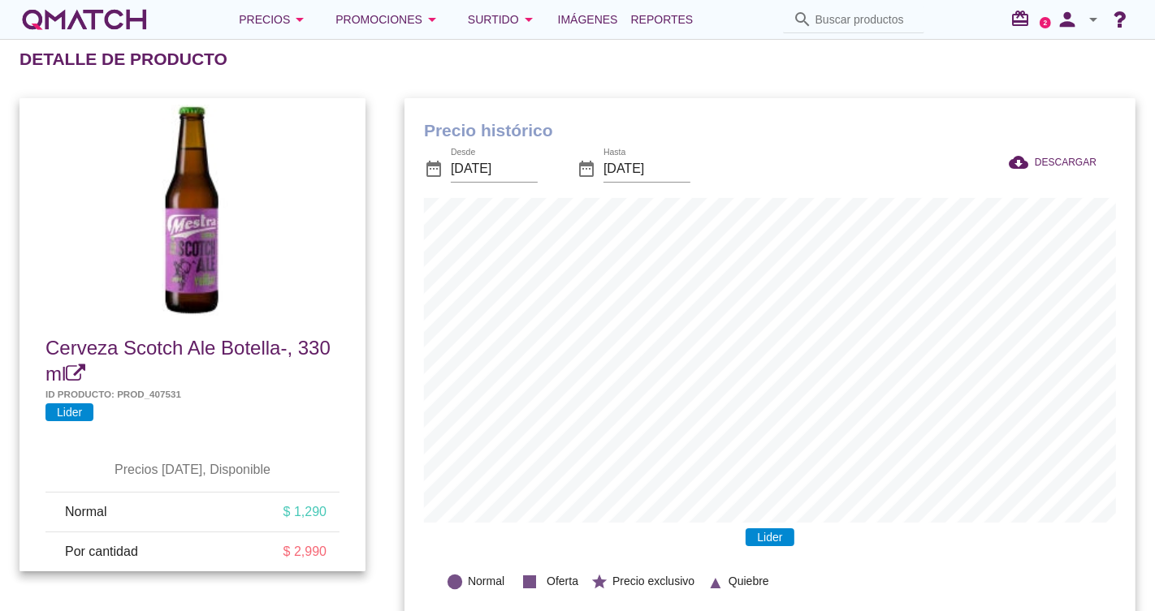
scroll to position [533, 731]
click at [494, 158] on input "2025-07-14" at bounding box center [494, 169] width 87 height 26
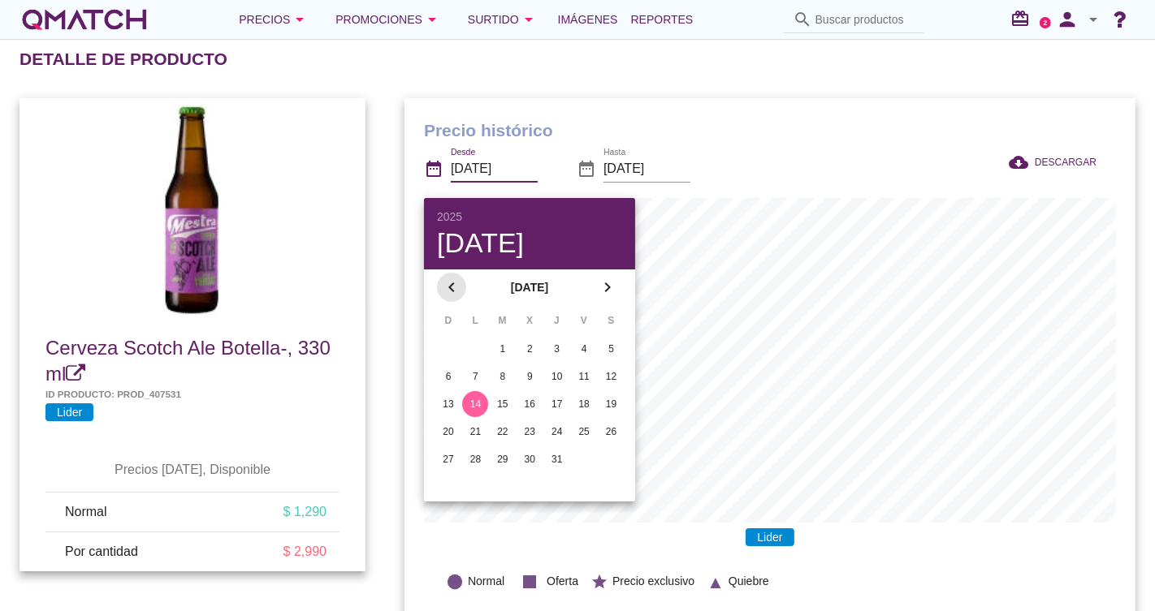
click at [456, 283] on icon "chevron_left" at bounding box center [451, 287] width 19 height 19
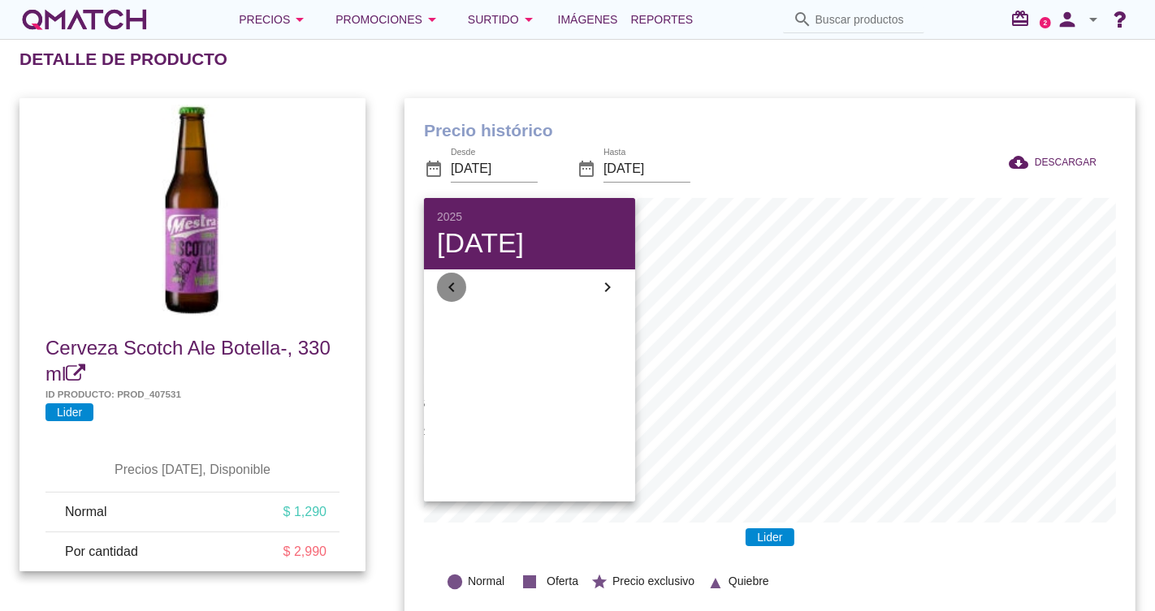
click at [456, 283] on icon "chevron_left" at bounding box center [451, 287] width 19 height 19
click at [447, 348] on div "1" at bounding box center [448, 349] width 26 height 15
type input "2024-12-01"
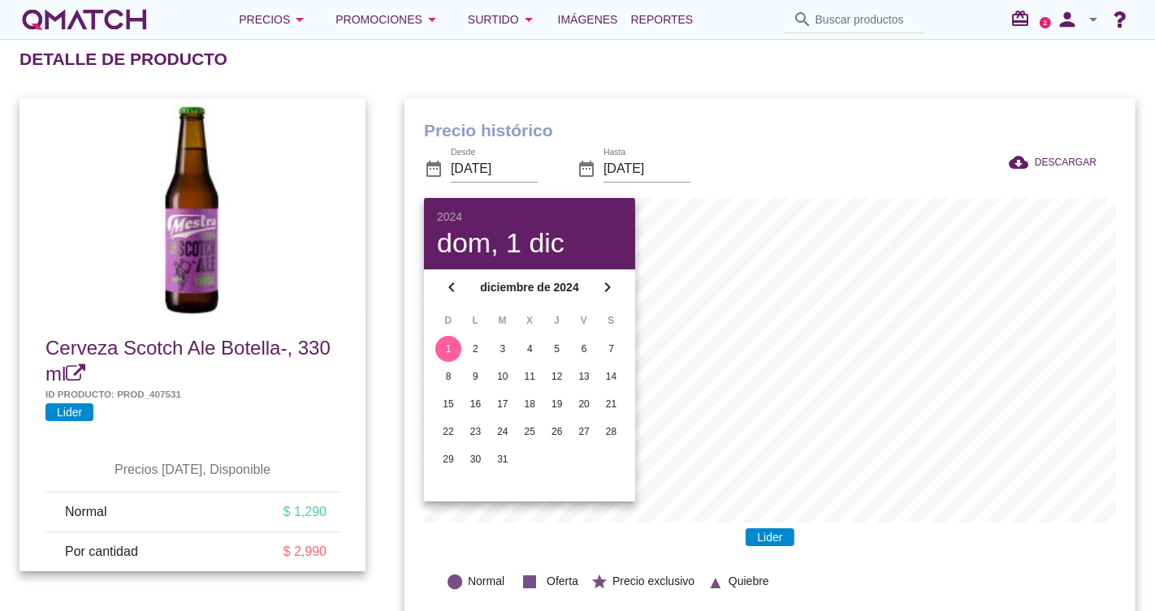
click at [793, 120] on h1 "Precio histórico" at bounding box center [770, 131] width 692 height 26
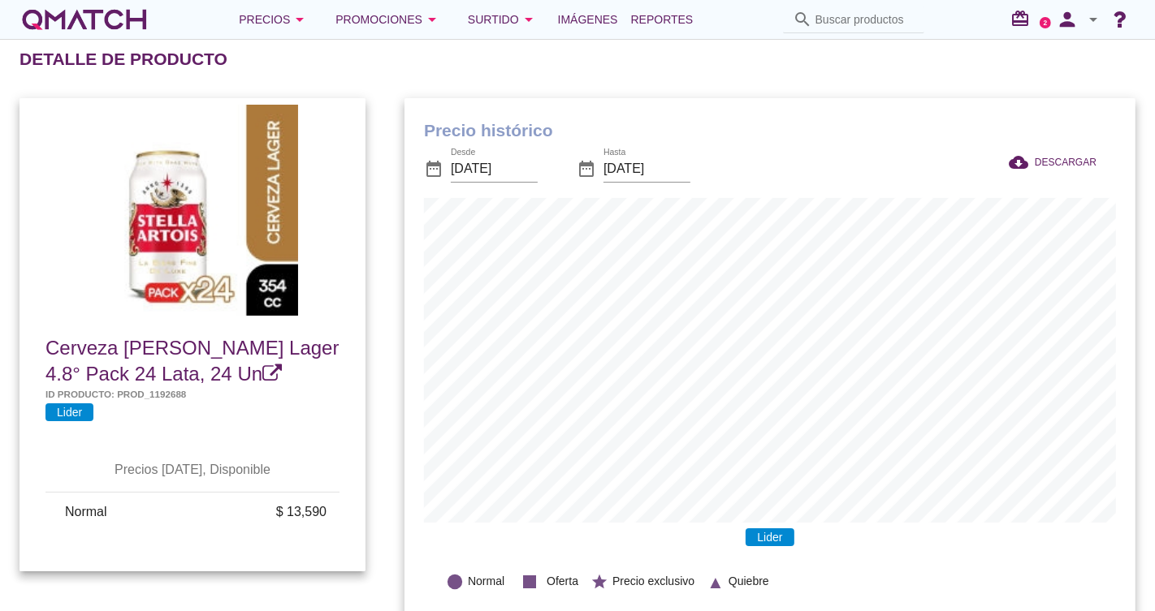
scroll to position [533, 731]
click at [497, 172] on input "[DATE]" at bounding box center [494, 169] width 87 height 26
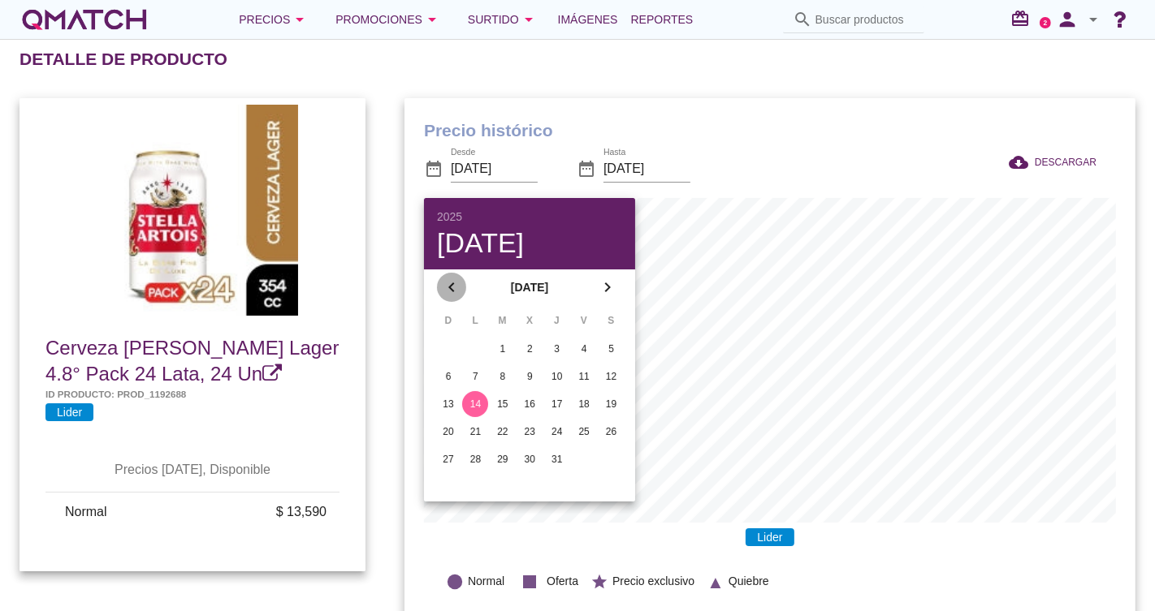
click at [457, 284] on icon "chevron_left" at bounding box center [451, 287] width 19 height 19
click at [454, 284] on icon "chevron_left" at bounding box center [451, 287] width 19 height 19
click at [452, 285] on icon "chevron_left" at bounding box center [451, 287] width 19 height 19
click at [452, 287] on icon "chevron_left" at bounding box center [451, 287] width 19 height 19
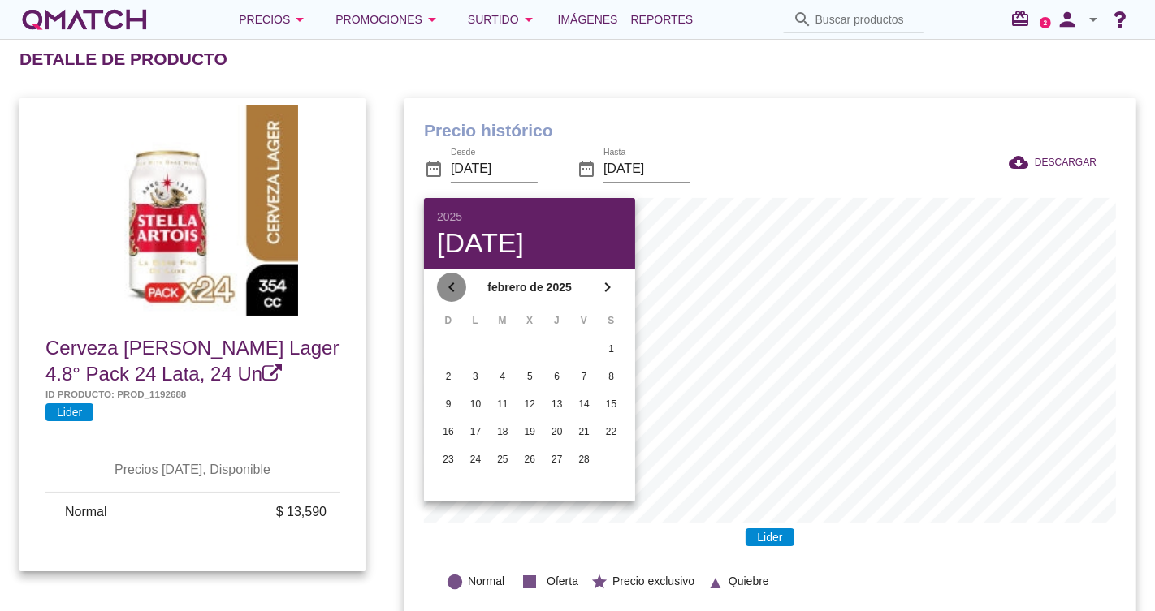
click at [453, 287] on icon "chevron_left" at bounding box center [451, 287] width 19 height 19
click at [453, 286] on icon "chevron_left" at bounding box center [451, 287] width 19 height 19
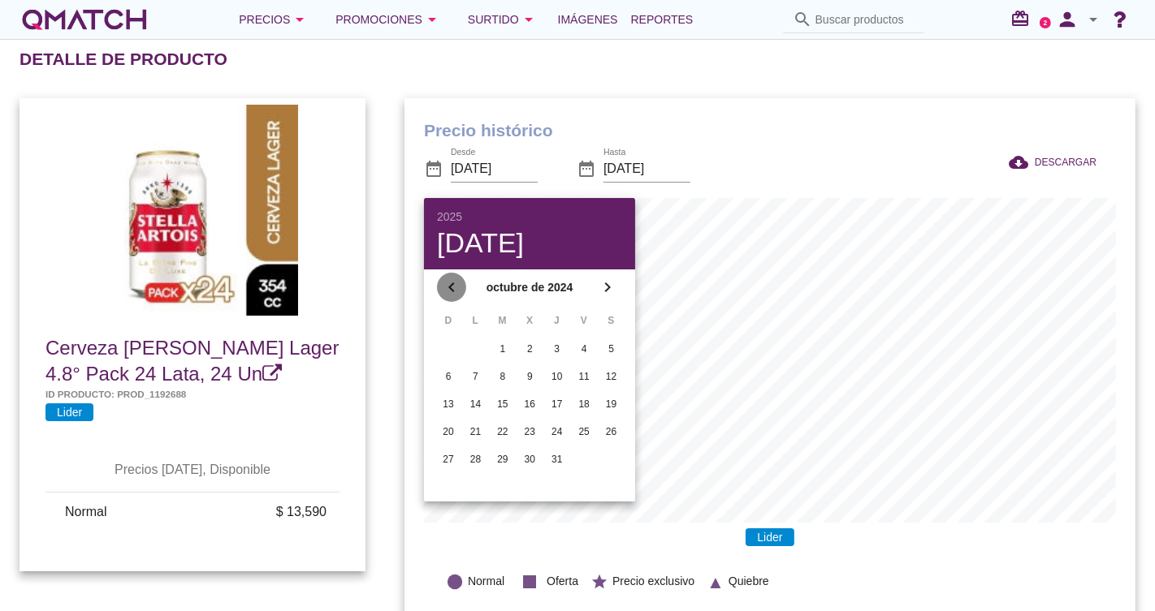
click at [453, 286] on icon "chevron_left" at bounding box center [451, 287] width 19 height 19
click at [546, 352] on div "1" at bounding box center [557, 349] width 26 height 15
type input "[DATE]"
click at [841, 149] on div at bounding box center [914, 170] width 149 height 55
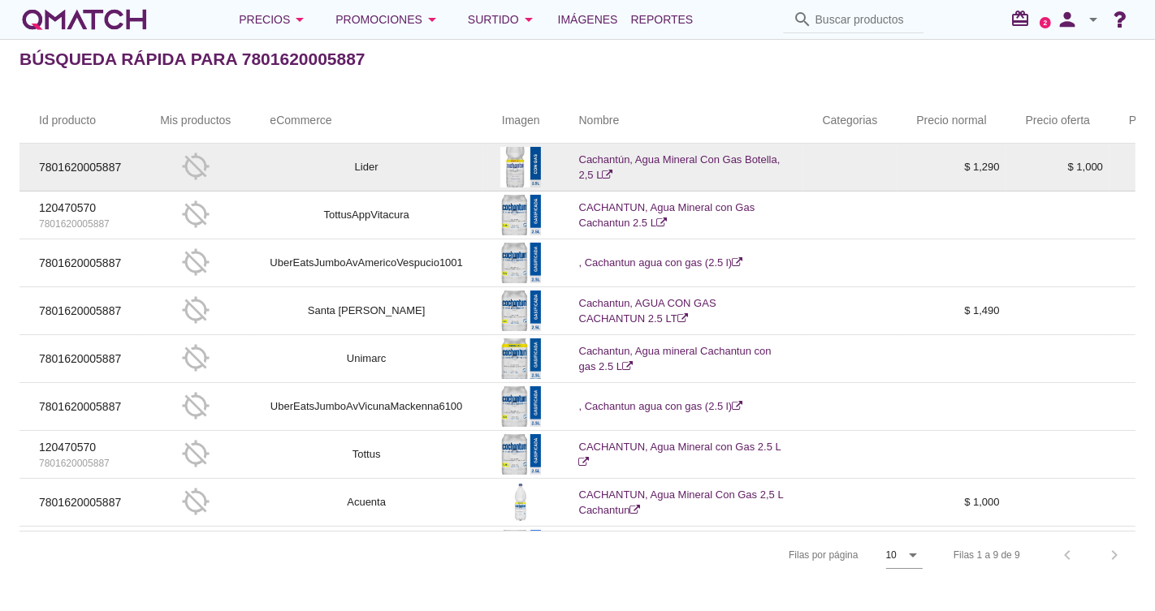
click at [352, 166] on td "Lider" at bounding box center [366, 168] width 232 height 48
click at [621, 156] on link "Cachantún, Agua Mineral Con Gas Botella, 2,5 L" at bounding box center [679, 167] width 201 height 28
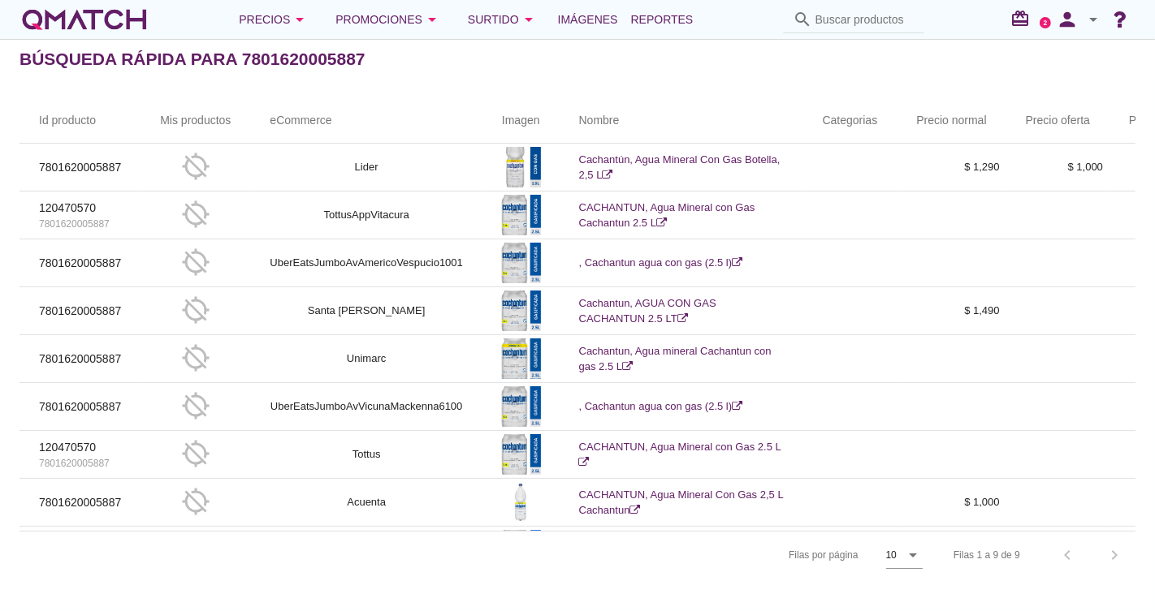
click at [894, 18] on input "Buscar productos" at bounding box center [864, 19] width 99 height 26
paste input "7802100501561"
type input "7802100501561"
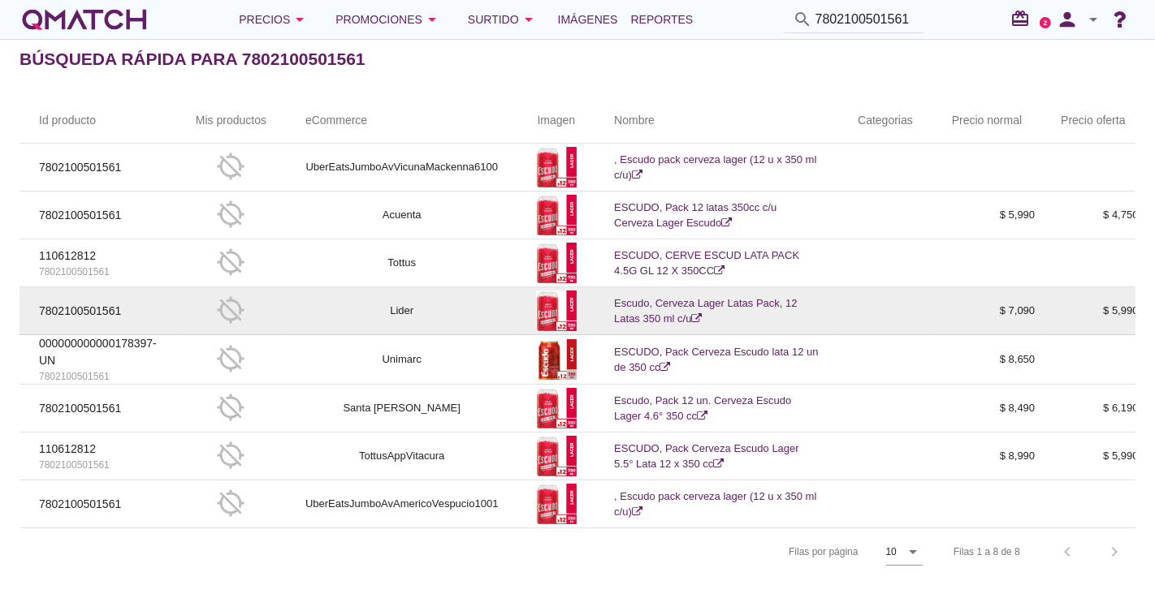
click at [410, 309] on td "Lider" at bounding box center [402, 311] width 232 height 48
click at [659, 303] on link "Escudo, Cerveza Lager Latas Pack, 12 Latas 350 ml c/u" at bounding box center [705, 311] width 183 height 28
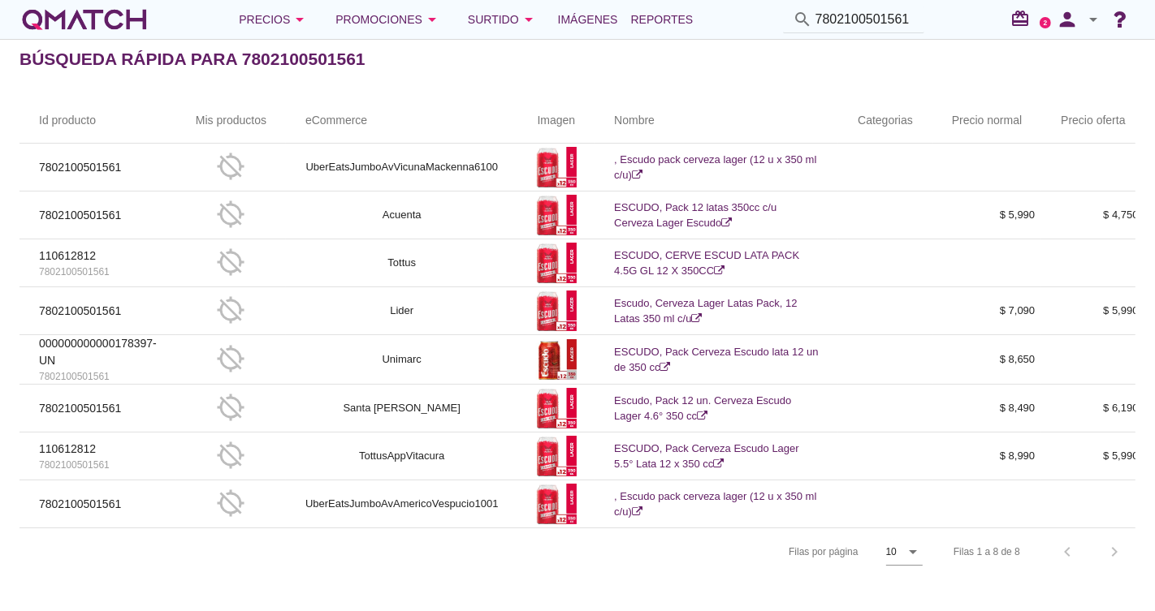
drag, startPoint x: 918, startPoint y: 19, endPoint x: 693, endPoint y: 52, distance: 228.2
click at [693, 52] on div "Precios arrow_drop_down Promociones arrow_drop_down Surtido arrow_drop_down Imá…" at bounding box center [577, 305] width 1155 height 611
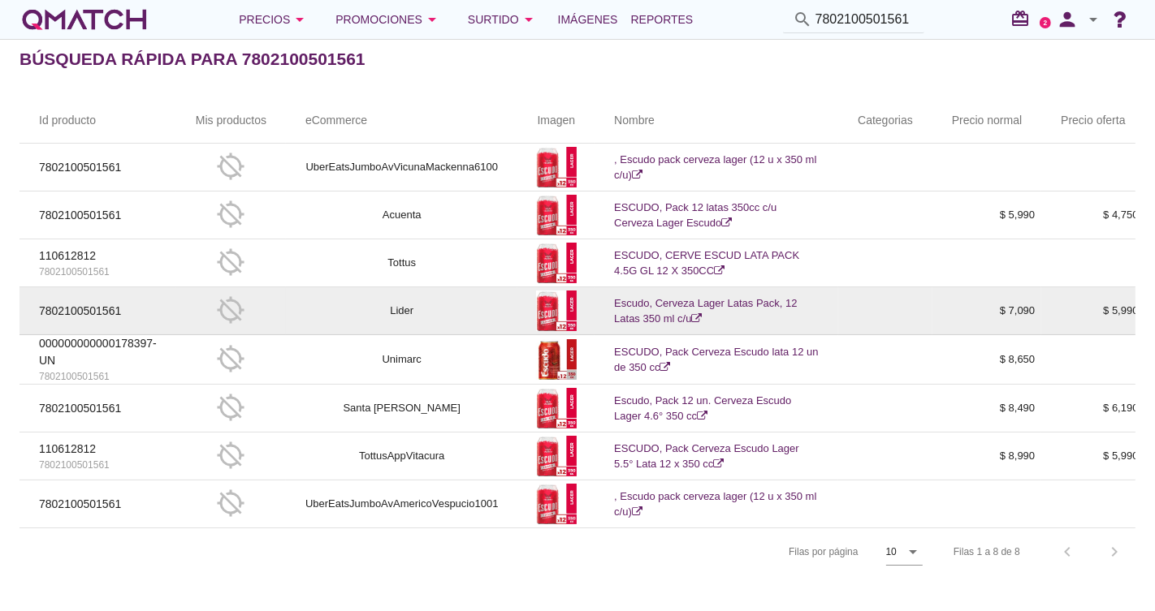
click at [710, 304] on link "Escudo, Cerveza Lager Latas Pack, 12 Latas 350 ml c/u" at bounding box center [705, 311] width 183 height 28
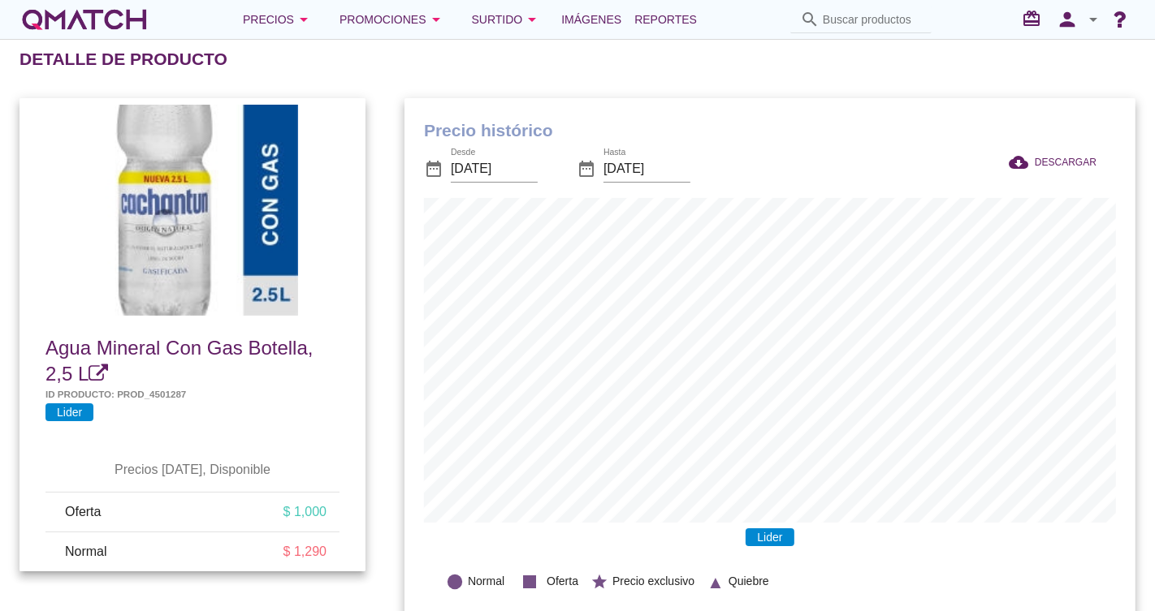
scroll to position [533, 731]
click at [513, 159] on input "[DATE]" at bounding box center [494, 169] width 87 height 26
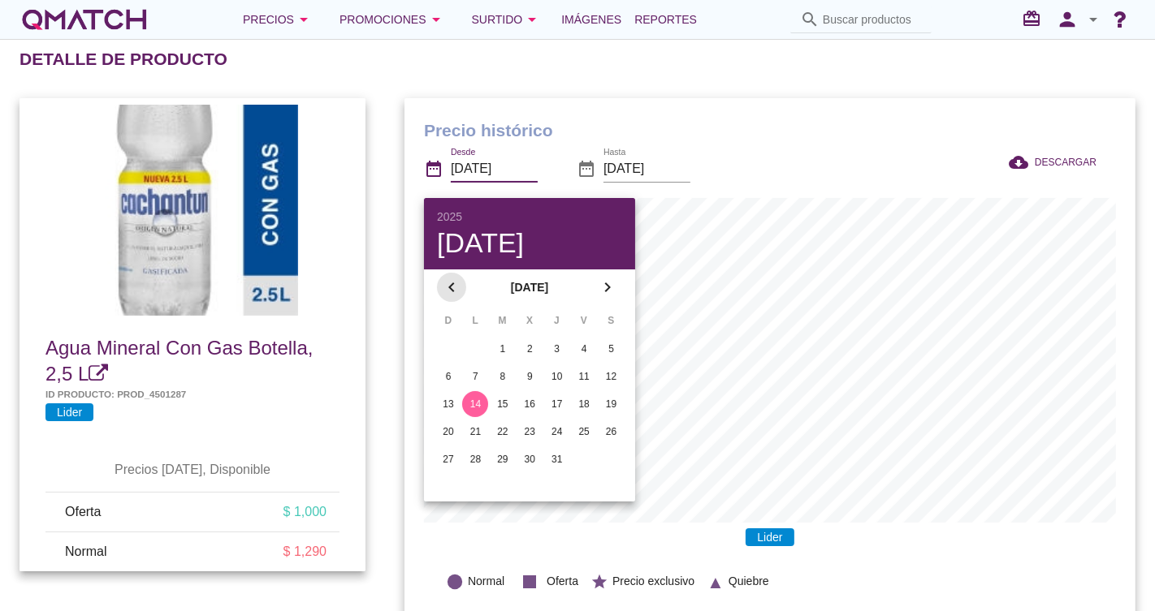
click at [454, 290] on icon "chevron_left" at bounding box center [451, 287] width 19 height 19
click at [454, 291] on icon "chevron_left" at bounding box center [451, 287] width 19 height 19
click at [454, 290] on icon "chevron_left" at bounding box center [451, 287] width 19 height 19
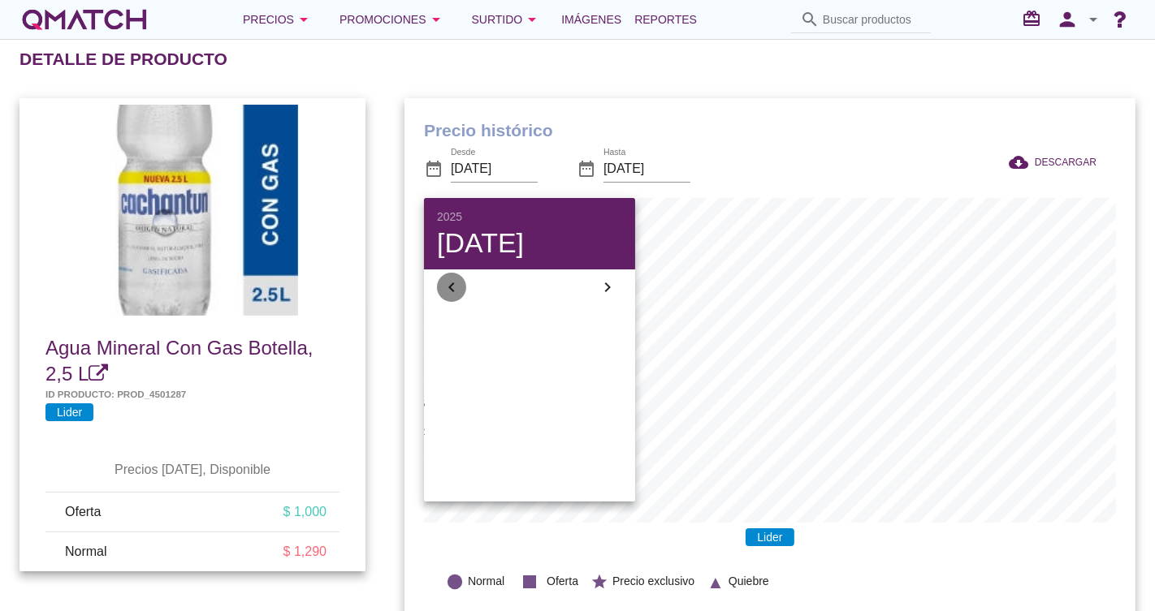
click at [454, 290] on icon "chevron_left" at bounding box center [451, 287] width 19 height 19
click at [454, 289] on icon "chevron_left" at bounding box center [451, 287] width 19 height 19
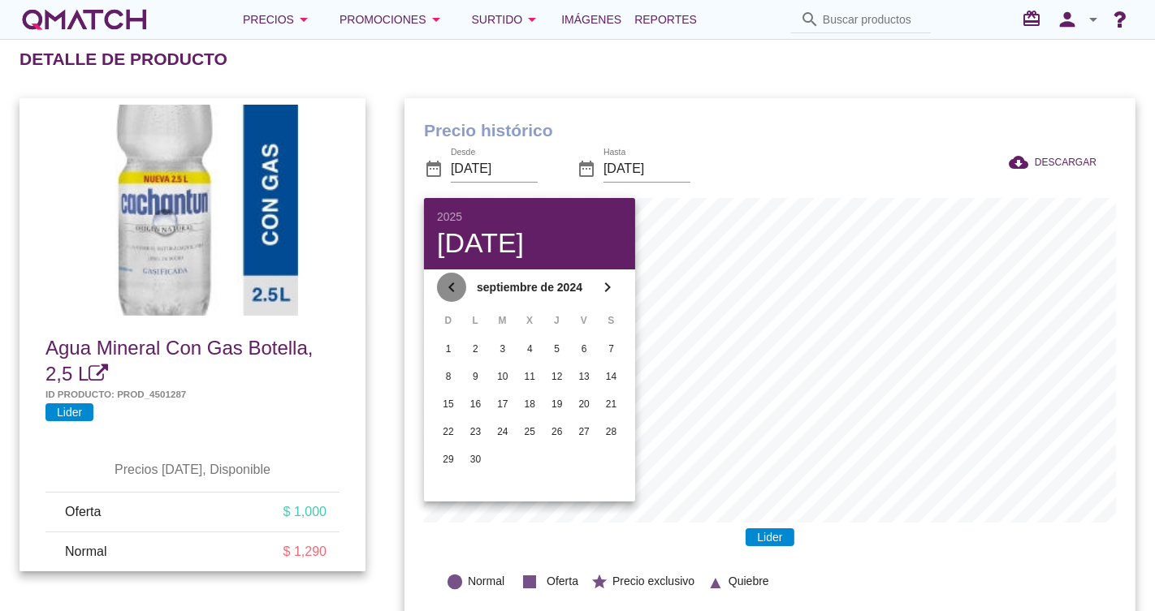
click at [454, 289] on icon "chevron_left" at bounding box center [451, 287] width 19 height 19
click at [455, 289] on icon "chevron_left" at bounding box center [451, 287] width 19 height 19
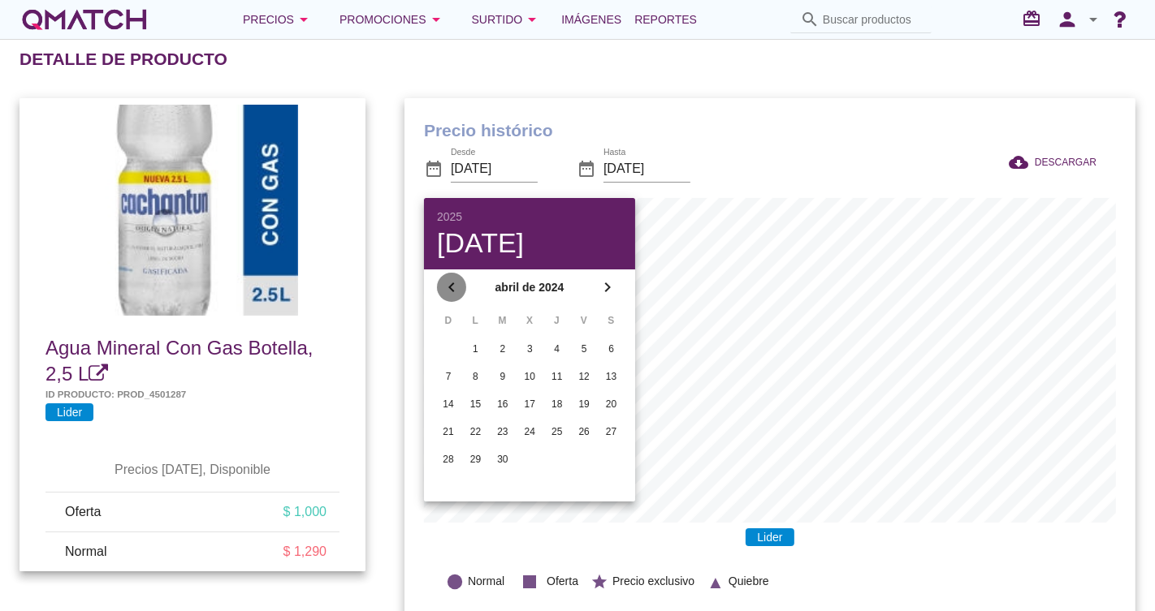
click at [455, 289] on icon "chevron_left" at bounding box center [451, 287] width 19 height 19
click at [579, 353] on div "1" at bounding box center [584, 349] width 26 height 15
type input "[DATE]"
click at [948, 133] on h1 "Precio histórico" at bounding box center [770, 131] width 692 height 26
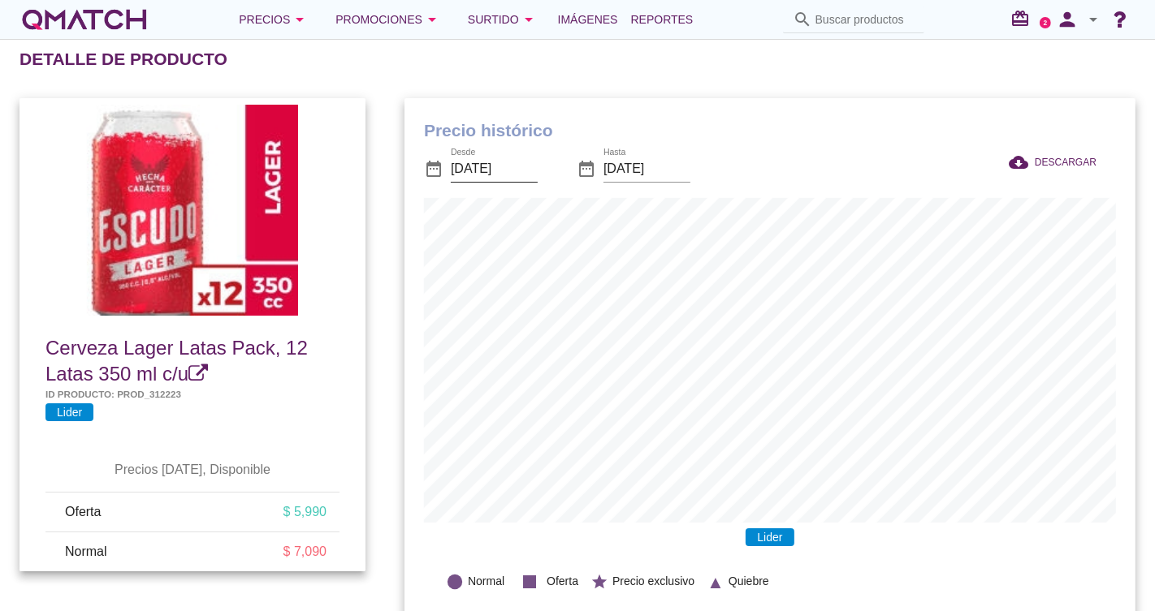
click at [507, 166] on input "[DATE]" at bounding box center [494, 169] width 87 height 26
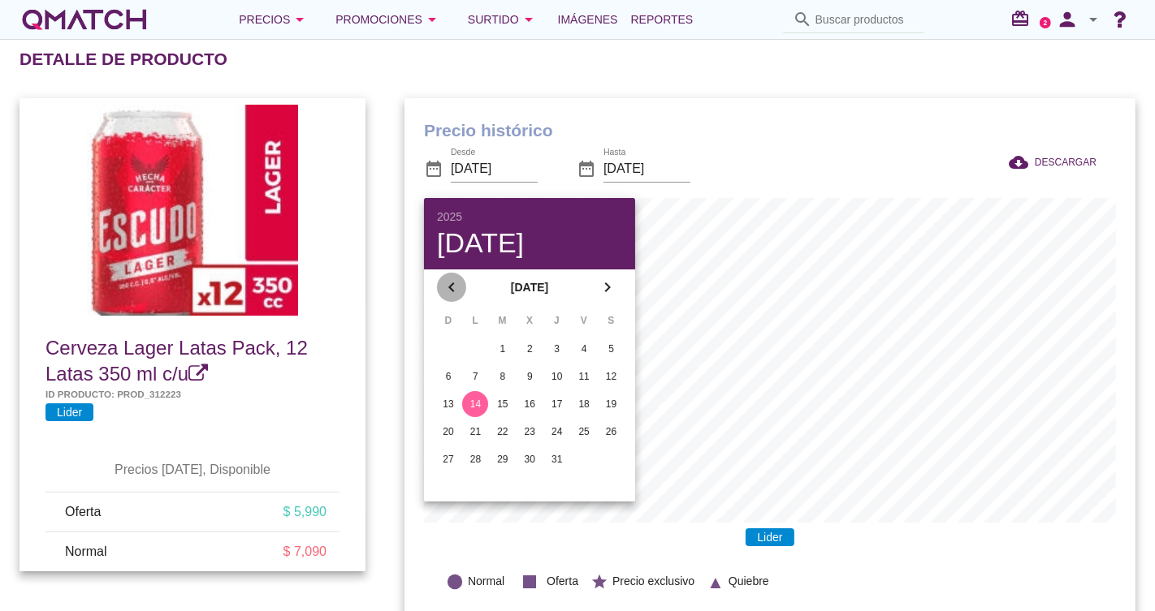
click at [457, 283] on icon "chevron_left" at bounding box center [451, 287] width 19 height 19
click at [458, 283] on icon "chevron_left" at bounding box center [451, 287] width 19 height 19
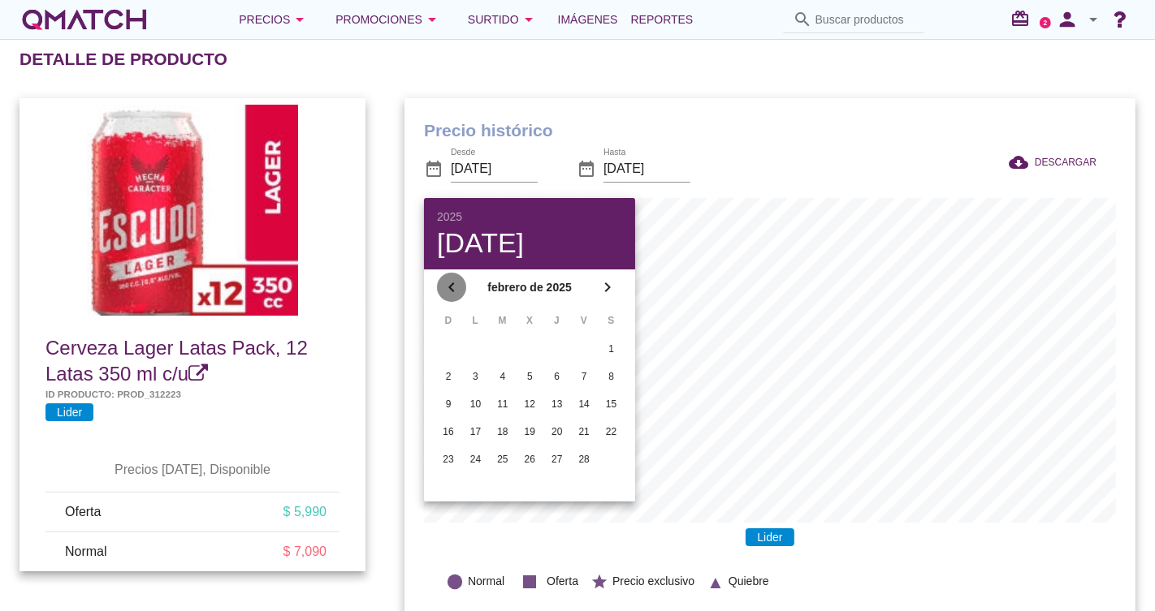
click at [459, 283] on icon "chevron_left" at bounding box center [451, 287] width 19 height 19
click at [460, 283] on icon "chevron_left" at bounding box center [451, 287] width 19 height 19
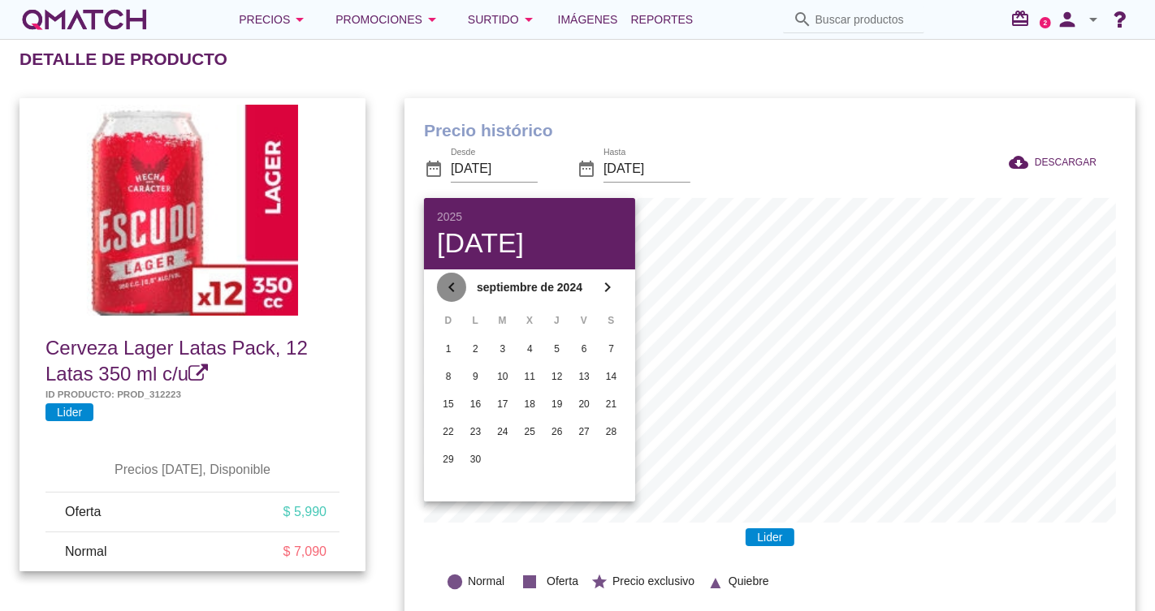
click at [460, 283] on icon "chevron_left" at bounding box center [451, 287] width 19 height 19
click at [461, 283] on div "chevron_left" at bounding box center [451, 287] width 29 height 19
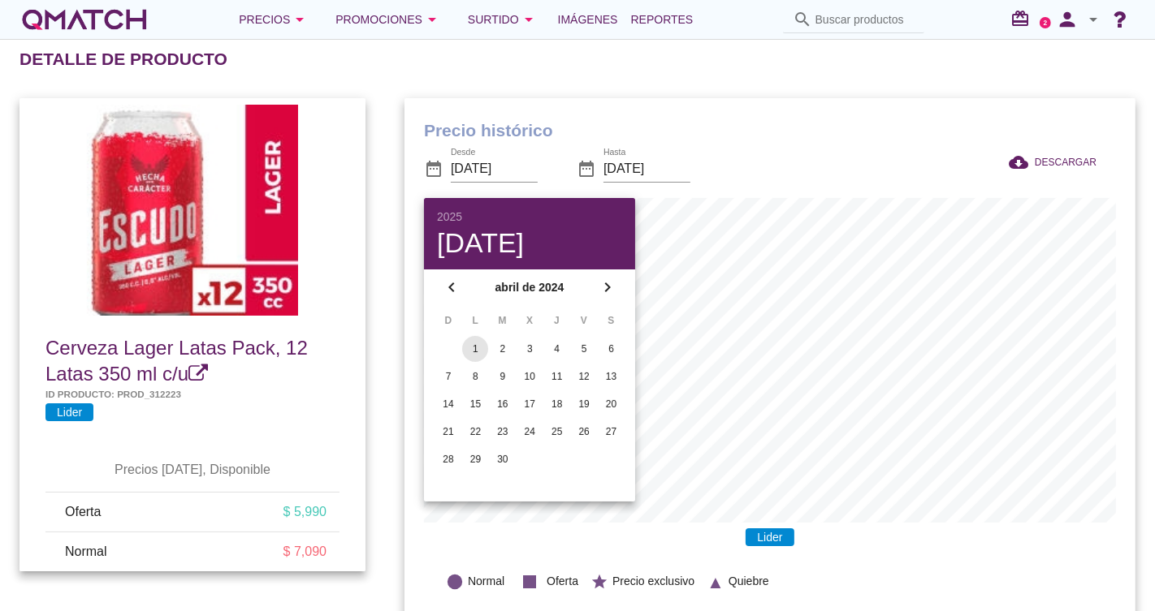
click at [480, 350] on div "1" at bounding box center [475, 349] width 26 height 15
type input "[DATE]"
click at [951, 145] on div at bounding box center [914, 170] width 149 height 55
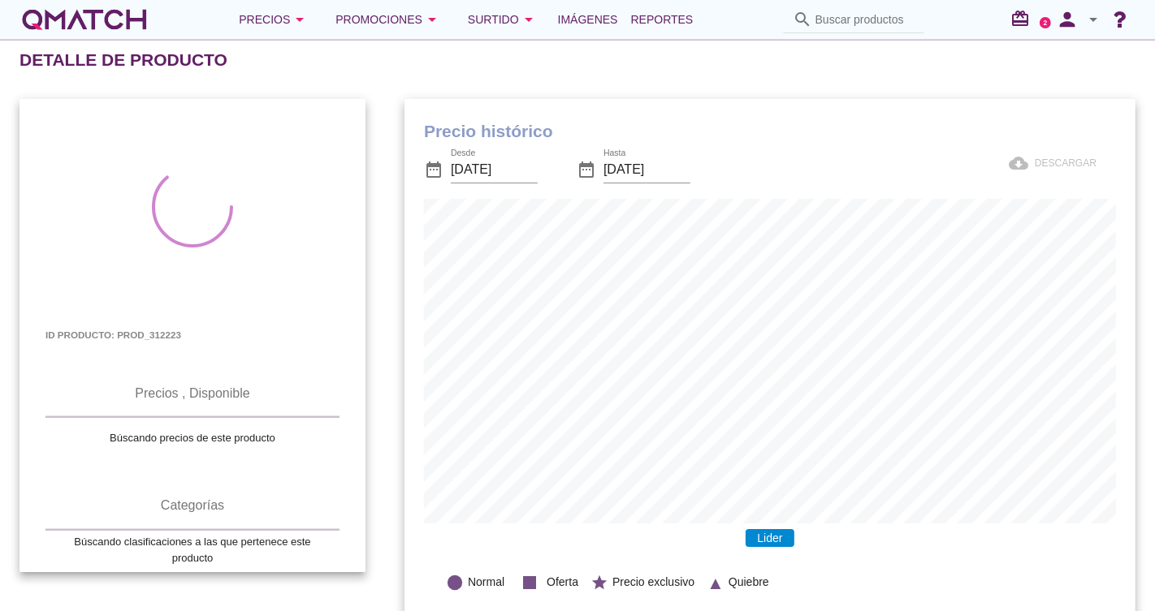
scroll to position [533, 731]
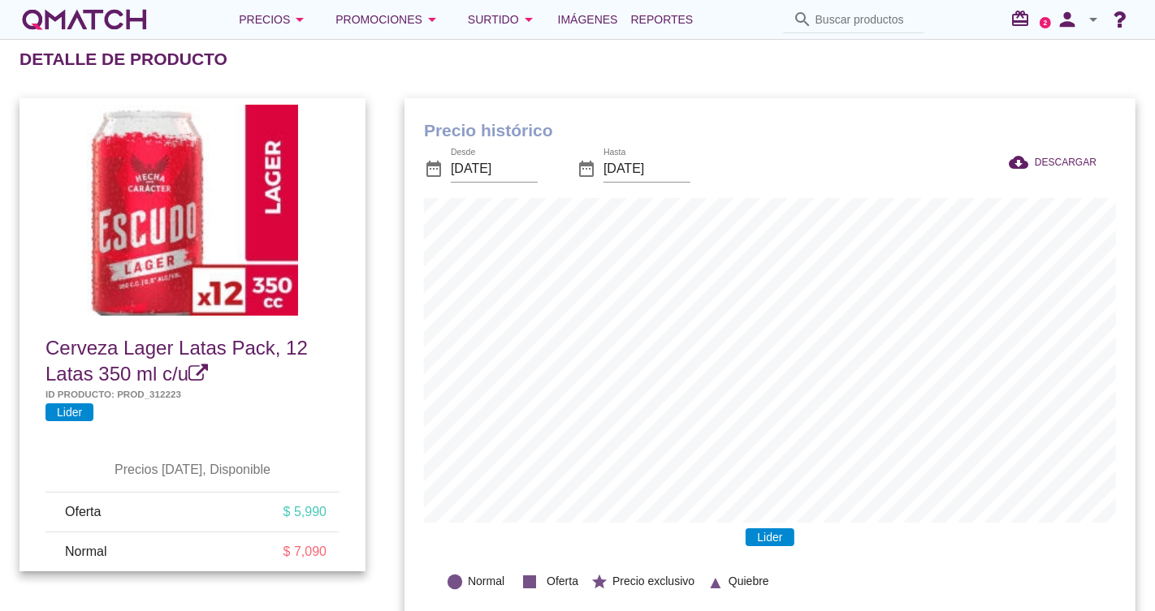
click at [905, 20] on input "Buscar productos" at bounding box center [864, 19] width 99 height 26
paste input "7802820454918"
type input "7802820454918"
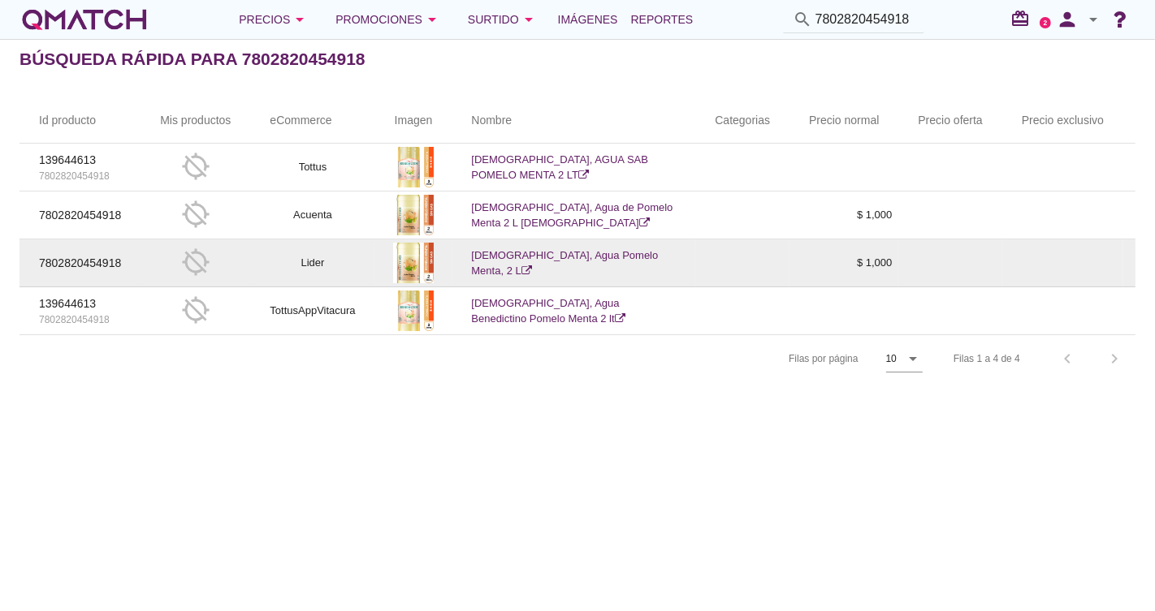
click at [535, 261] on link "[DEMOGRAPHIC_DATA], Agua Pomelo Menta, 2 L" at bounding box center [564, 263] width 187 height 28
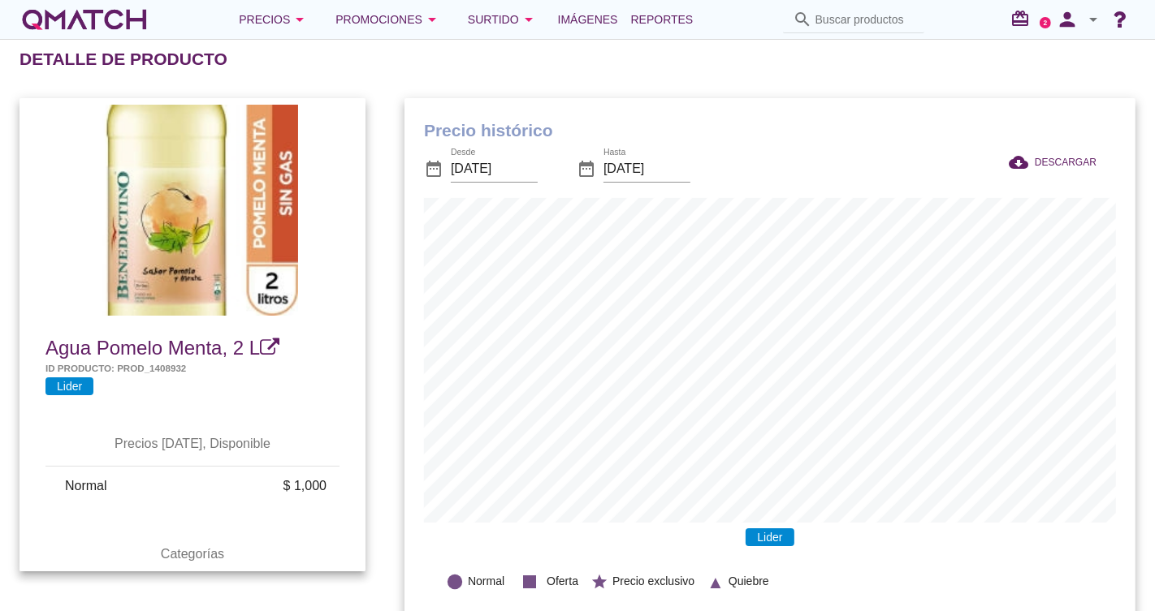
scroll to position [533, 731]
click at [517, 172] on input "[DATE]" at bounding box center [494, 169] width 87 height 26
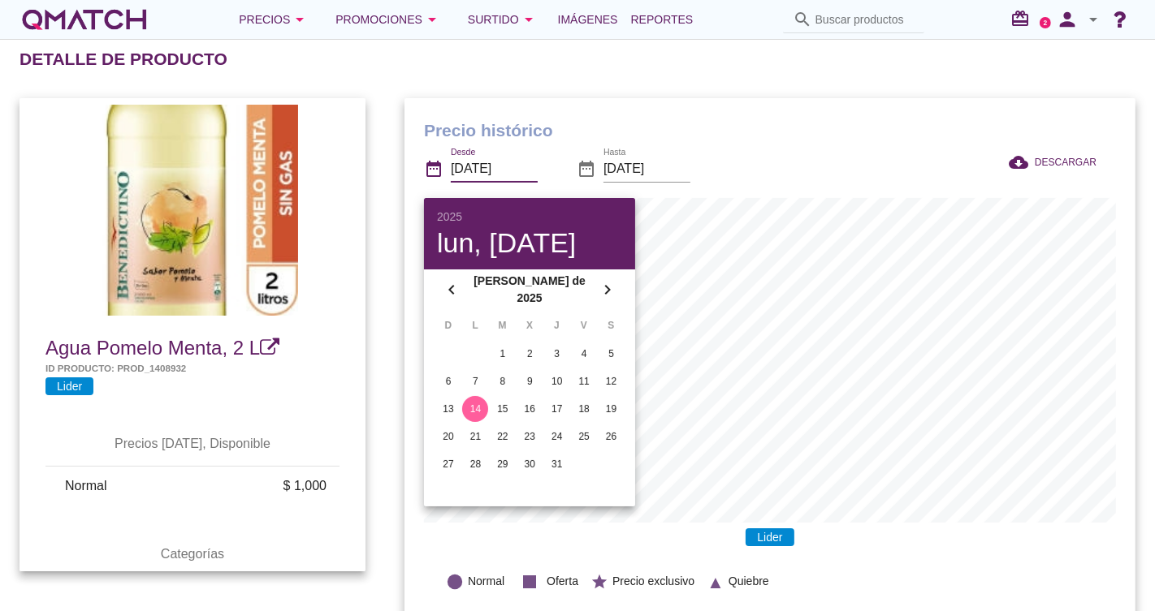
click at [431, 287] on div "chevron_left [PERSON_NAME] de 2025 chevron_right" at bounding box center [529, 290] width 211 height 41
click at [443, 286] on icon "chevron_left" at bounding box center [451, 289] width 19 height 19
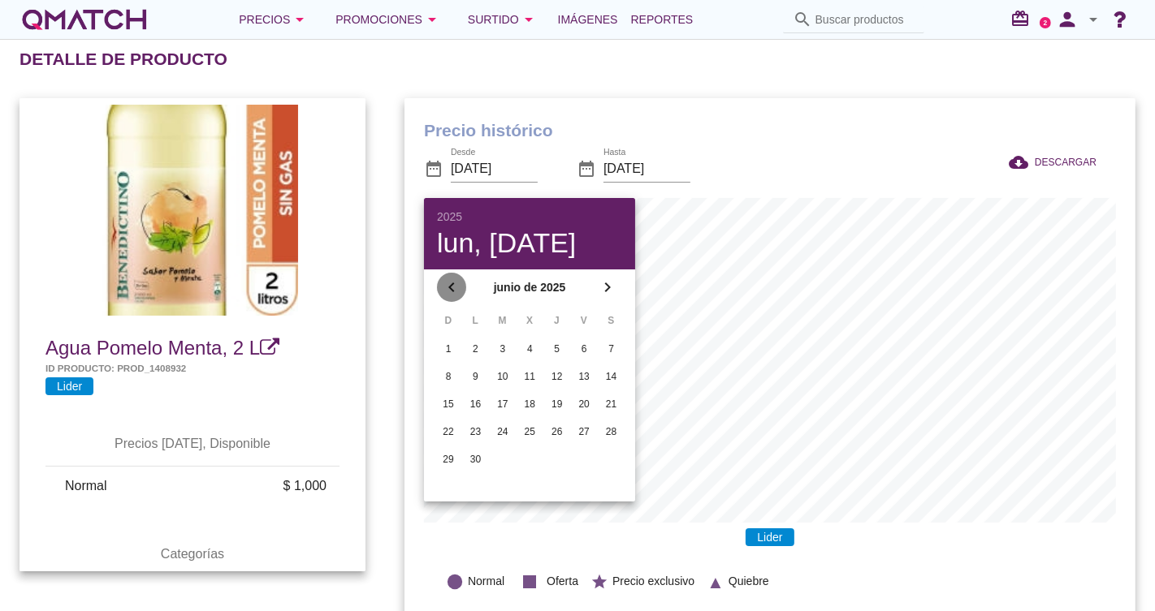
click at [444, 286] on icon "chevron_left" at bounding box center [451, 287] width 19 height 19
click at [445, 286] on icon "chevron_left" at bounding box center [451, 287] width 19 height 19
click at [447, 286] on icon "chevron_left" at bounding box center [451, 287] width 19 height 19
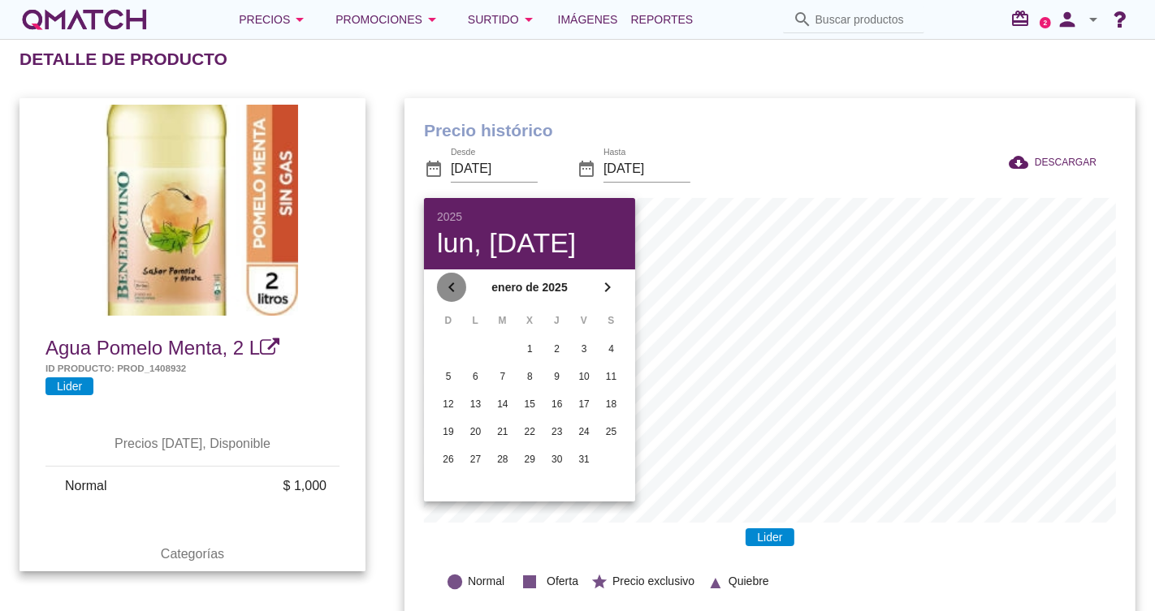
click at [447, 286] on icon "chevron_left" at bounding box center [451, 287] width 19 height 19
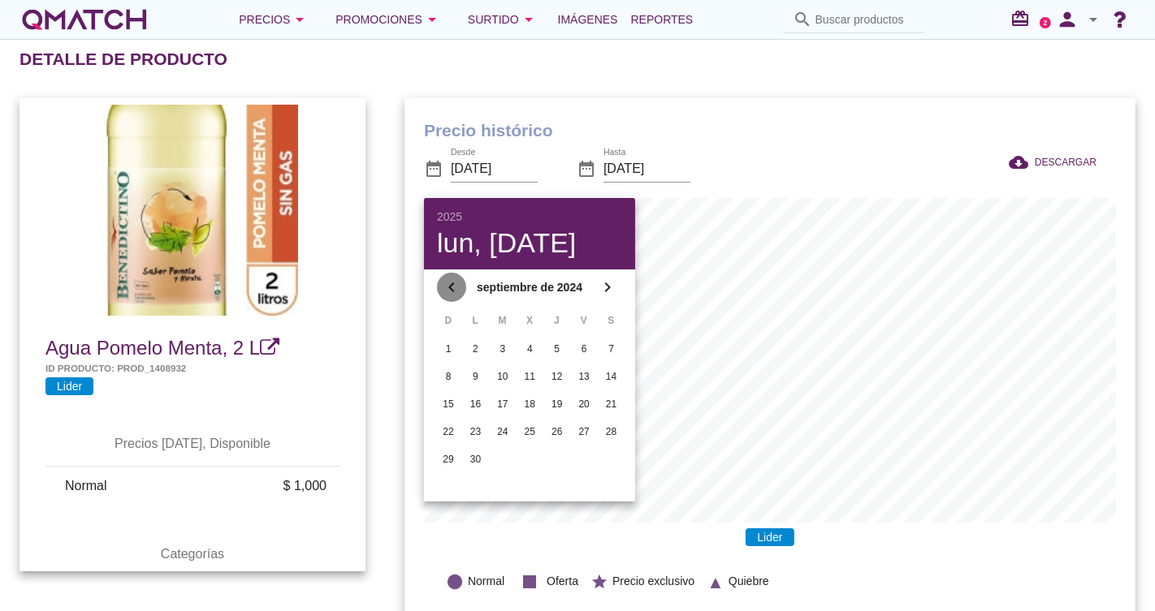
click at [447, 286] on icon "chevron_left" at bounding box center [451, 287] width 19 height 19
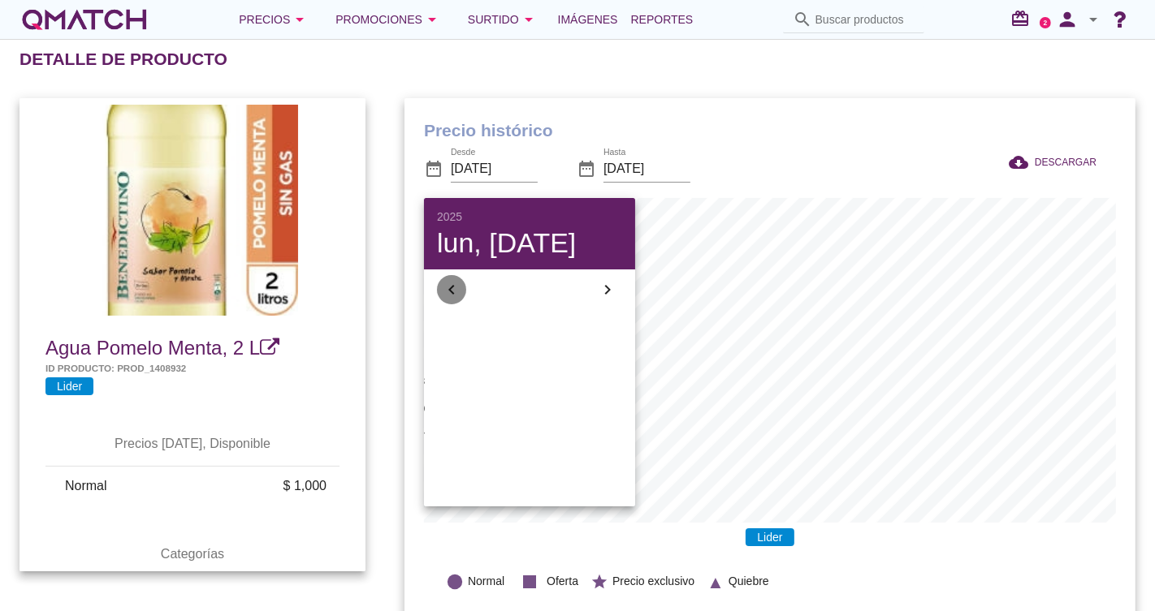
click at [447, 286] on icon "chevron_left" at bounding box center [451, 289] width 19 height 19
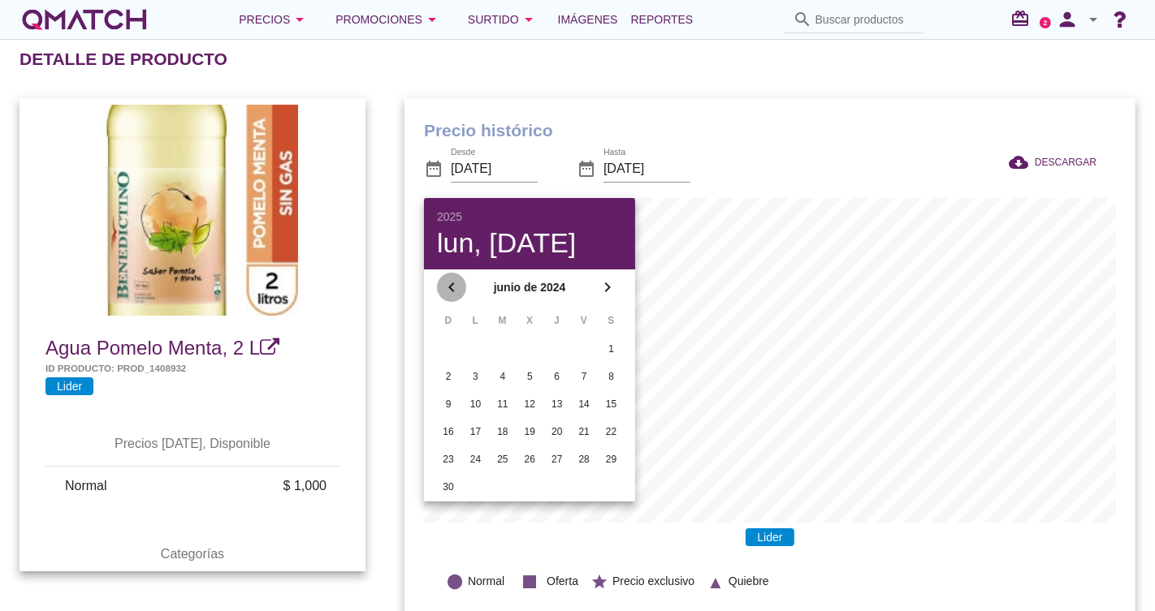
click at [447, 286] on icon "chevron_left" at bounding box center [451, 287] width 19 height 19
click at [443, 283] on icon "chevron_left" at bounding box center [451, 287] width 19 height 19
click at [481, 346] on div "1" at bounding box center [475, 349] width 26 height 15
type input "[DATE]"
click at [829, 118] on h1 "Precio histórico" at bounding box center [770, 131] width 692 height 26
